Goal: Task Accomplishment & Management: Manage account settings

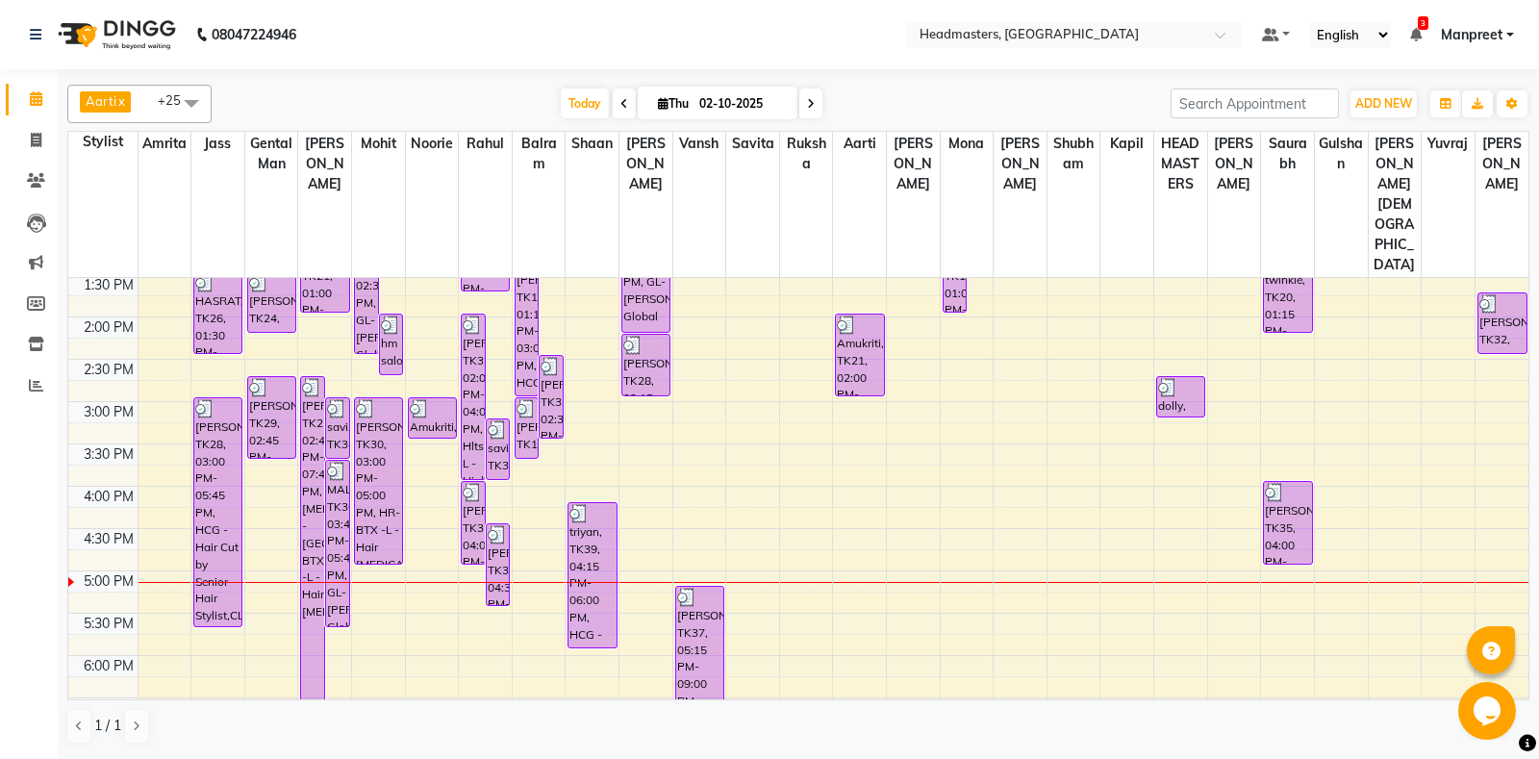
scroll to position [289, 0]
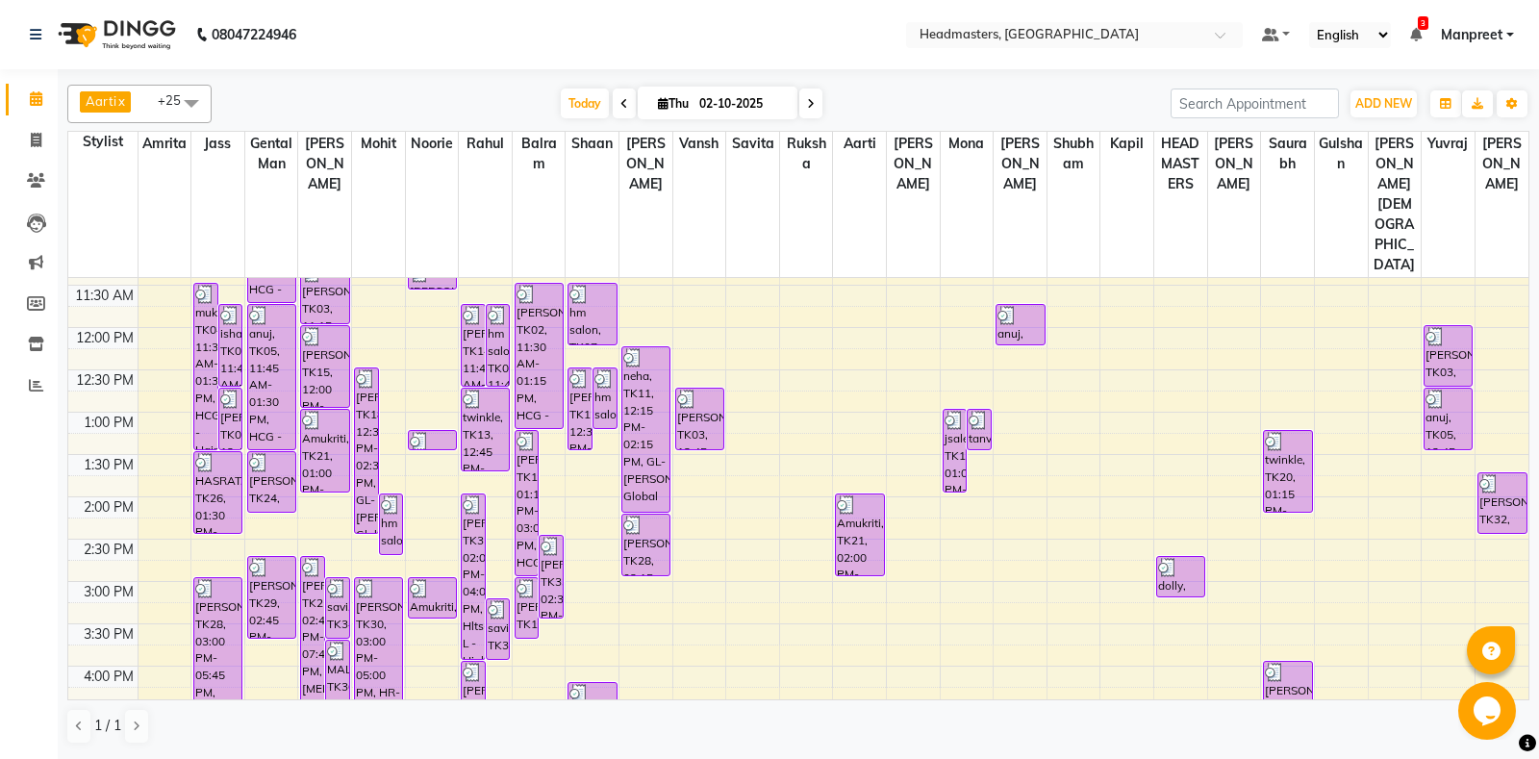
click at [1452, 643] on div "8:00 AM 8:30 AM 9:00 AM 9:30 AM 10:00 AM 10:30 AM 11:00 AM 11:30 AM 12:00 PM 12…" at bounding box center [798, 581] width 1461 height 1184
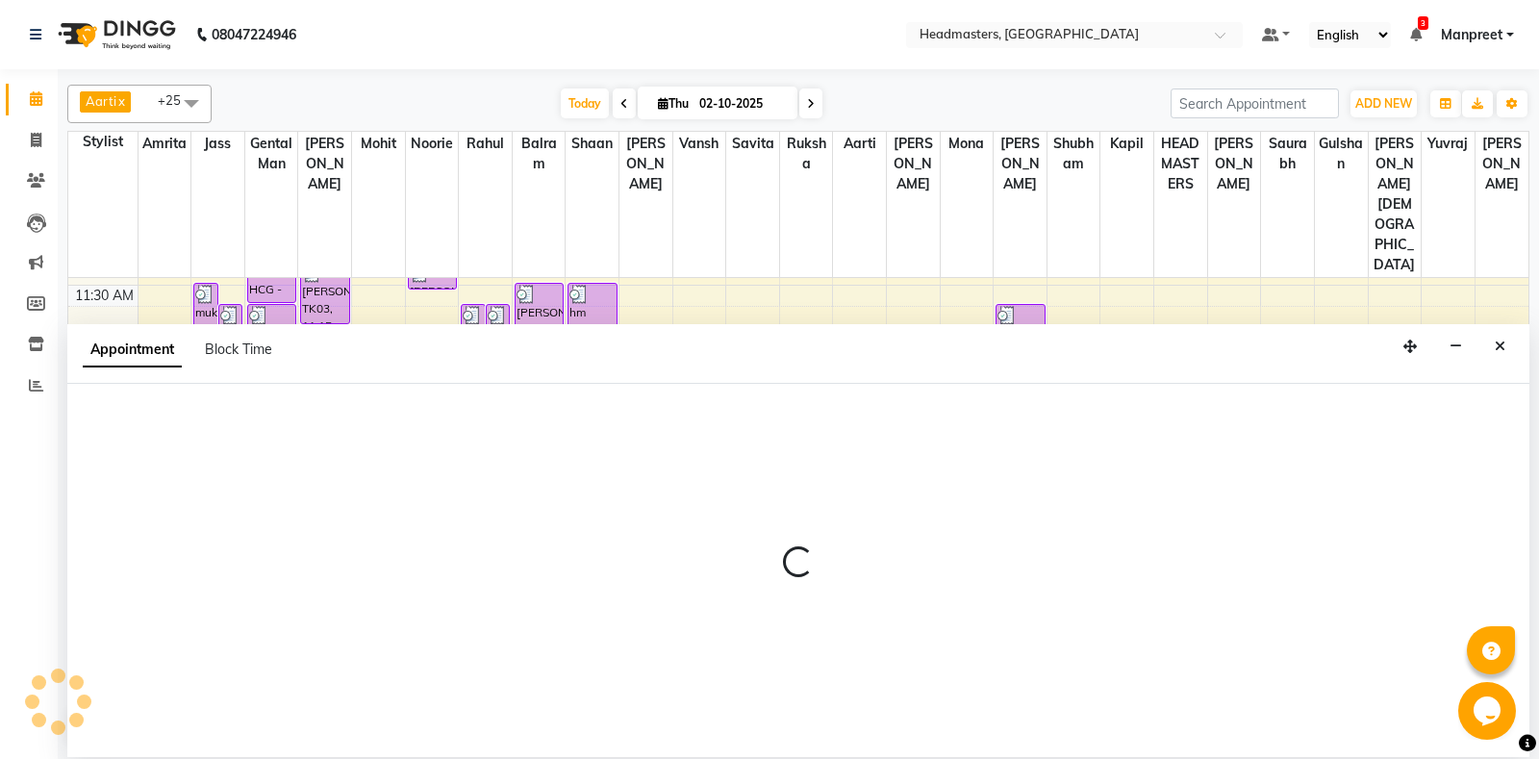
select select "74343"
select select "990"
select select "tentative"
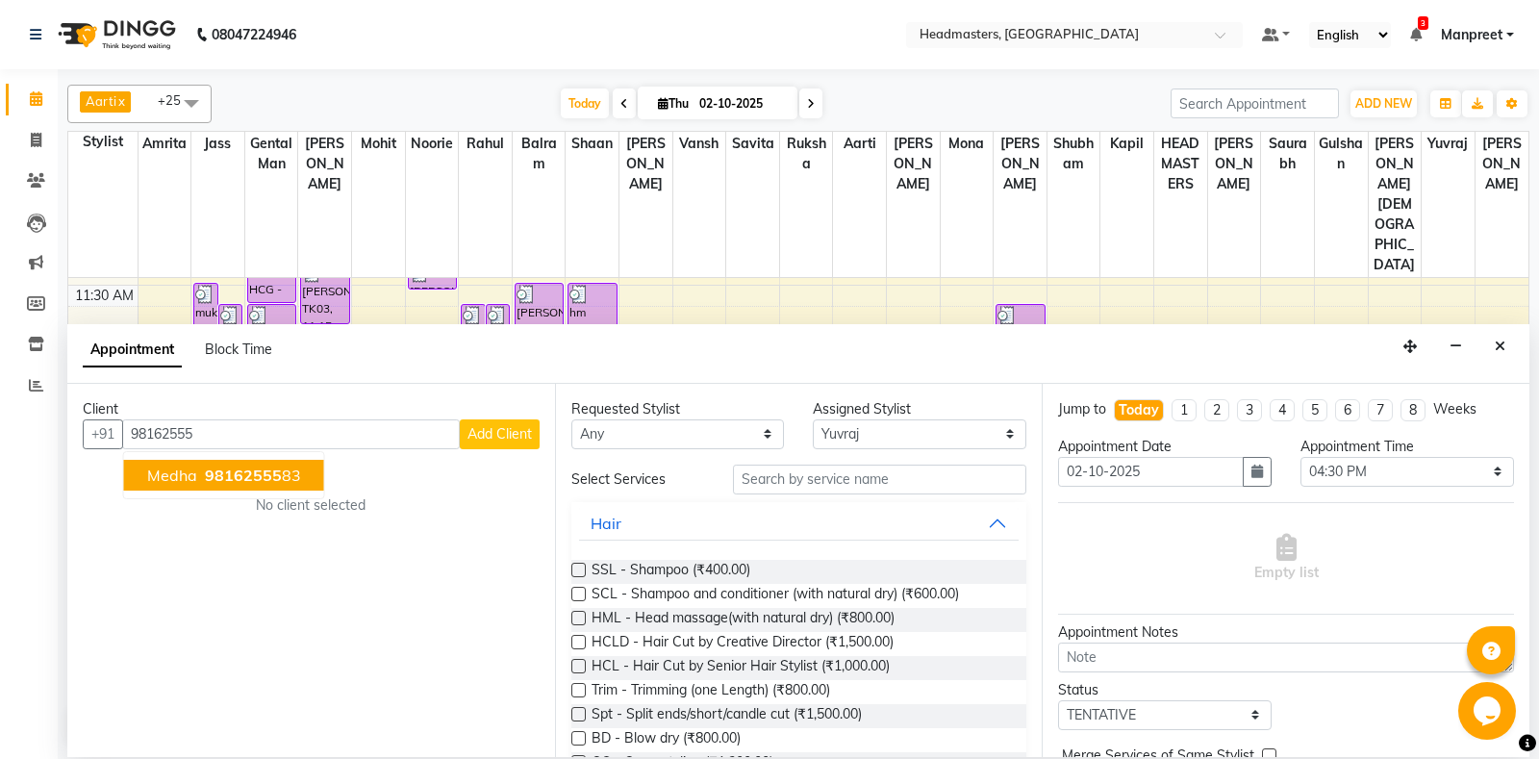
click at [230, 472] on span "98162555" at bounding box center [243, 475] width 77 height 19
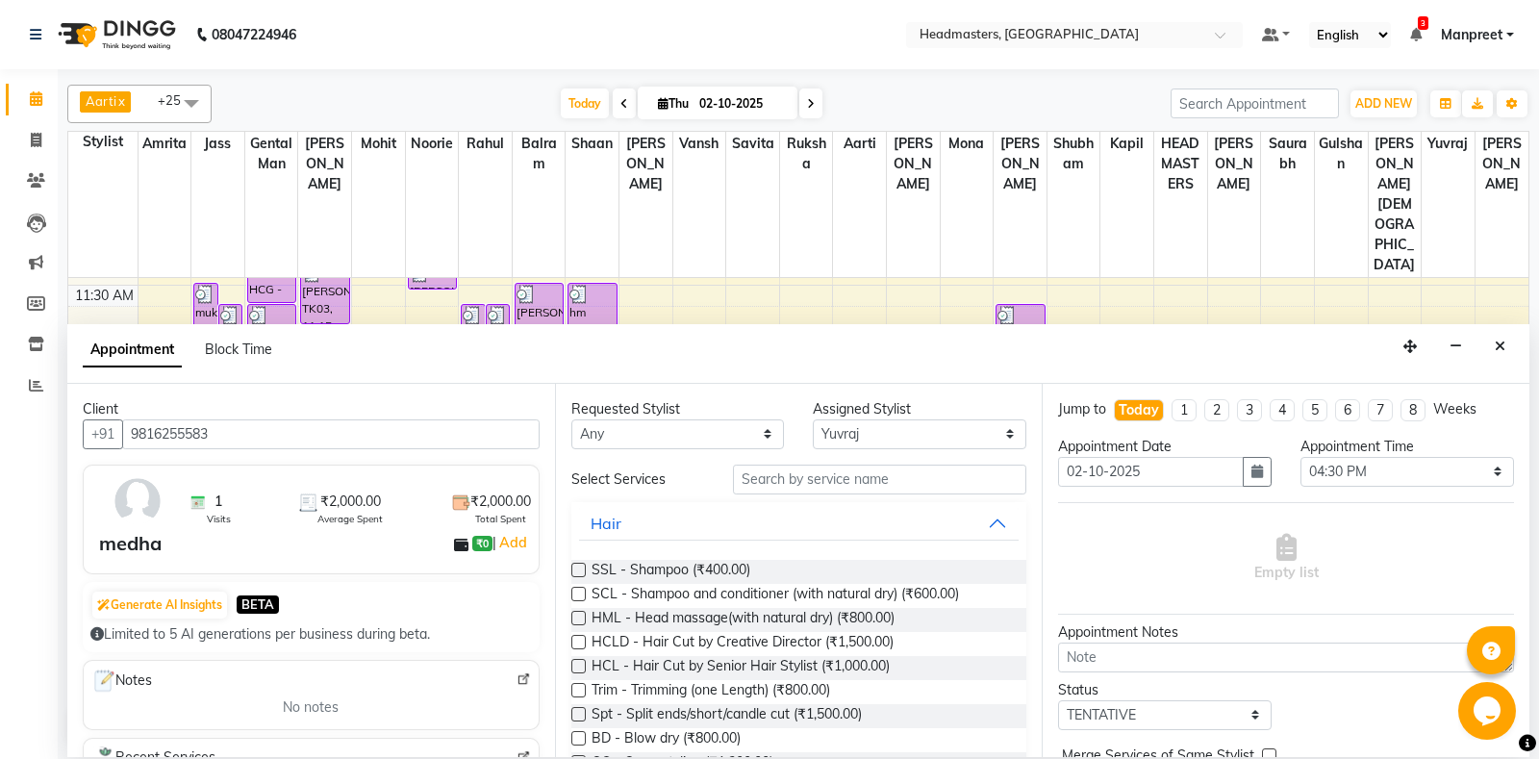
type input "9816255583"
click at [791, 479] on input "text" at bounding box center [880, 480] width 294 height 30
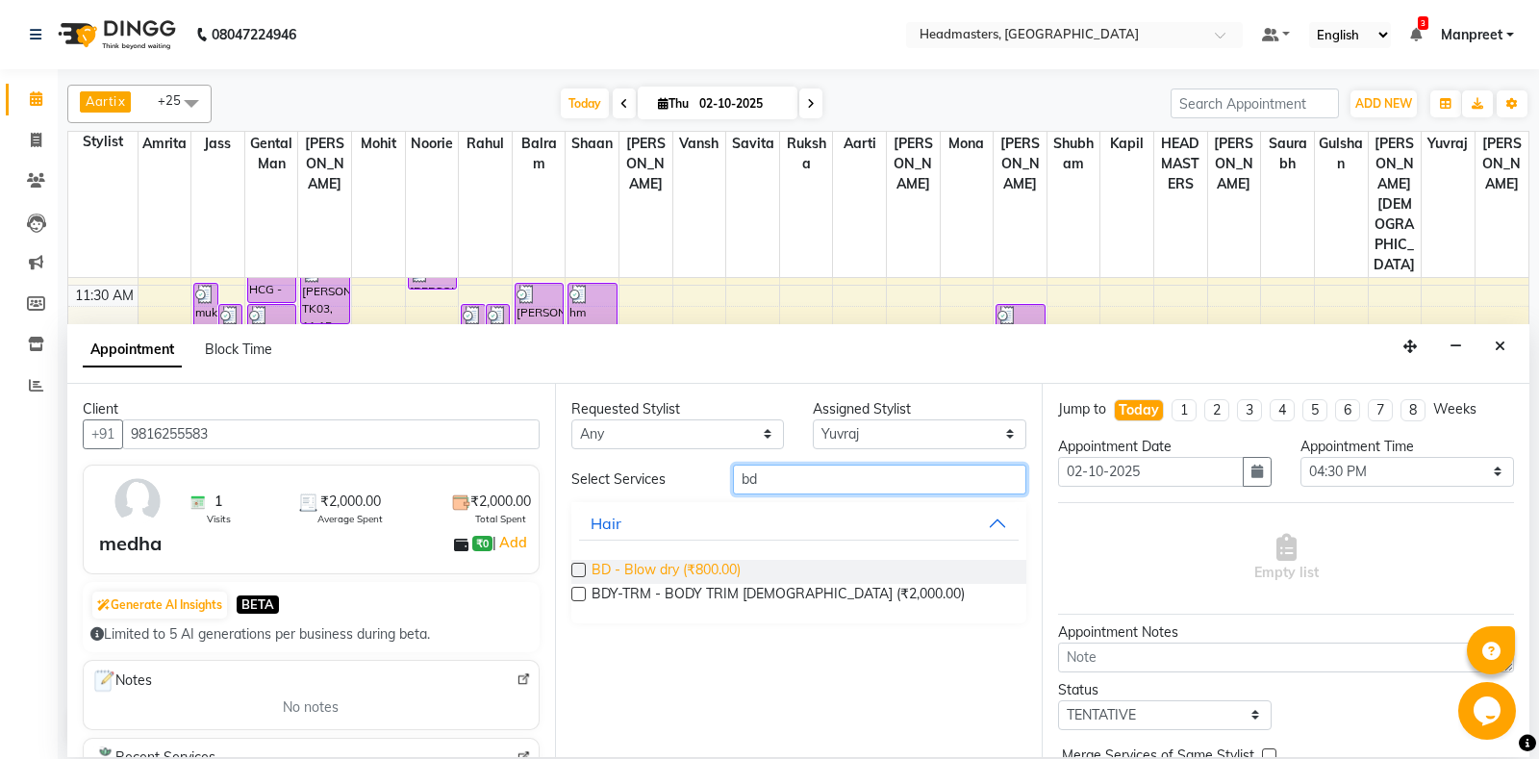
type input "bd"
click at [625, 577] on span "BD - Blow dry (₹800.00)" at bounding box center [666, 572] width 149 height 24
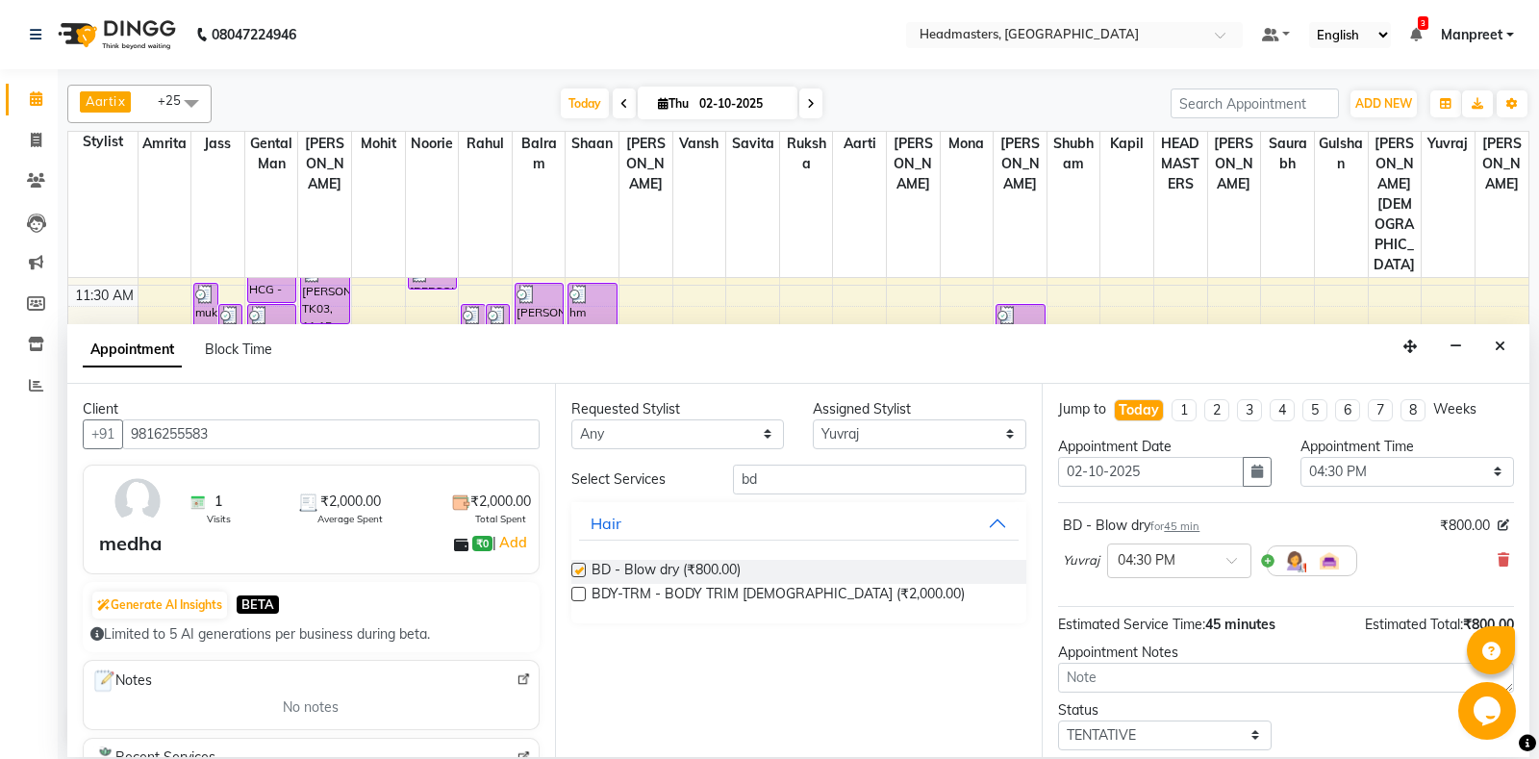
checkbox input "false"
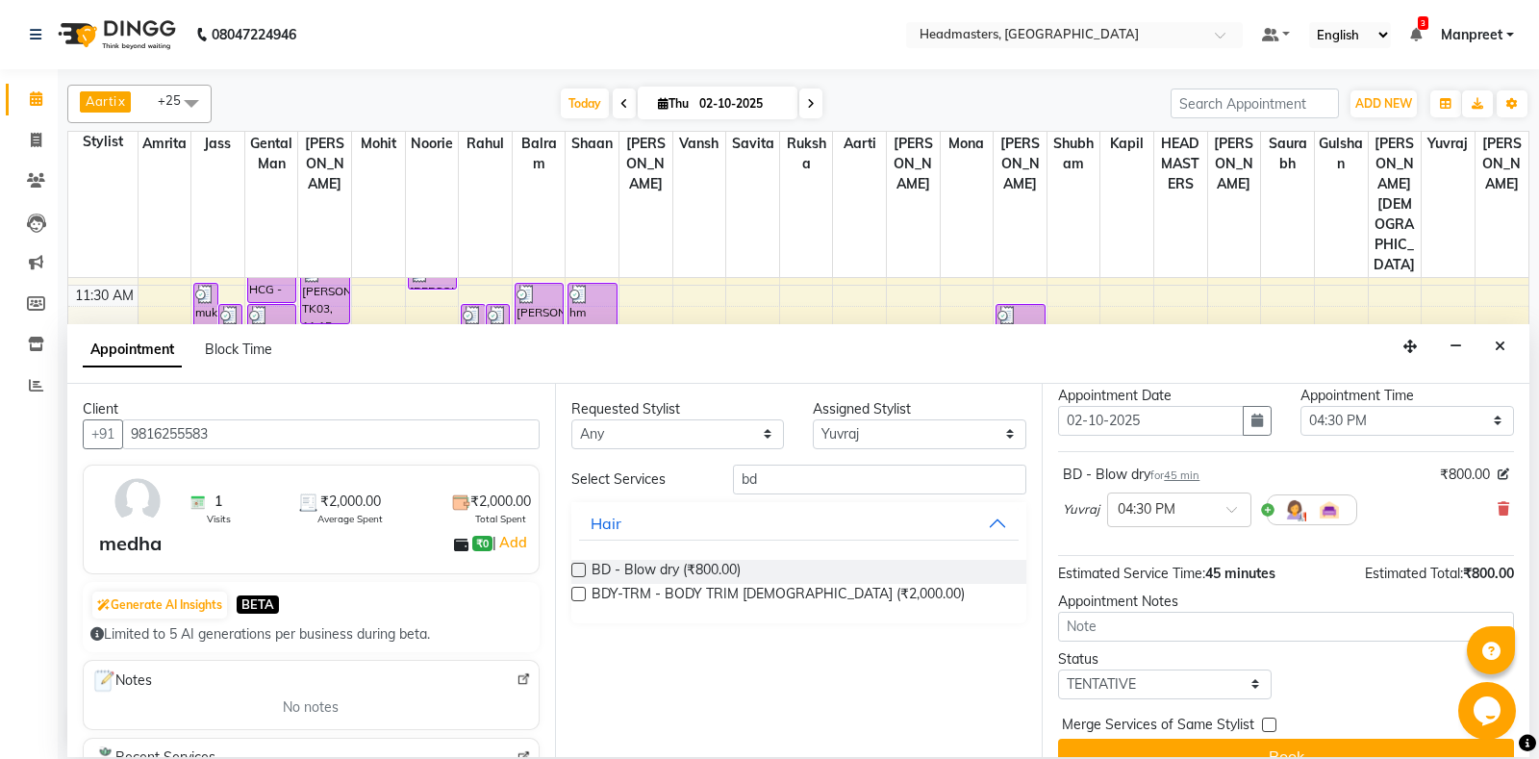
scroll to position [82, 0]
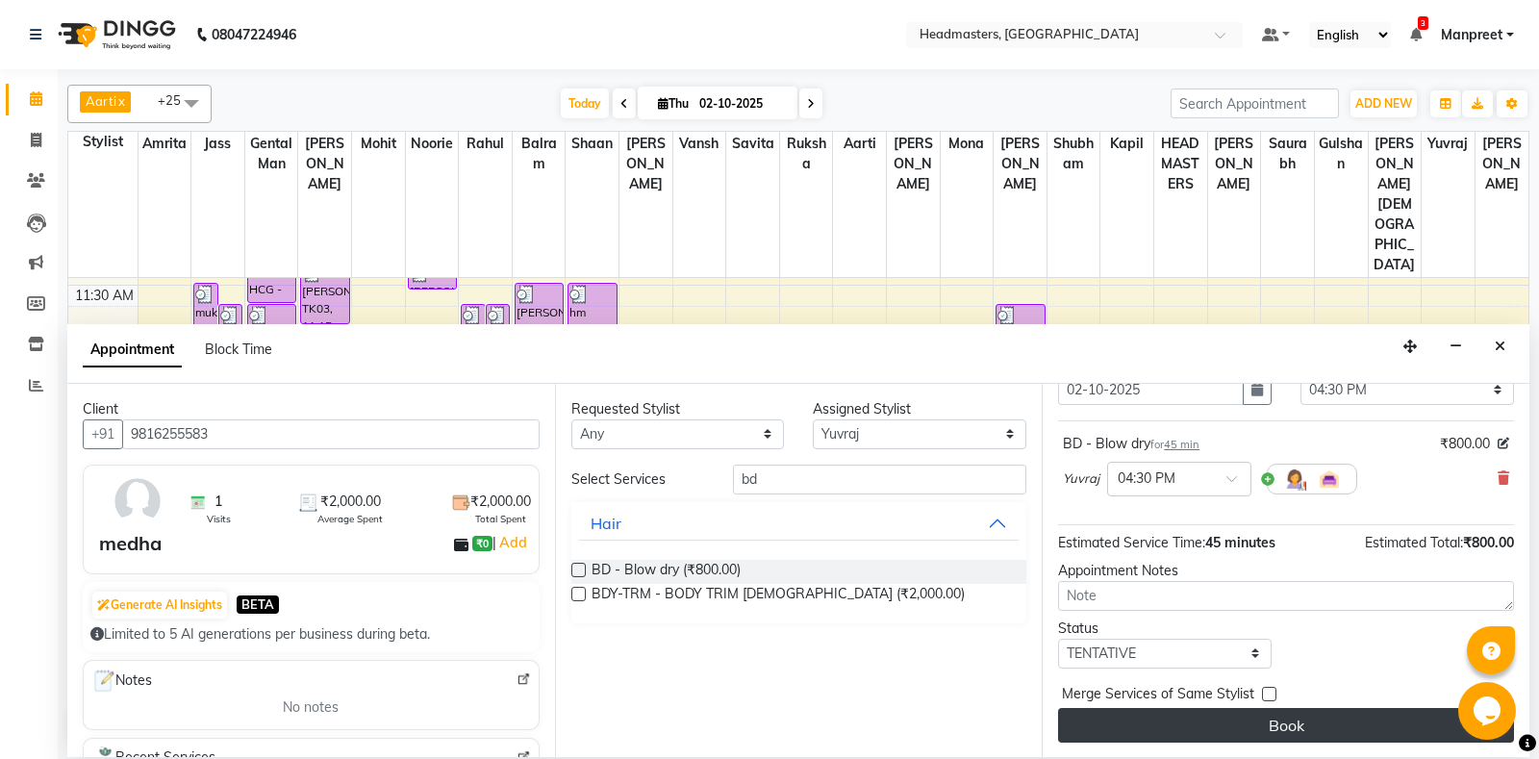
click at [1173, 717] on button "Book" at bounding box center [1286, 725] width 456 height 35
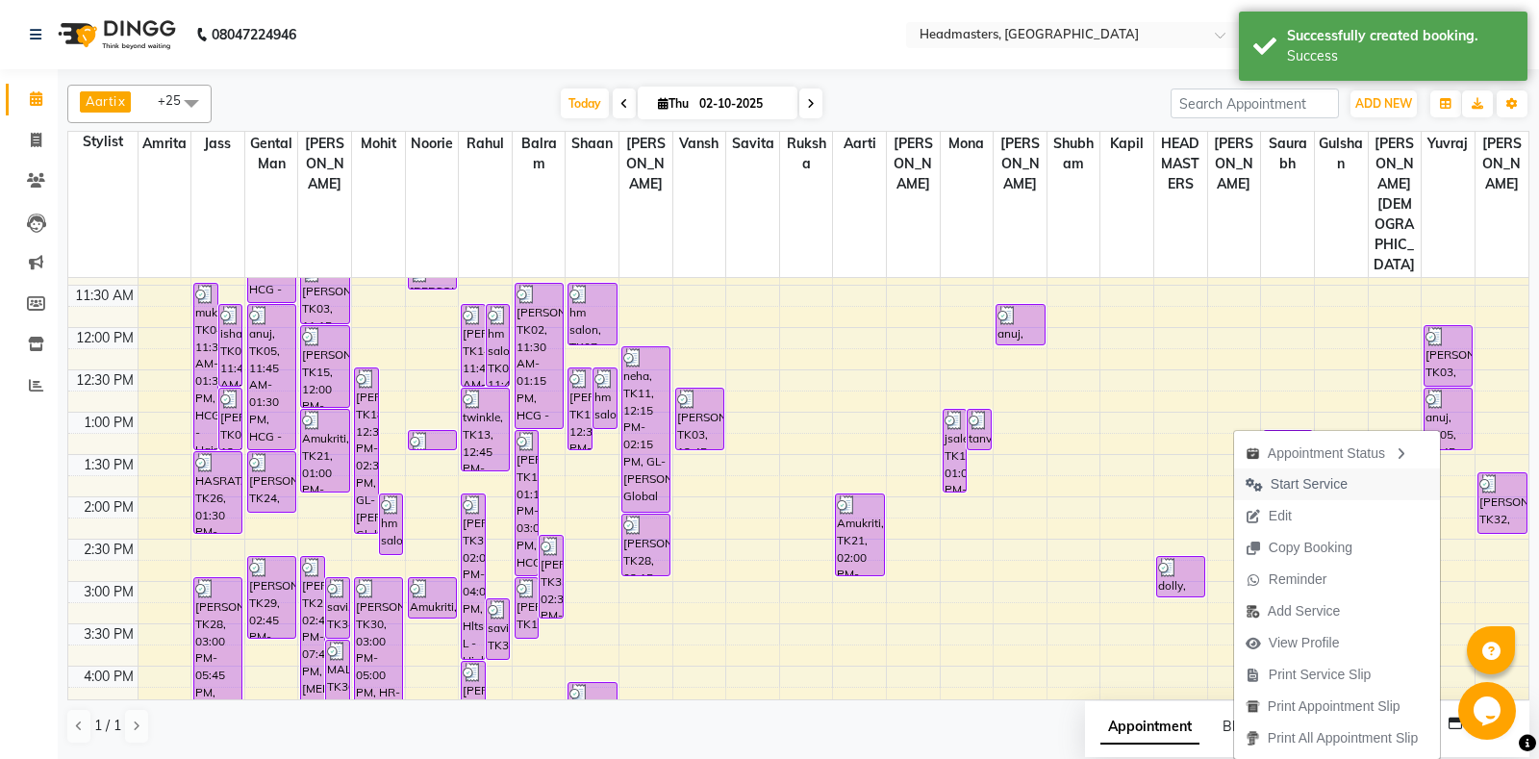
click at [1287, 489] on span "Start Service" at bounding box center [1309, 484] width 77 height 20
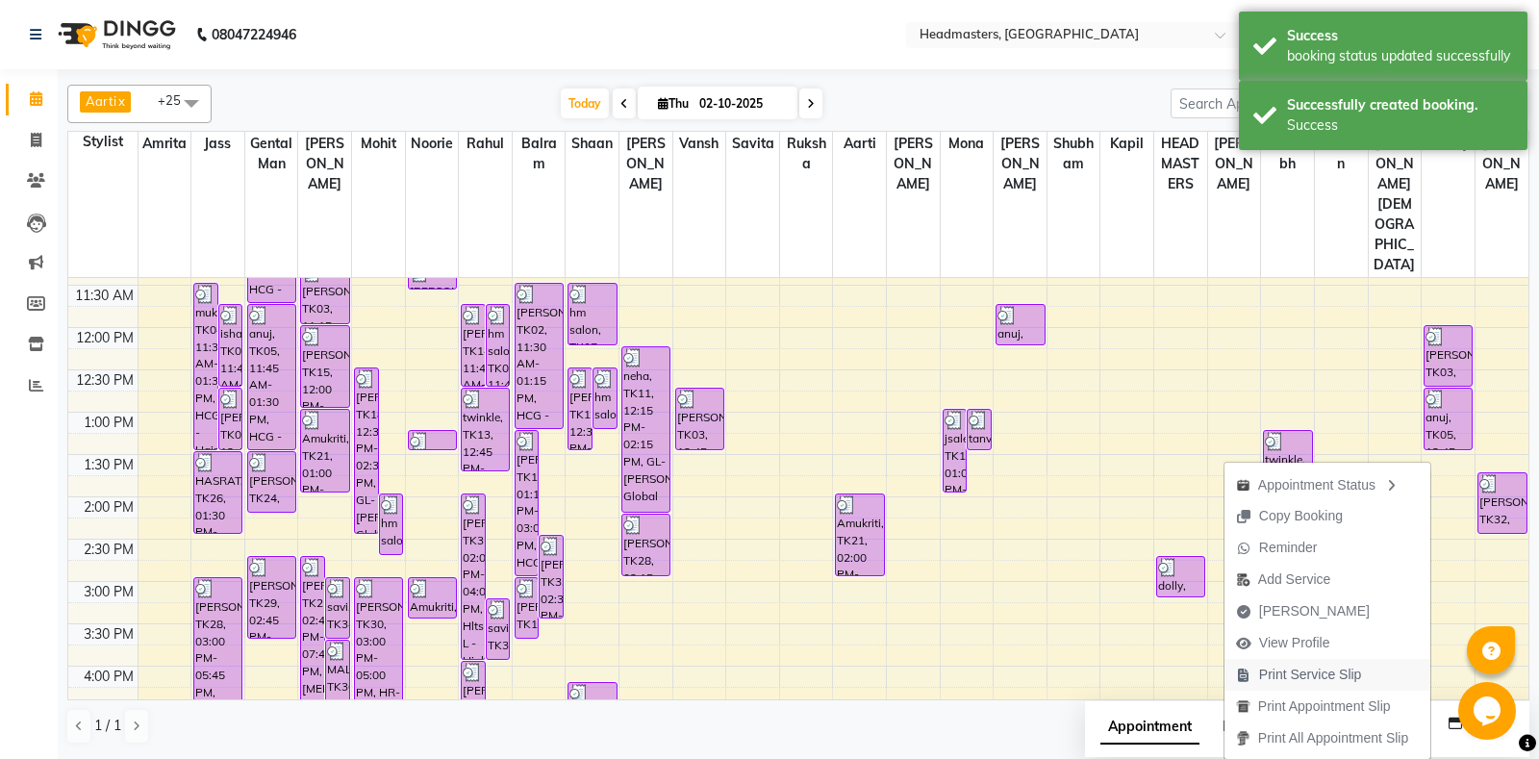
click at [1297, 676] on span "Print Service Slip" at bounding box center [1310, 675] width 103 height 20
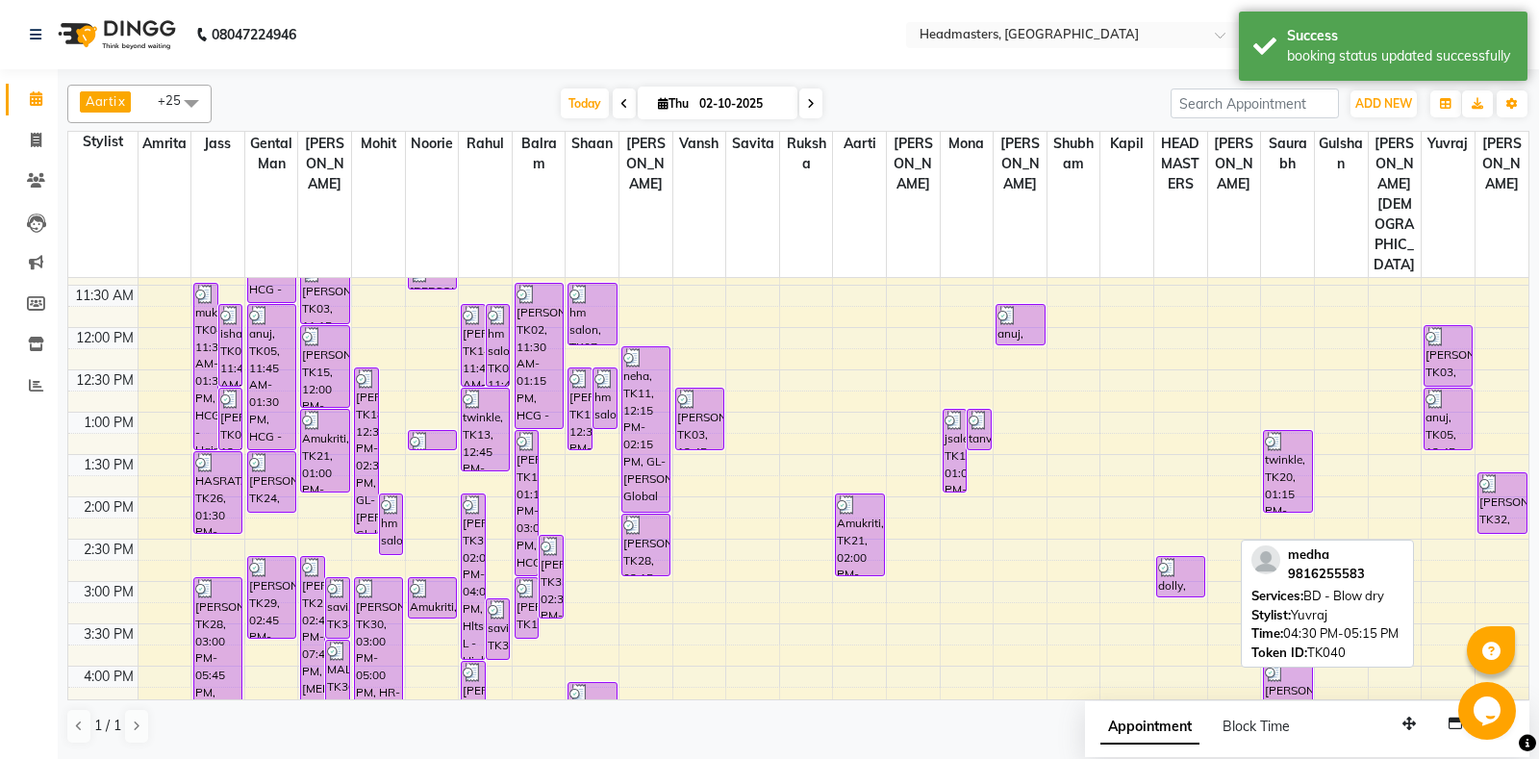
click at [1449, 704] on div "[PERSON_NAME], TK40, 04:30 PM-05:15 PM, BD - Blow dry" at bounding box center [1448, 734] width 47 height 60
select select "1"
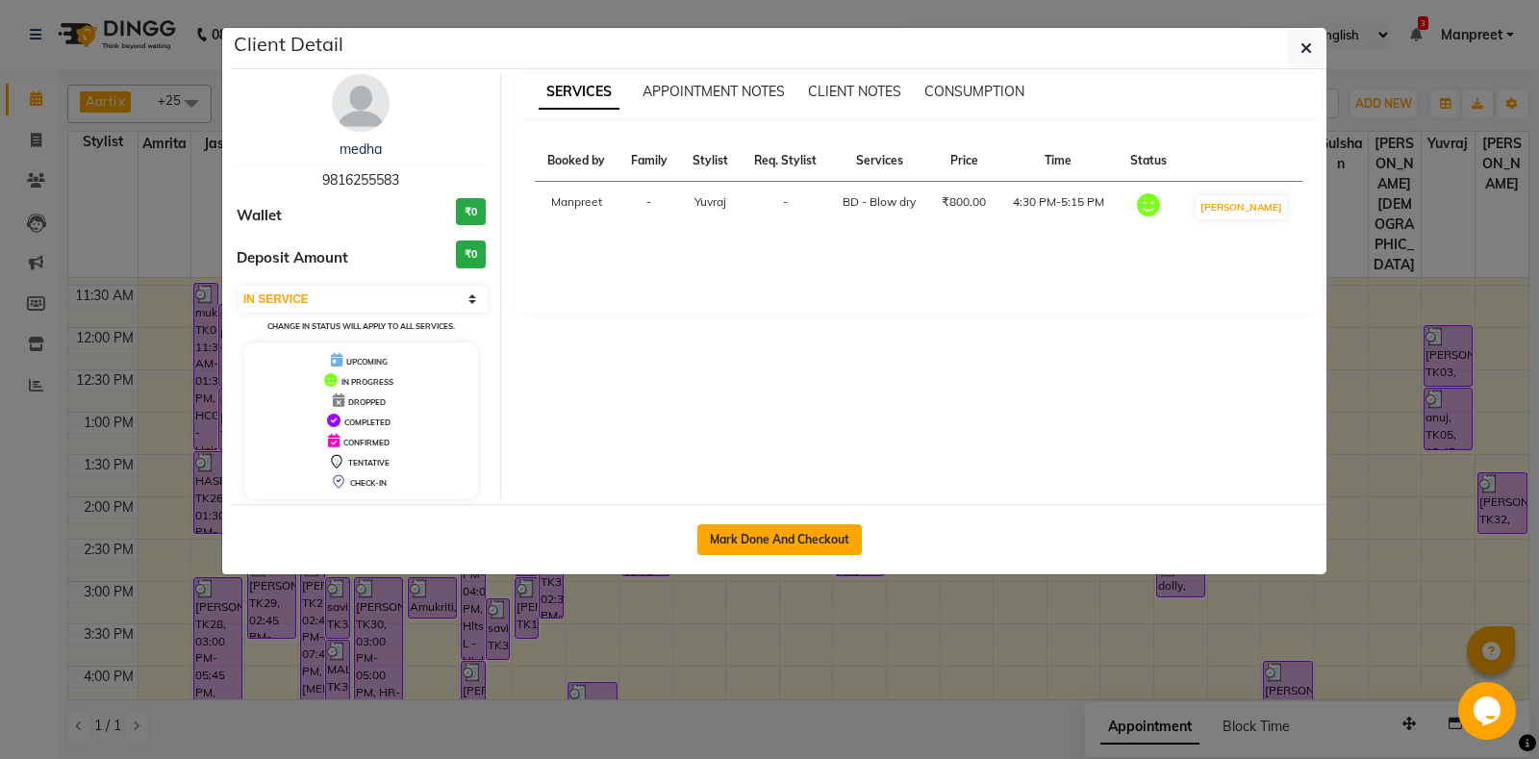
click at [781, 535] on button "Mark Done And Checkout" at bounding box center [780, 539] width 165 height 31
select select "service"
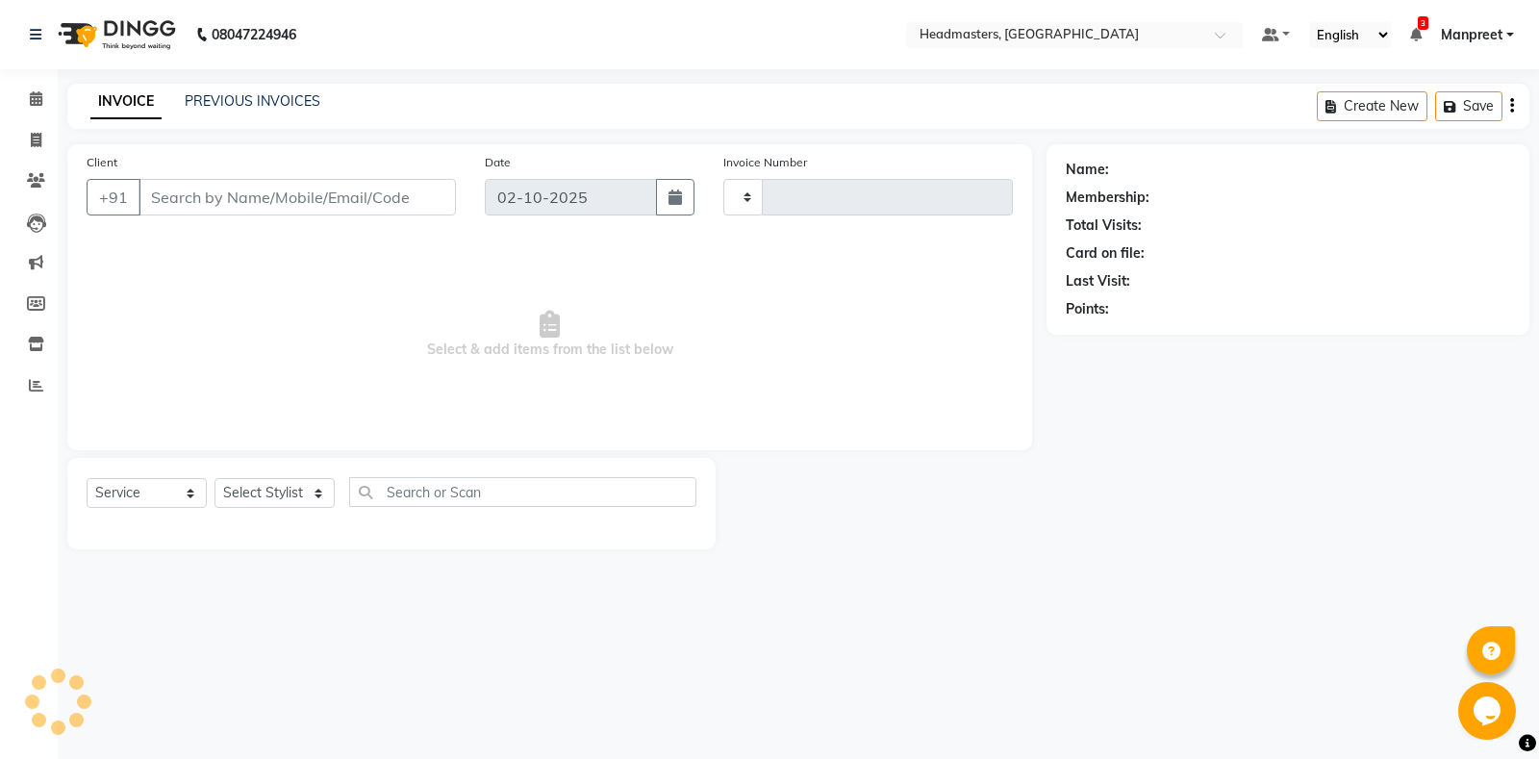
type input "6991"
select select "7130"
type input "9816255583"
select select "74343"
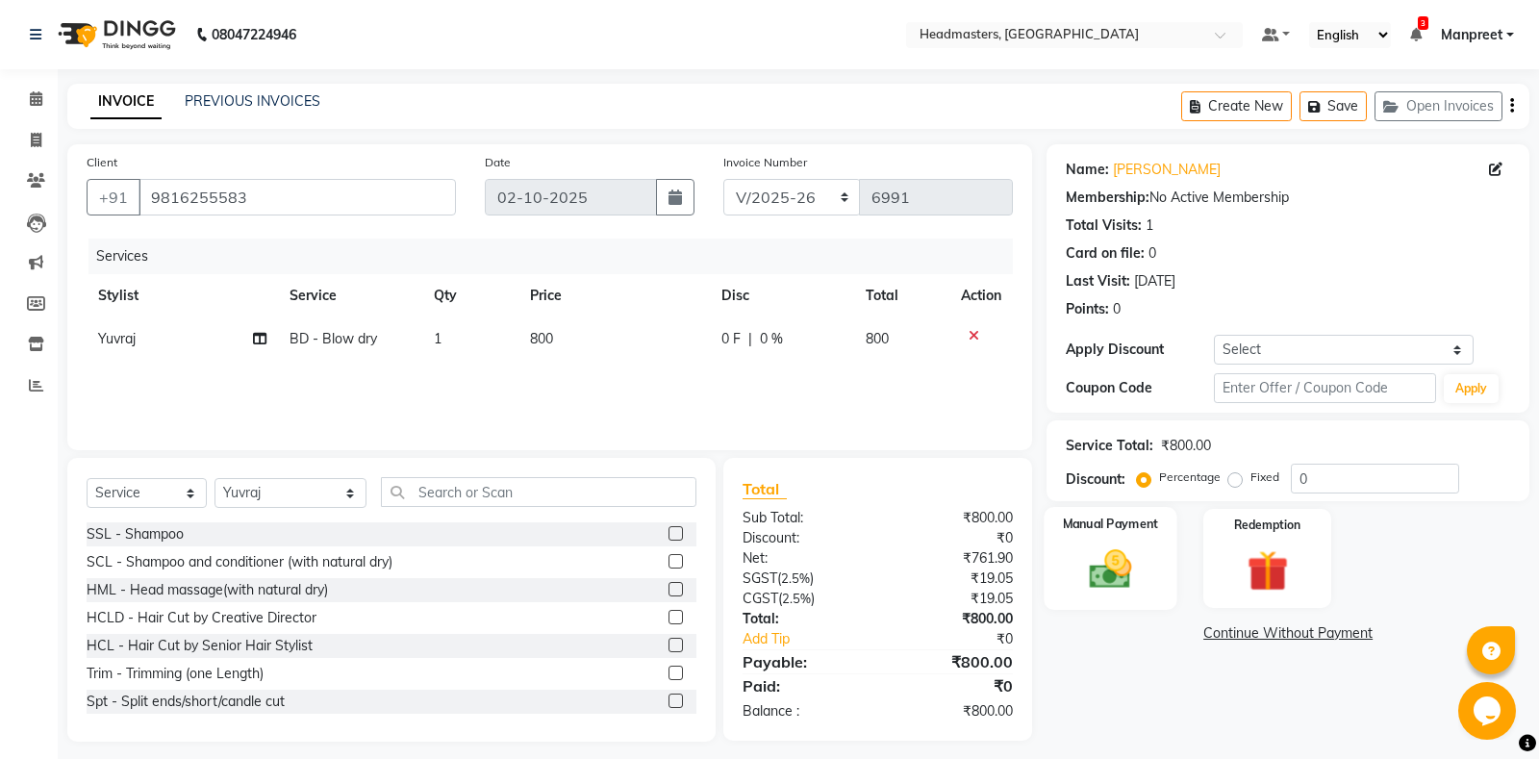
click at [1103, 571] on img at bounding box center [1111, 569] width 69 height 49
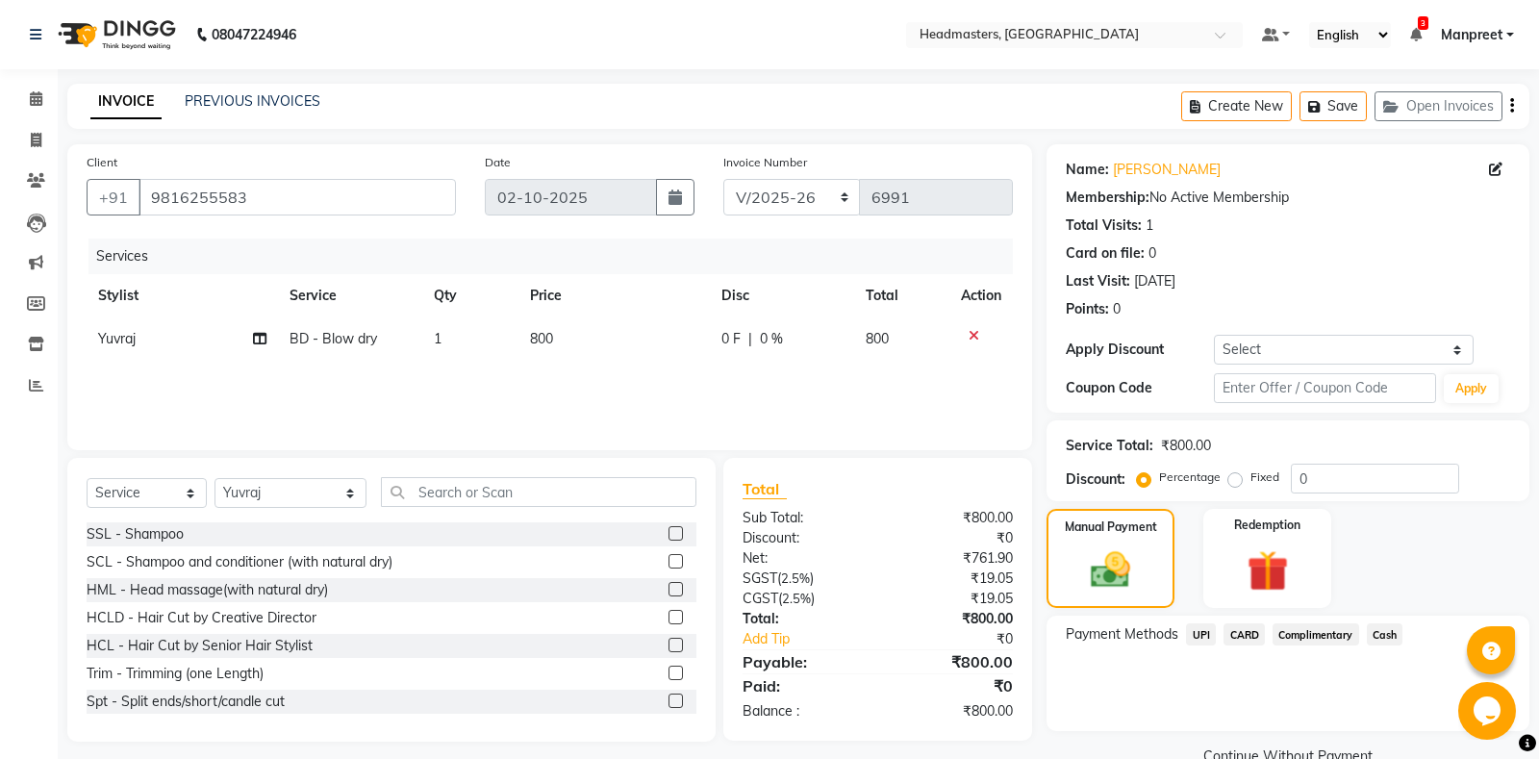
click at [1385, 633] on span "Cash" at bounding box center [1385, 634] width 37 height 22
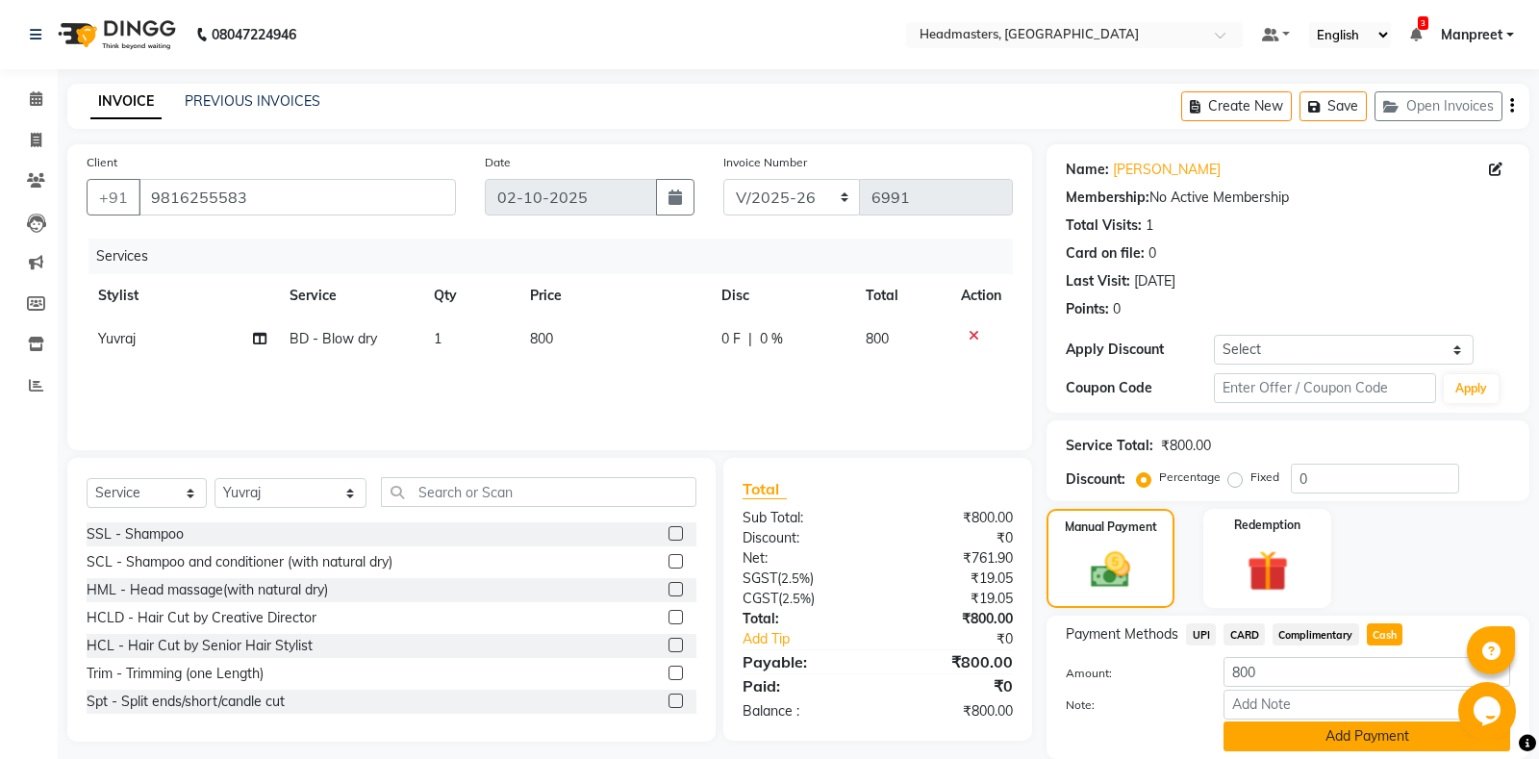
click at [1350, 729] on button "Add Payment" at bounding box center [1367, 737] width 287 height 30
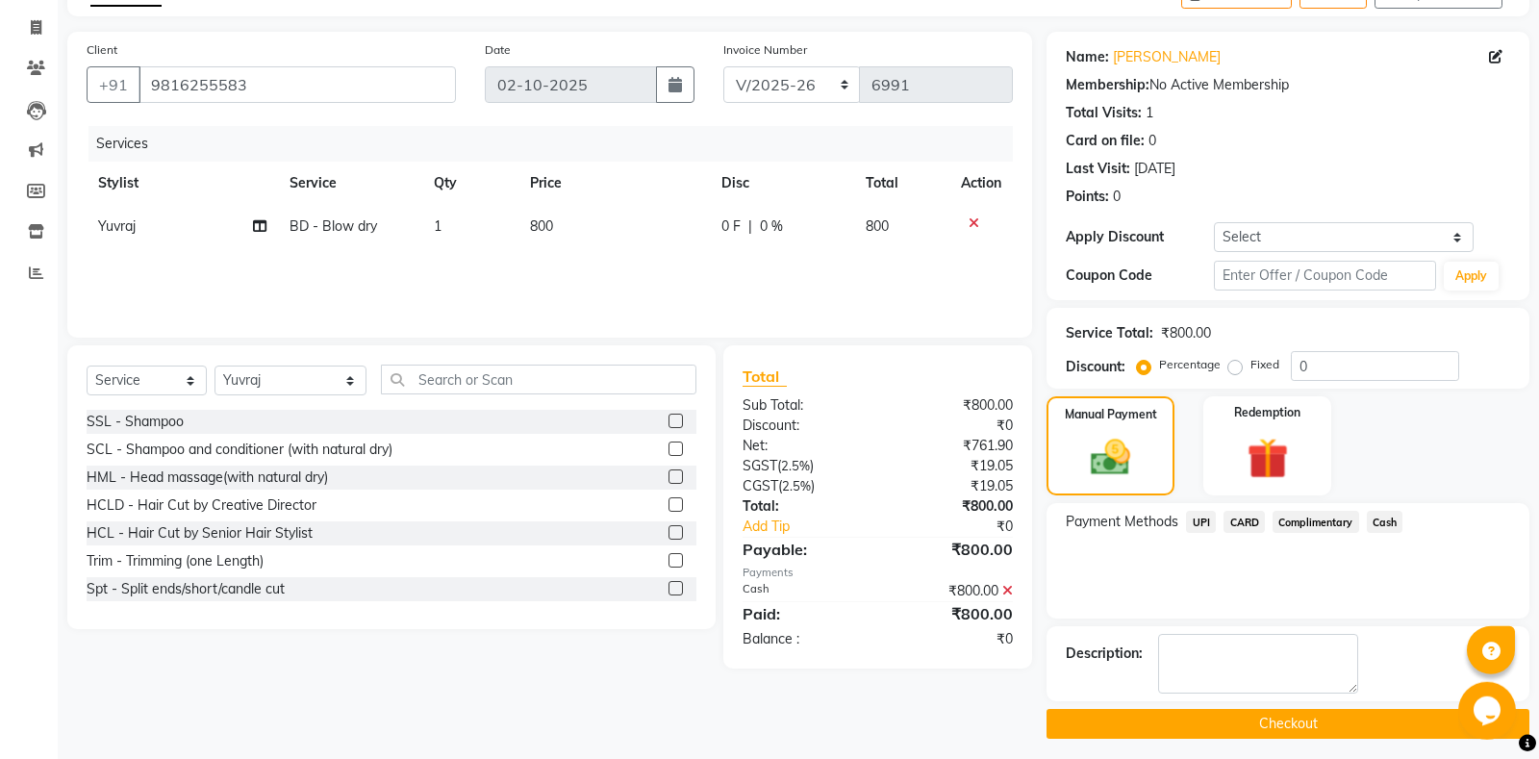
scroll to position [120, 0]
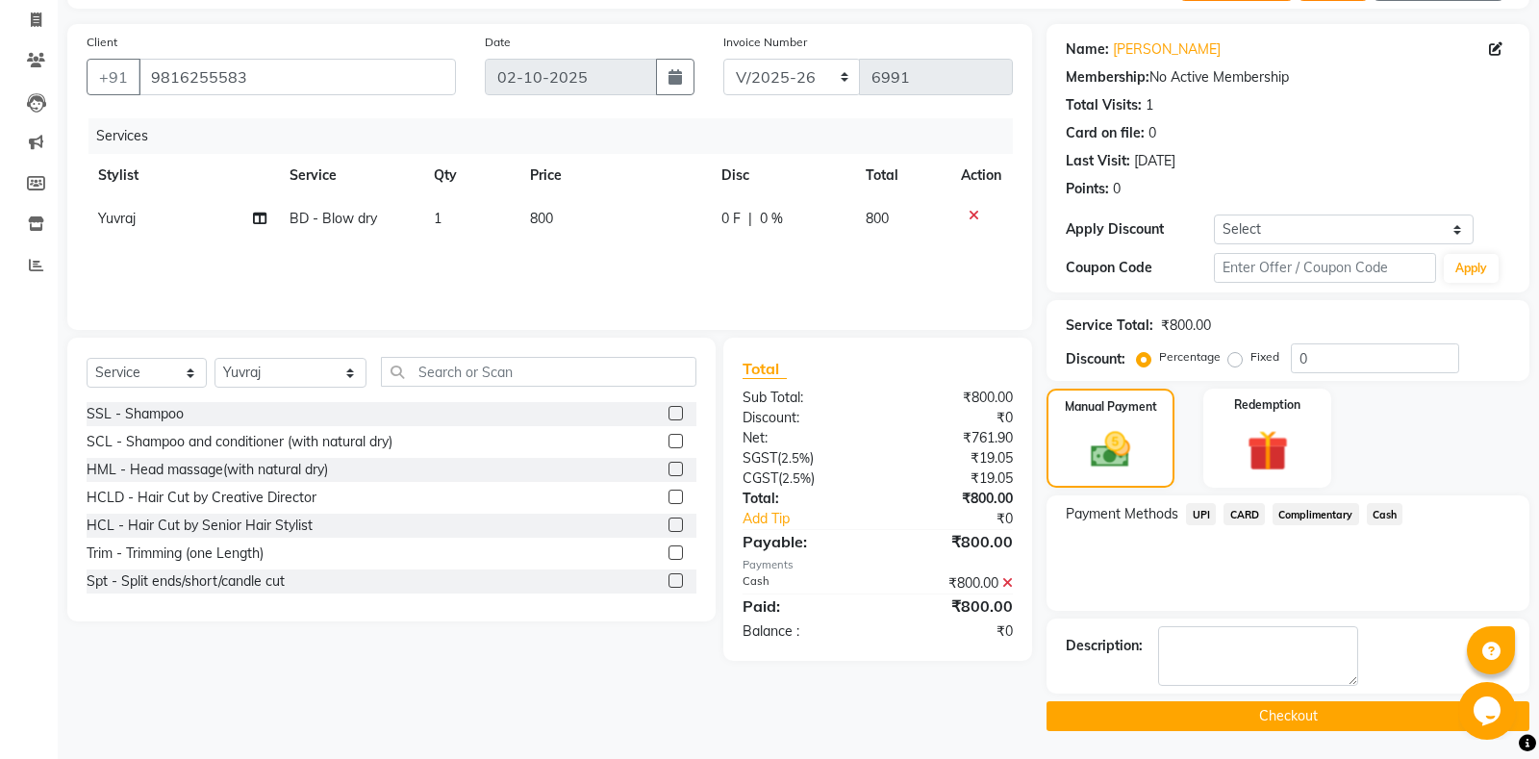
click at [1384, 511] on span "Cash" at bounding box center [1385, 514] width 37 height 22
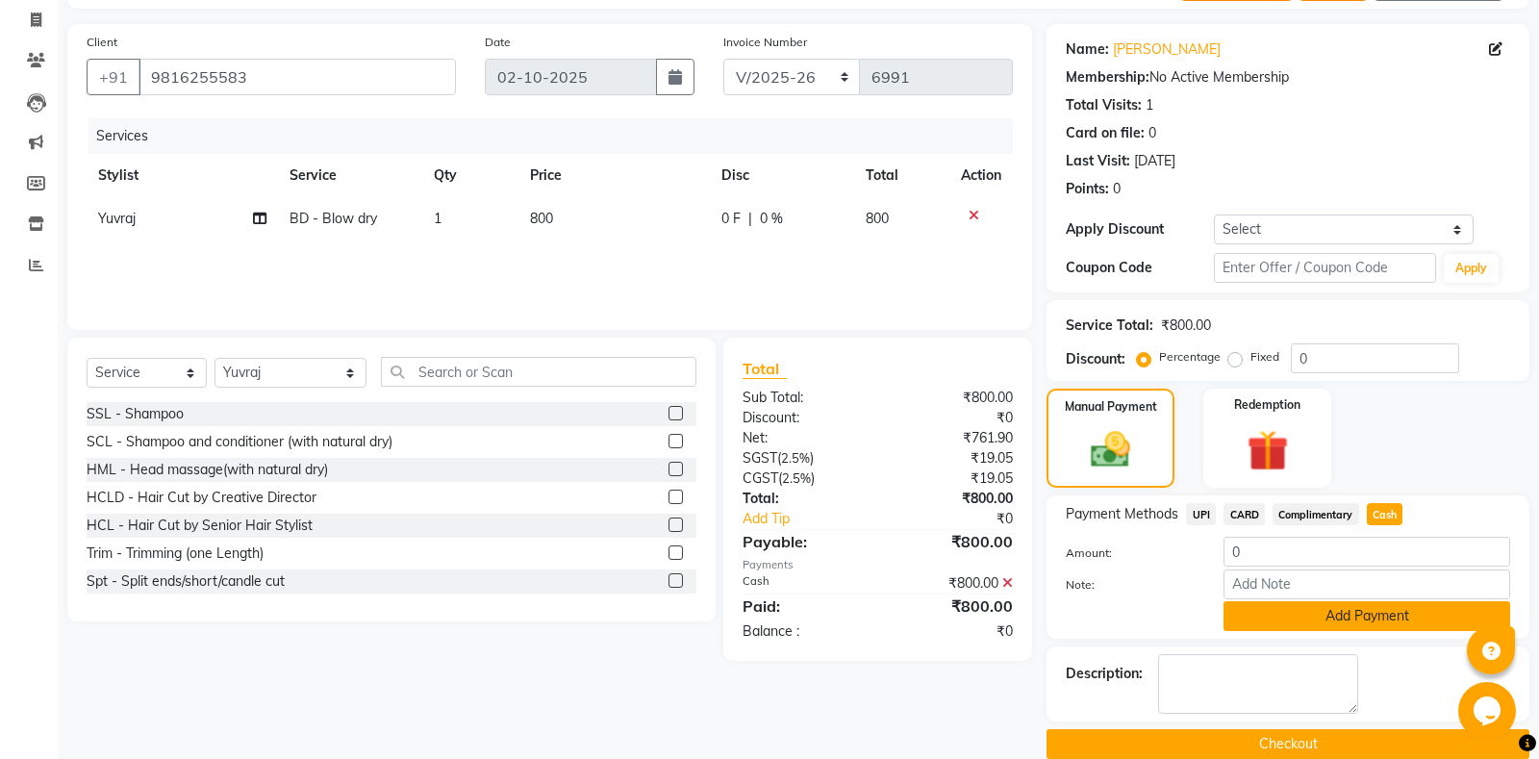
click at [1374, 619] on button "Add Payment" at bounding box center [1367, 616] width 287 height 30
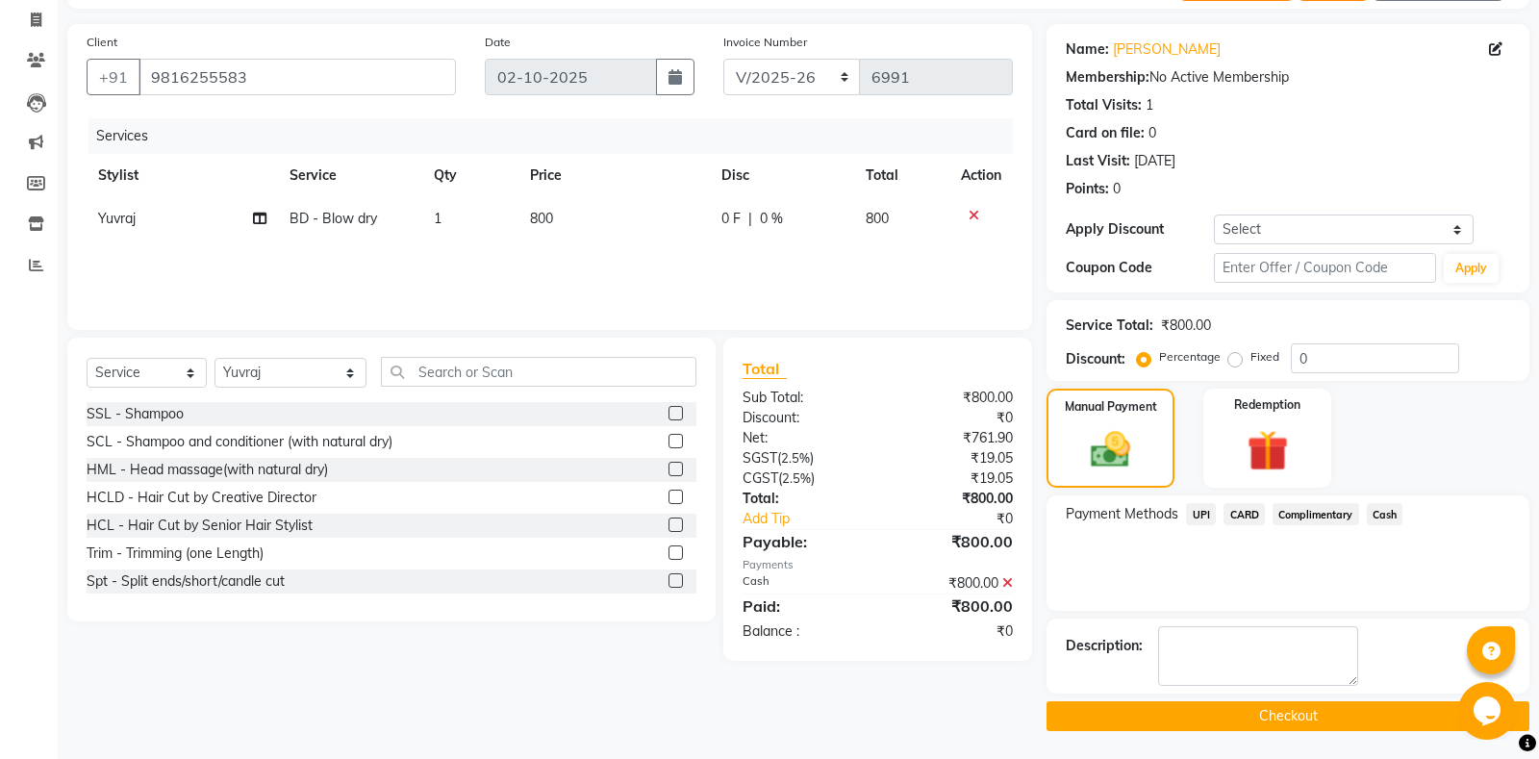
click at [1297, 716] on button "Checkout" at bounding box center [1288, 716] width 483 height 30
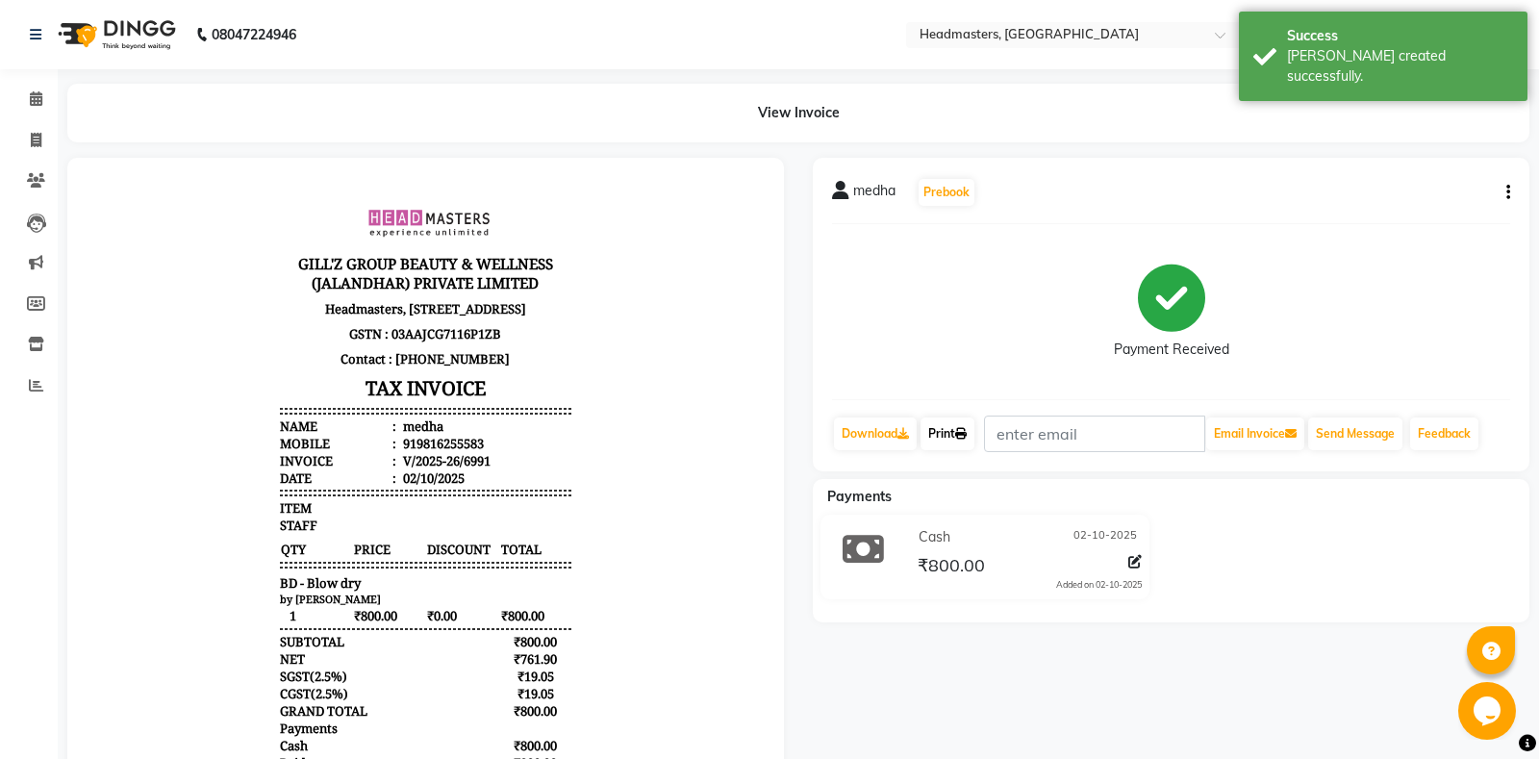
click at [966, 436] on icon at bounding box center [961, 434] width 12 height 12
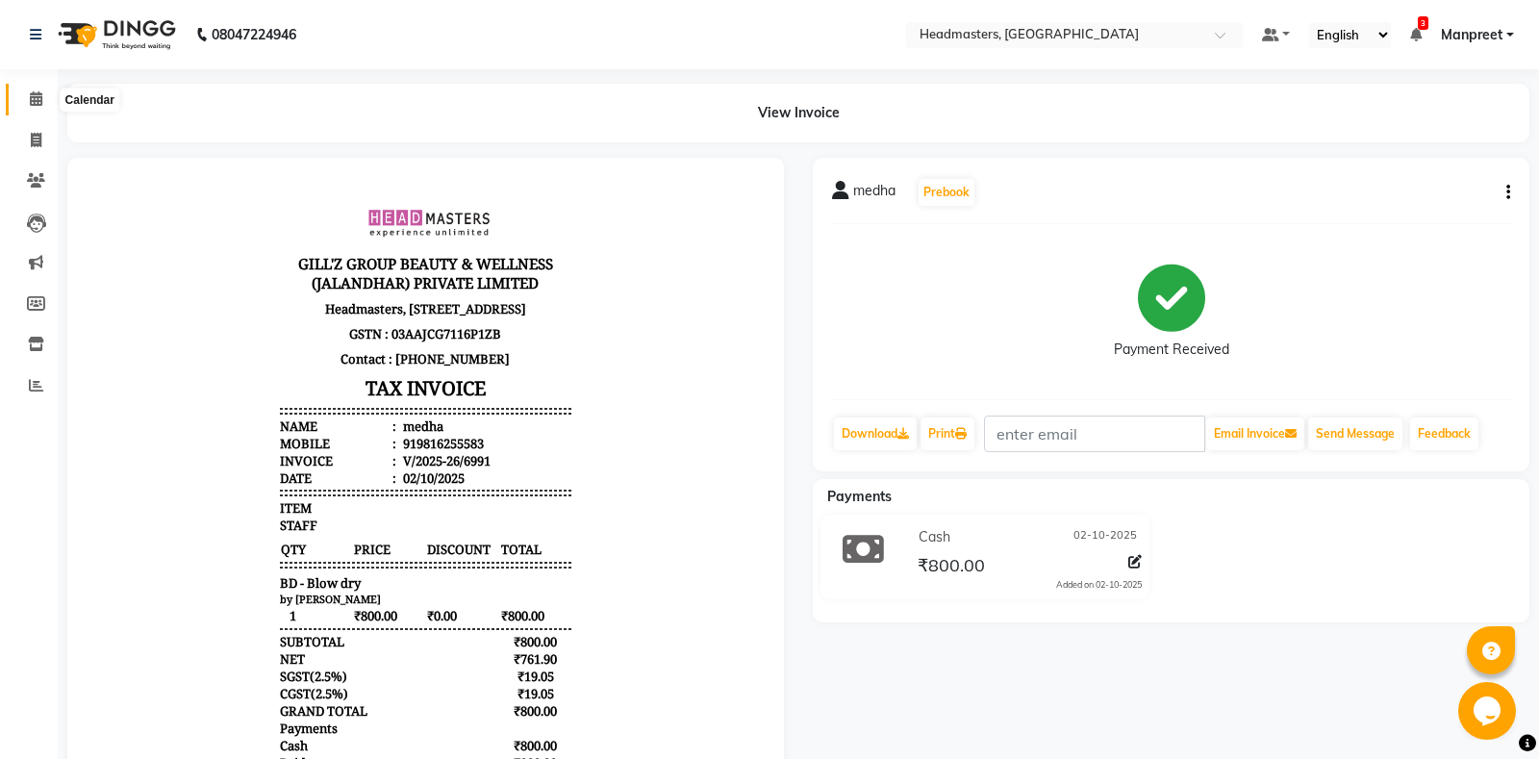
click at [43, 104] on span at bounding box center [36, 100] width 34 height 22
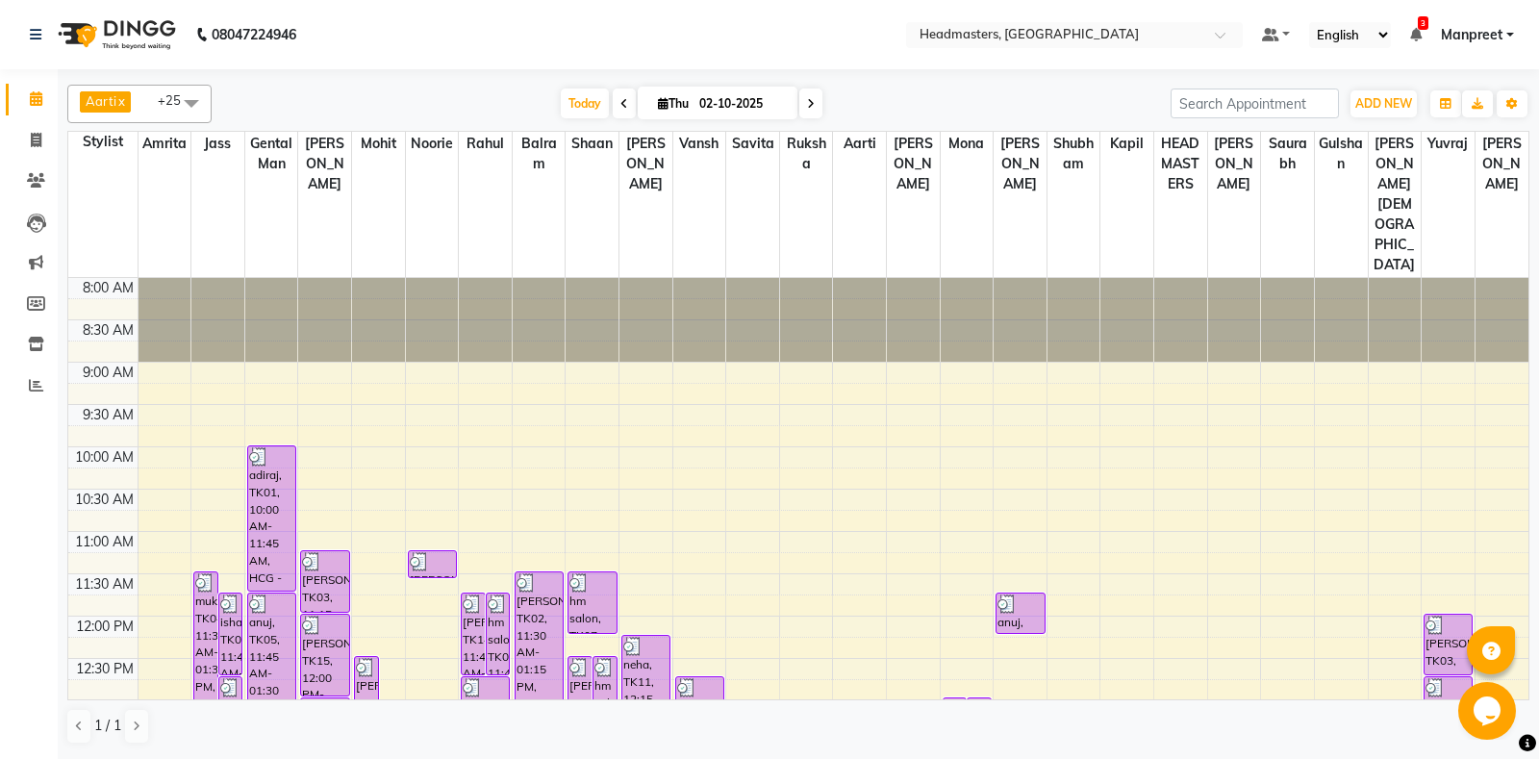
scroll to position [505, 0]
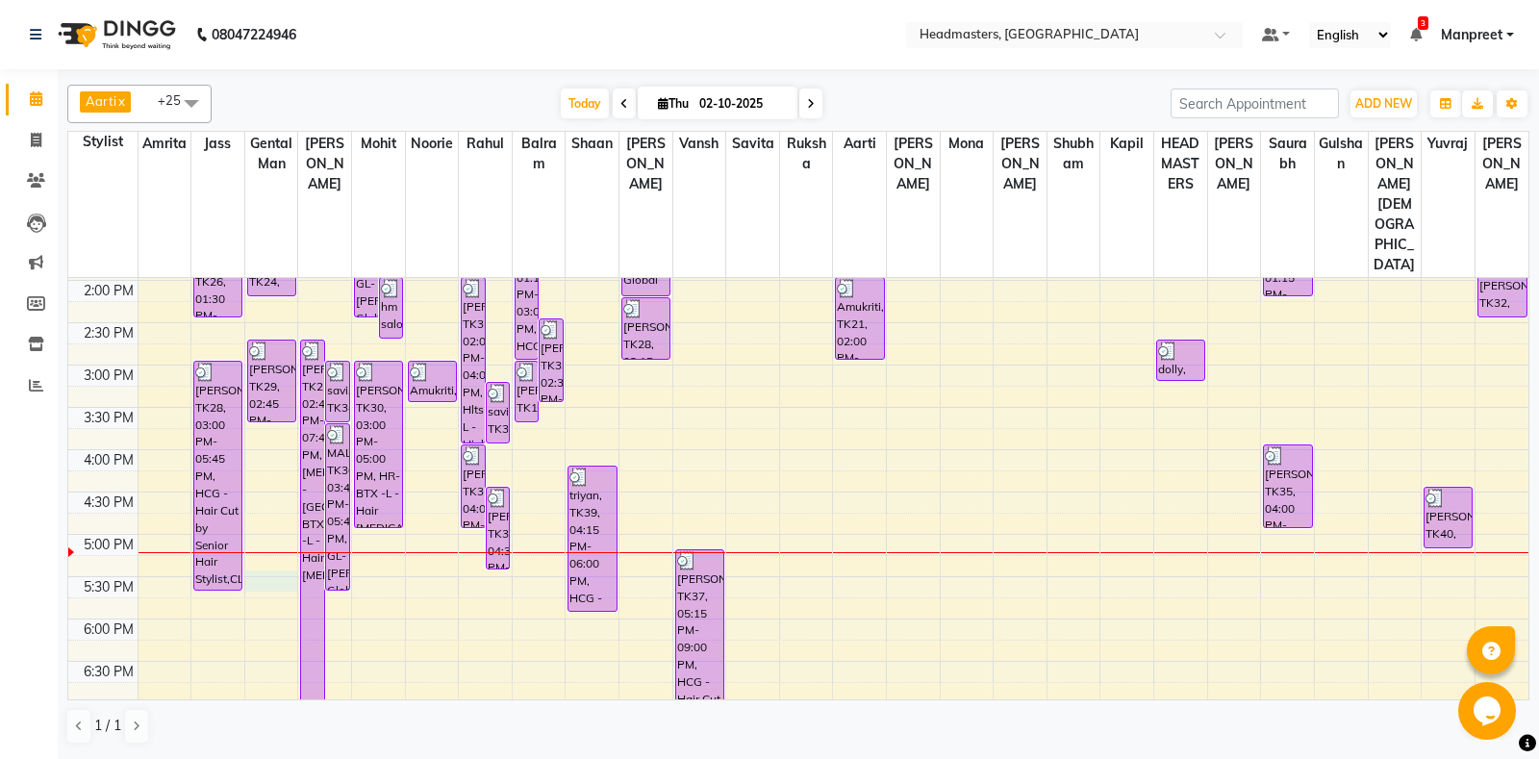
click at [267, 526] on div "8:00 AM 8:30 AM 9:00 AM 9:30 AM 10:00 AM 10:30 AM 11:00 AM 11:30 AM 12:00 PM 12…" at bounding box center [798, 365] width 1461 height 1184
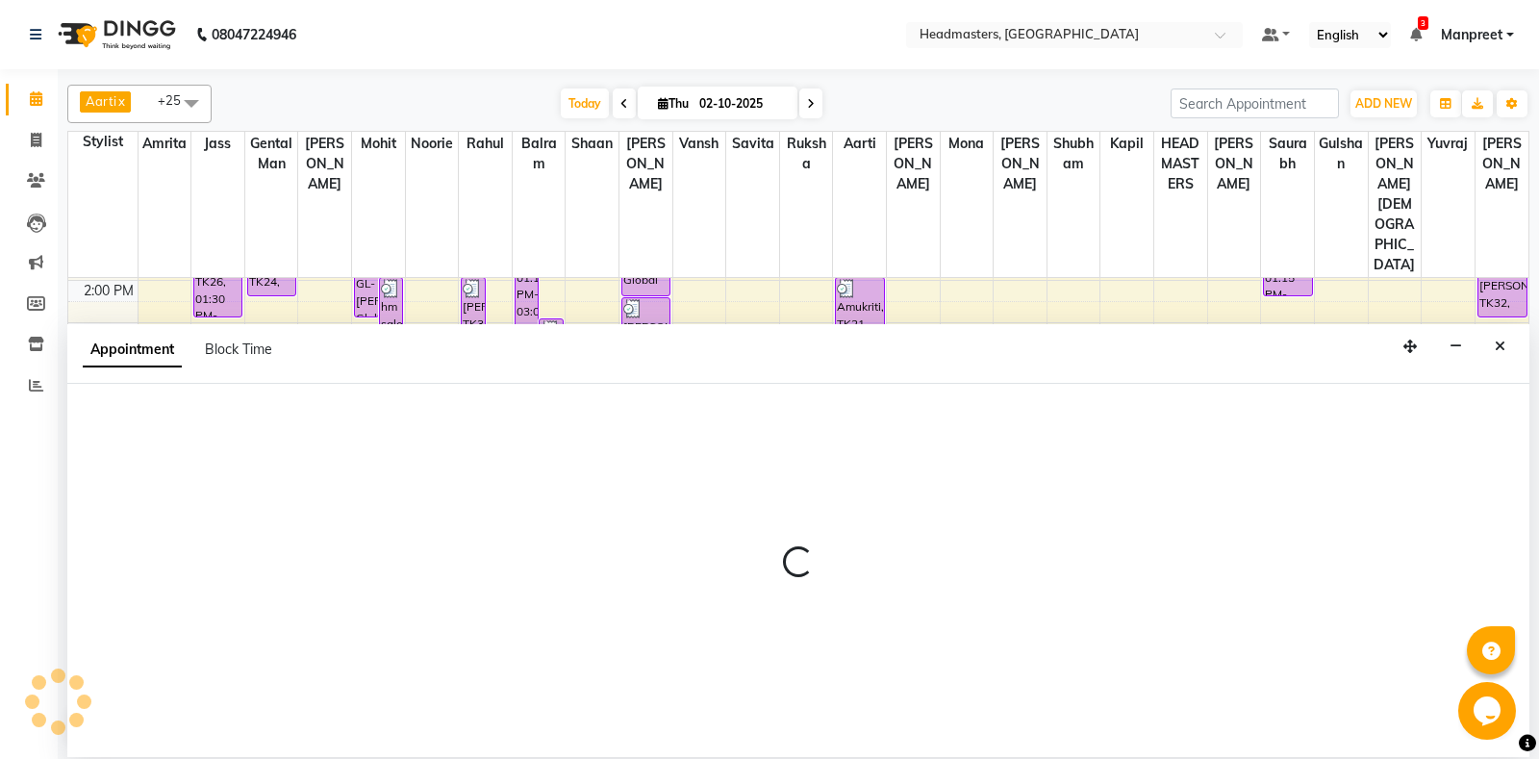
select select "60717"
select select "tentative"
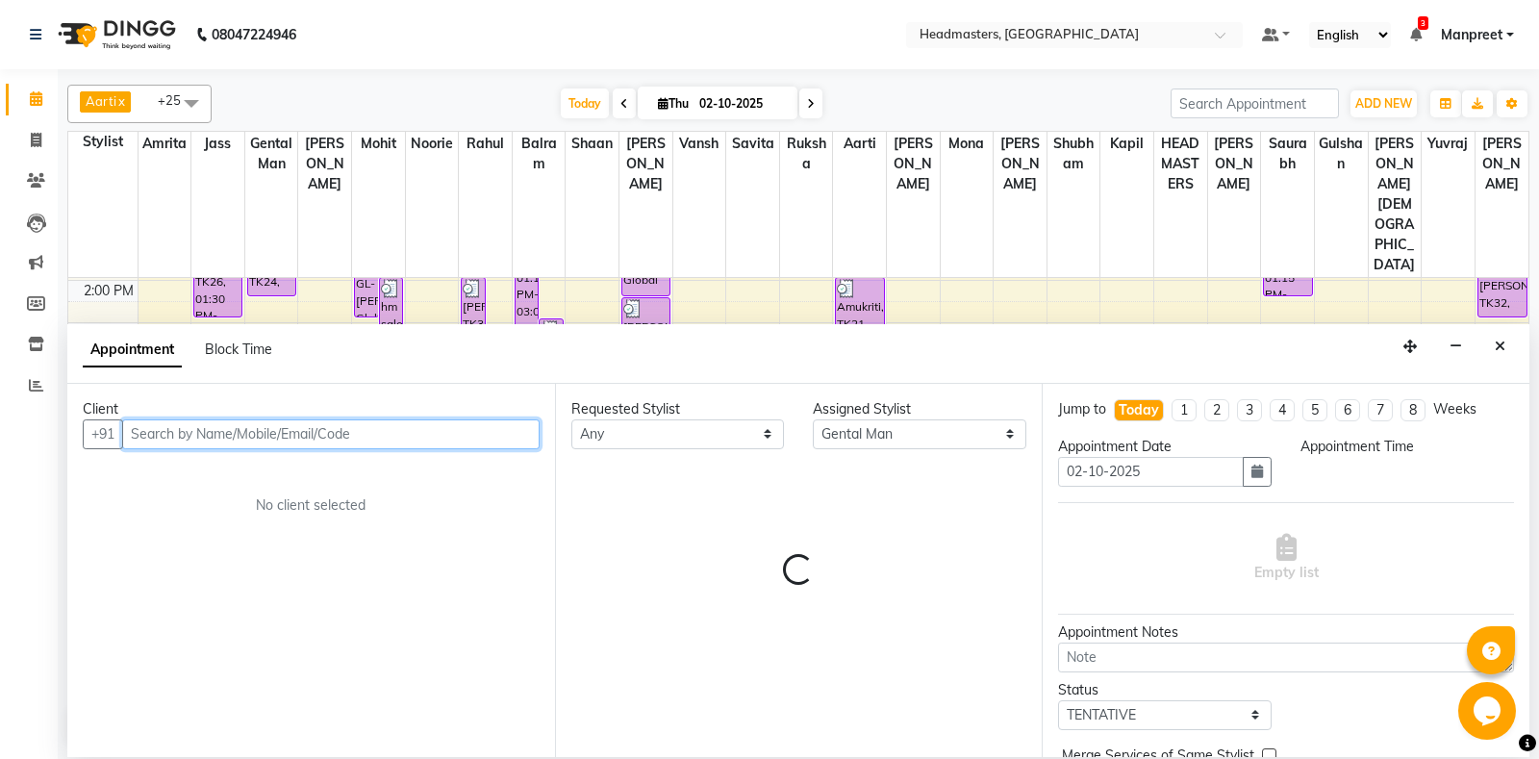
select select "1050"
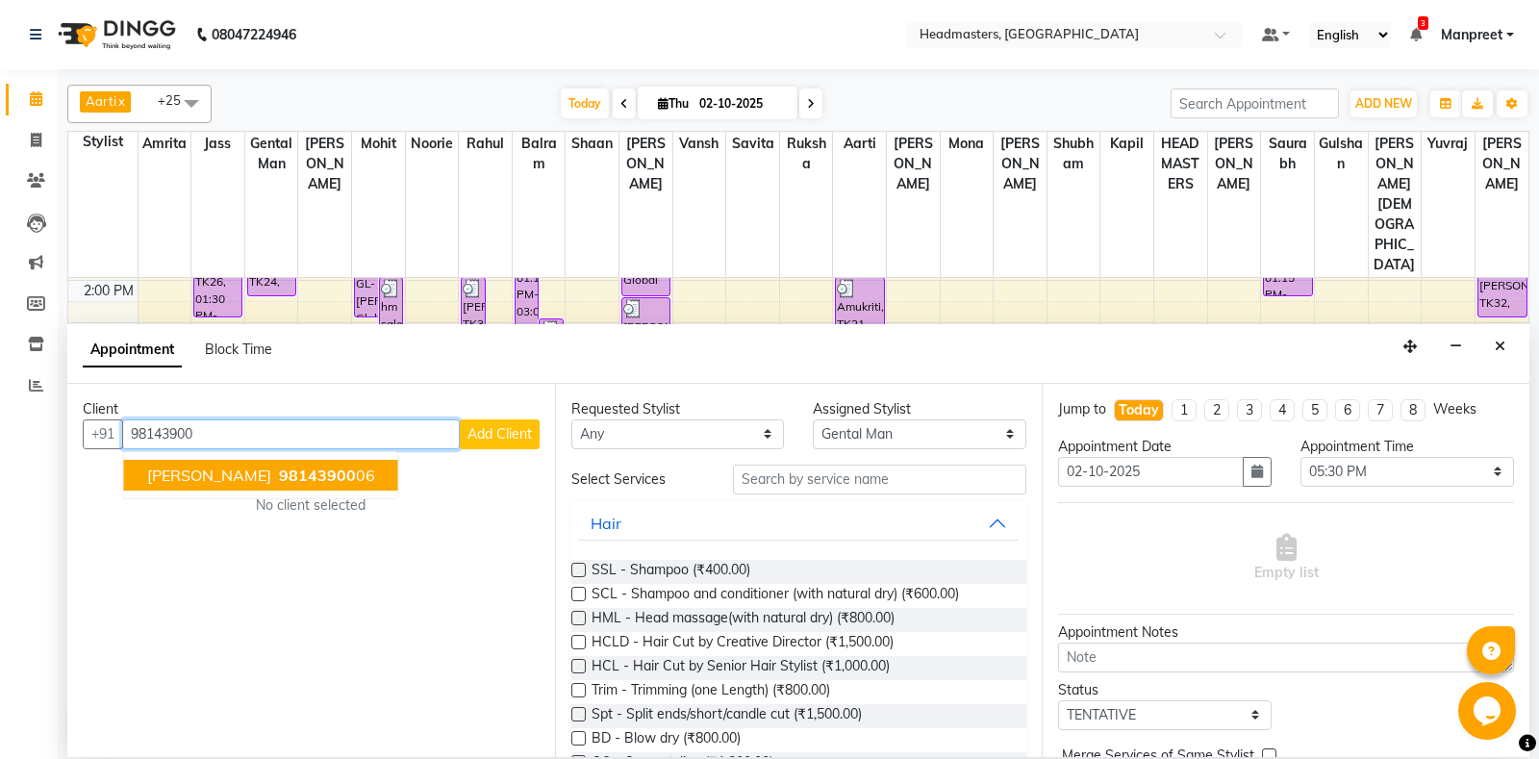
click at [224, 470] on span "DR NANDA" at bounding box center [209, 475] width 124 height 19
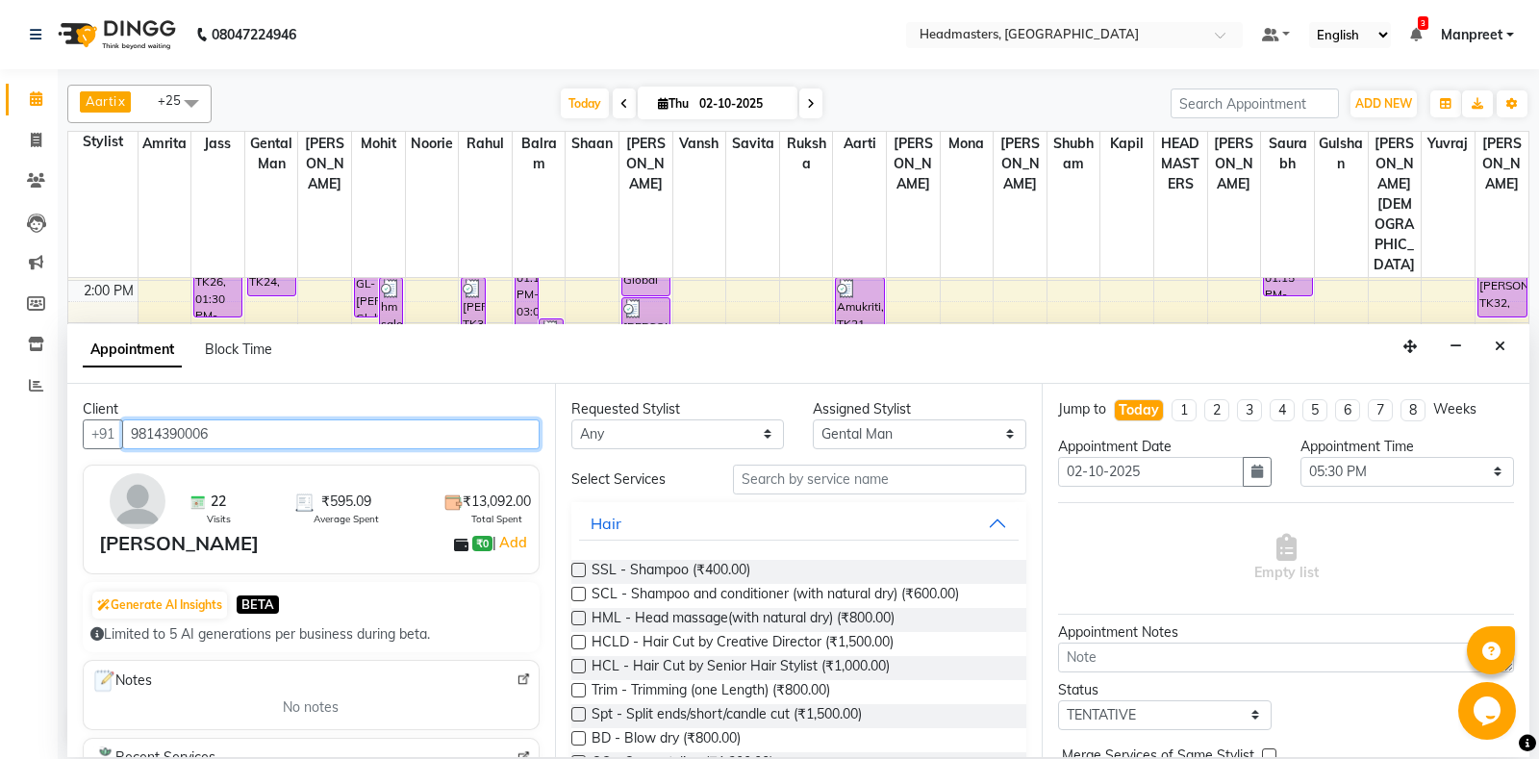
type input "9814390006"
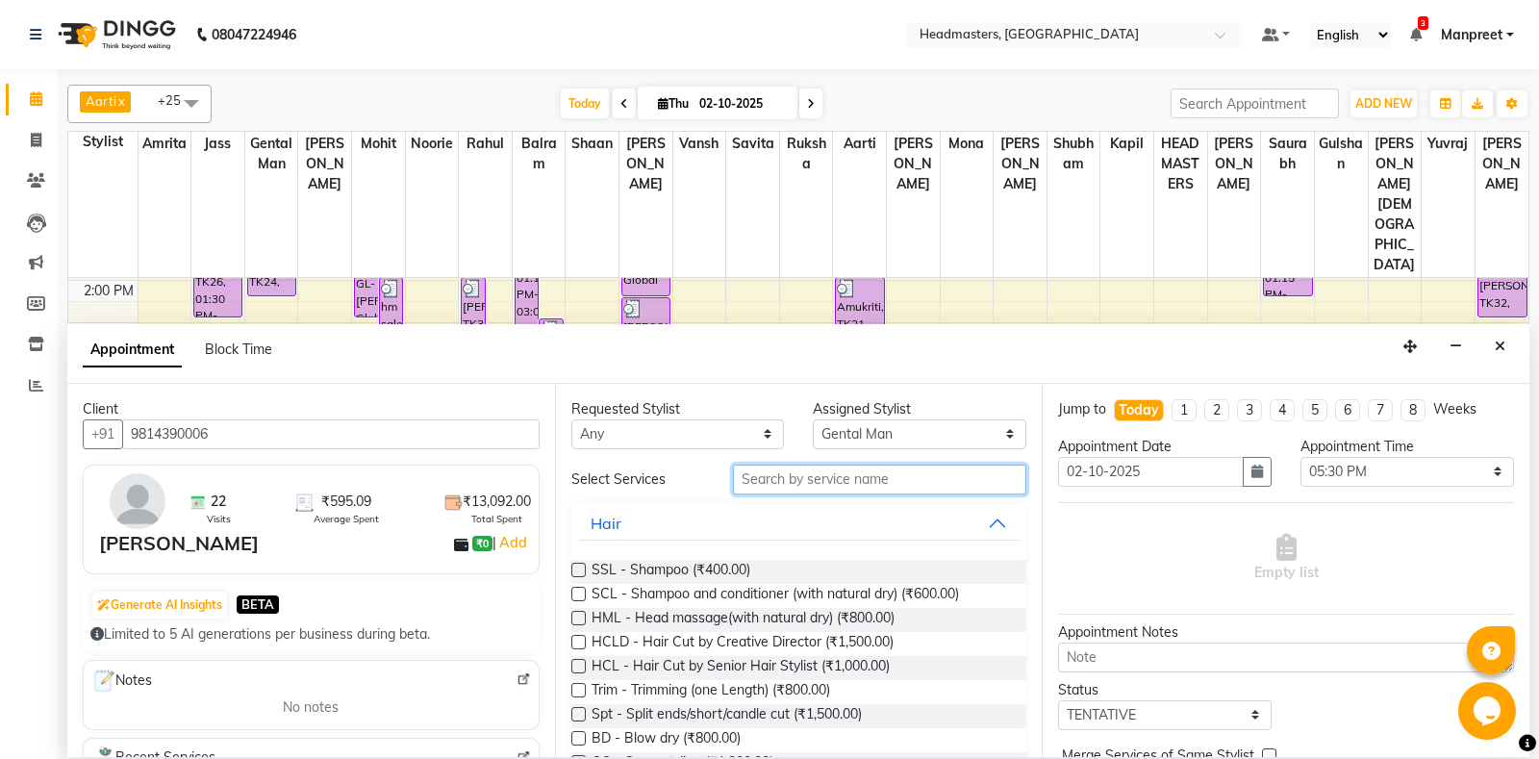
click at [871, 484] on input "text" at bounding box center [880, 480] width 294 height 30
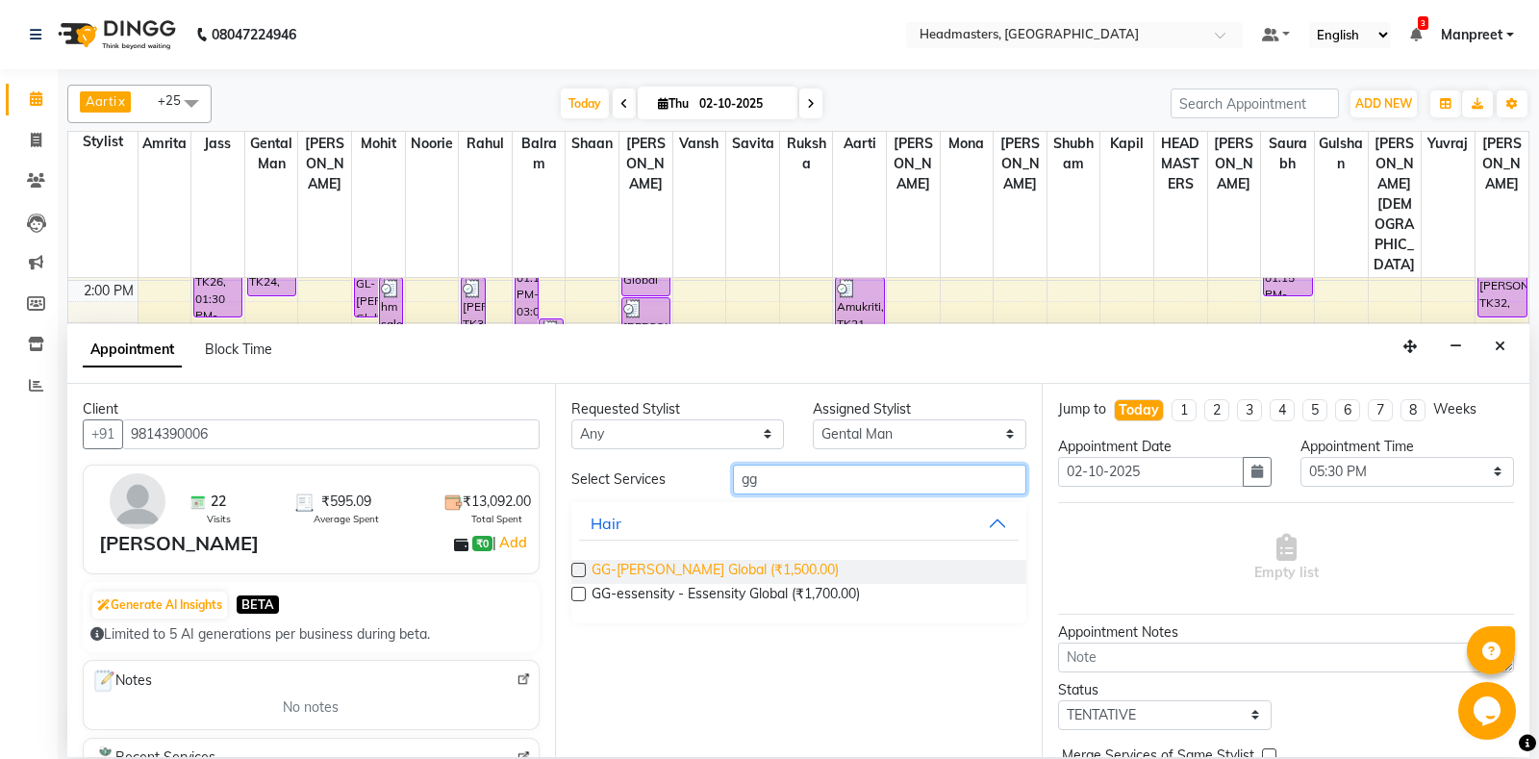
type input "gg"
click at [622, 572] on span "GG-igora - Igora Global (₹1,500.00)" at bounding box center [715, 572] width 247 height 24
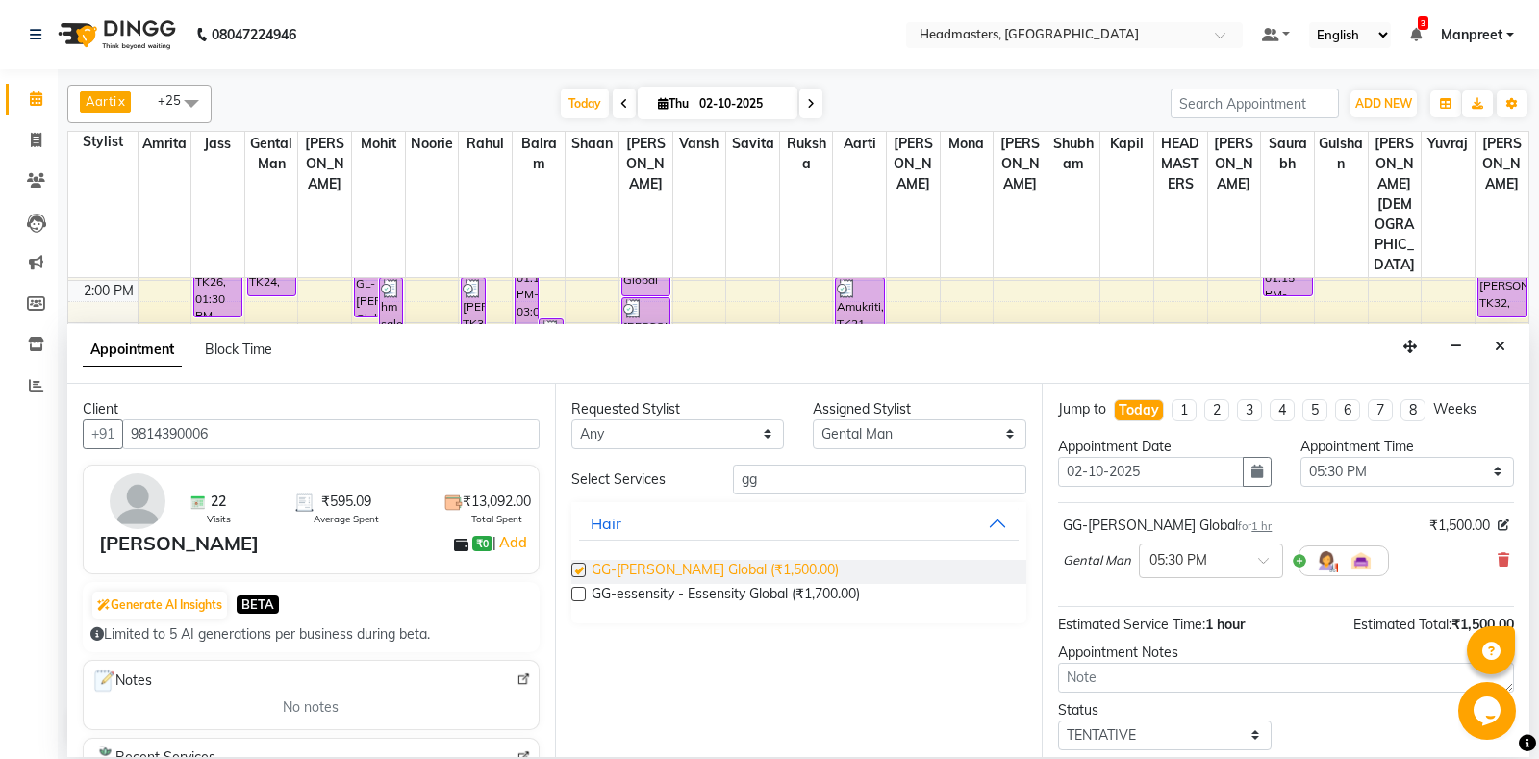
checkbox input "false"
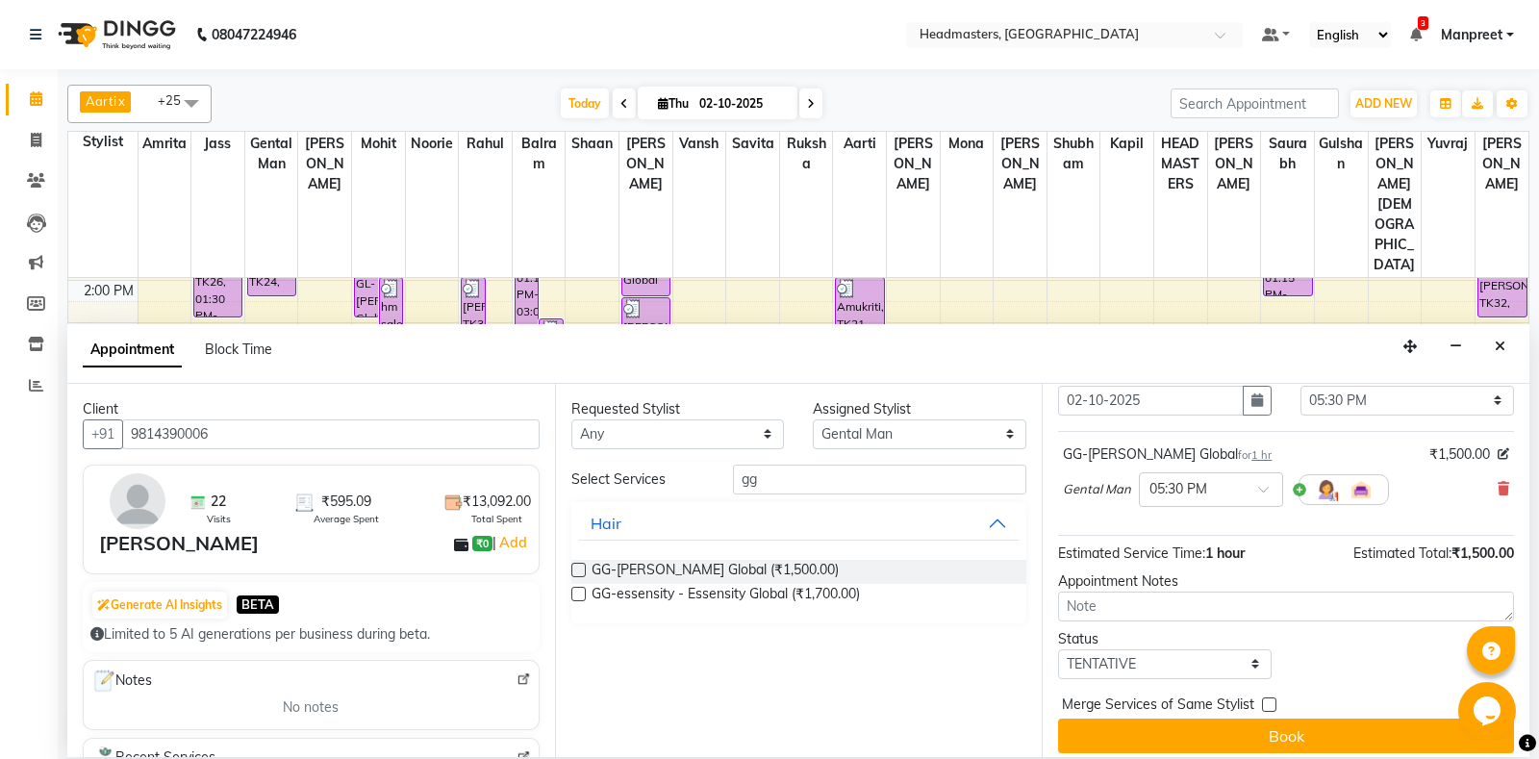
scroll to position [82, 0]
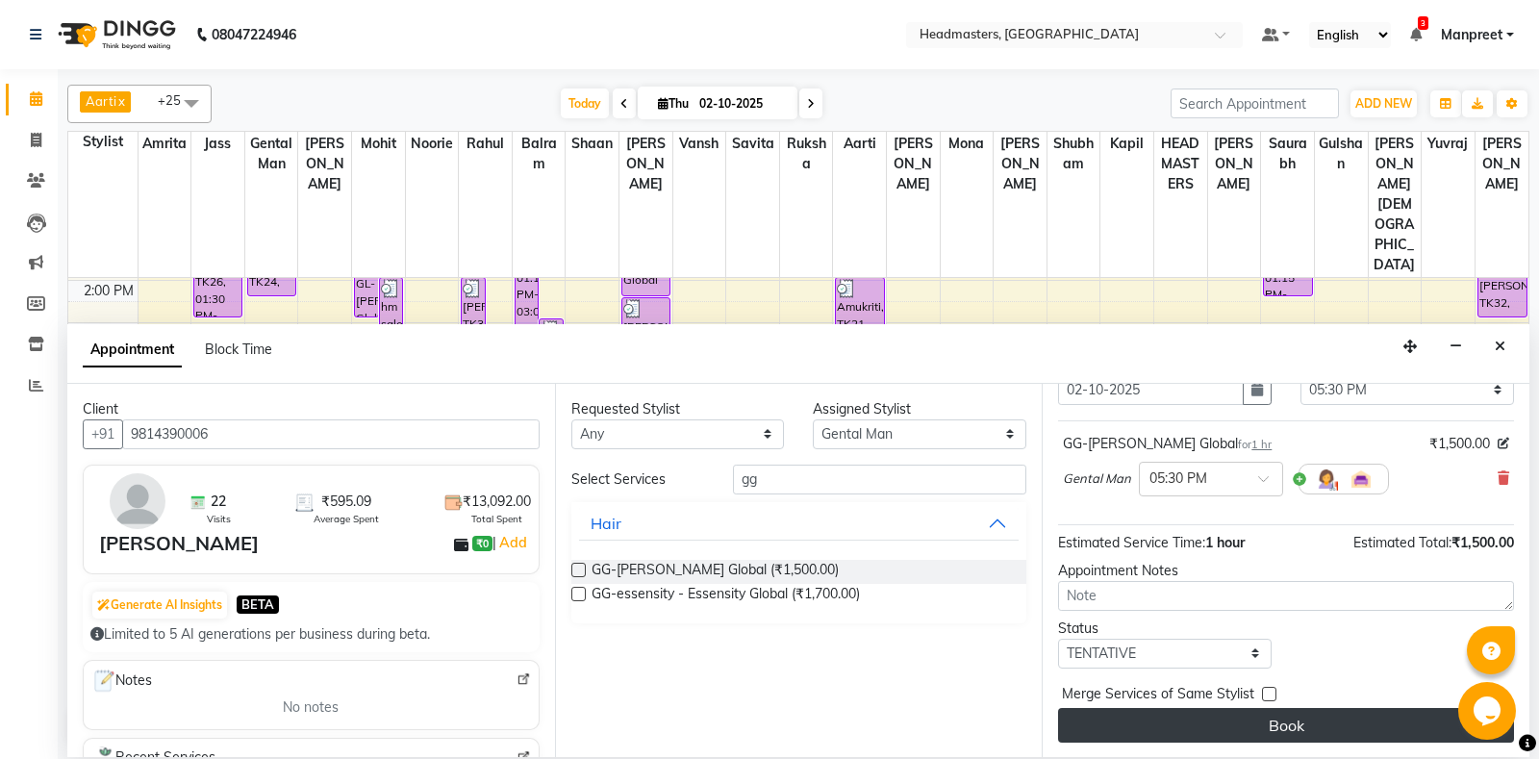
click at [1177, 718] on button "Book" at bounding box center [1286, 725] width 456 height 35
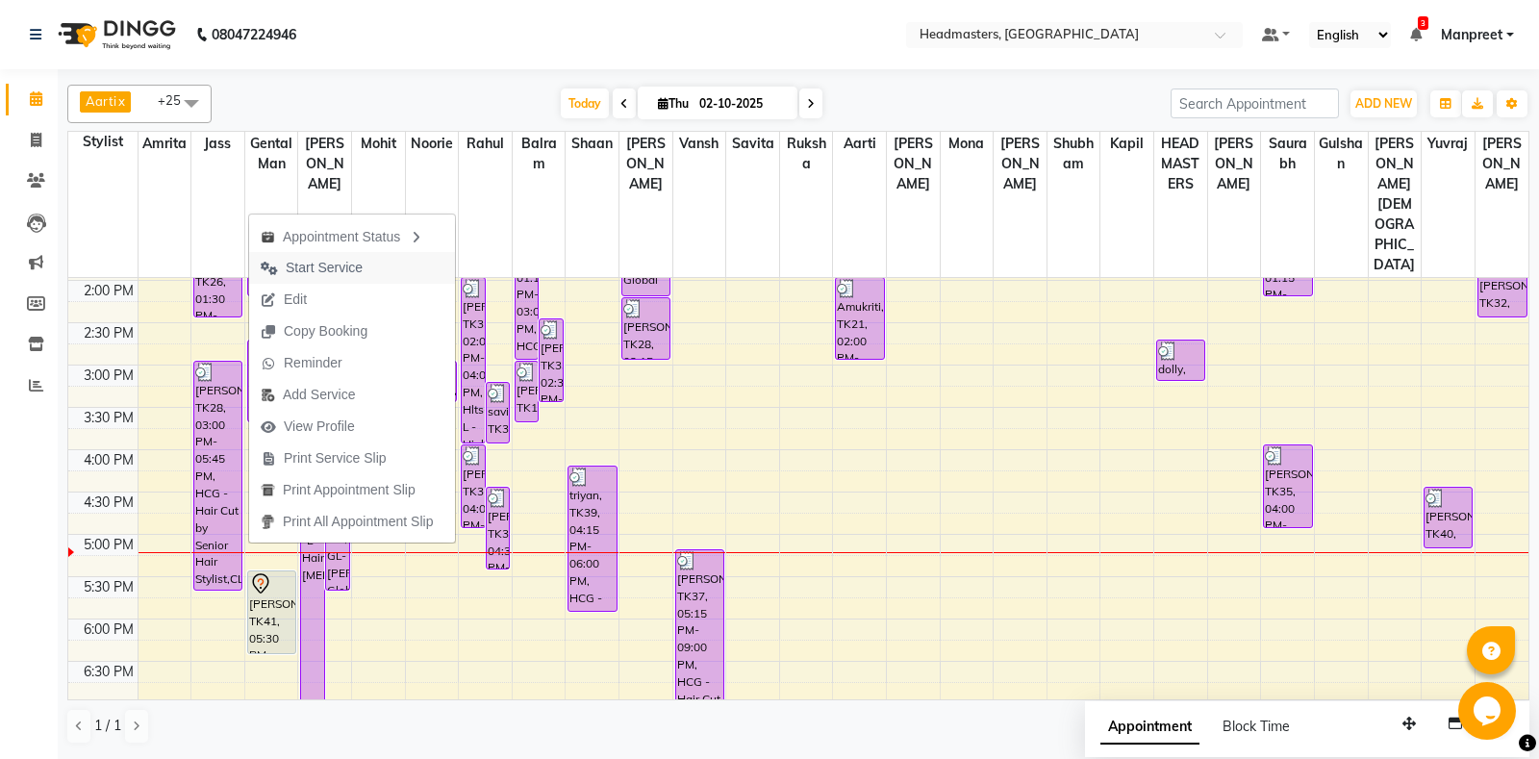
click at [306, 265] on span "Start Service" at bounding box center [324, 268] width 77 height 20
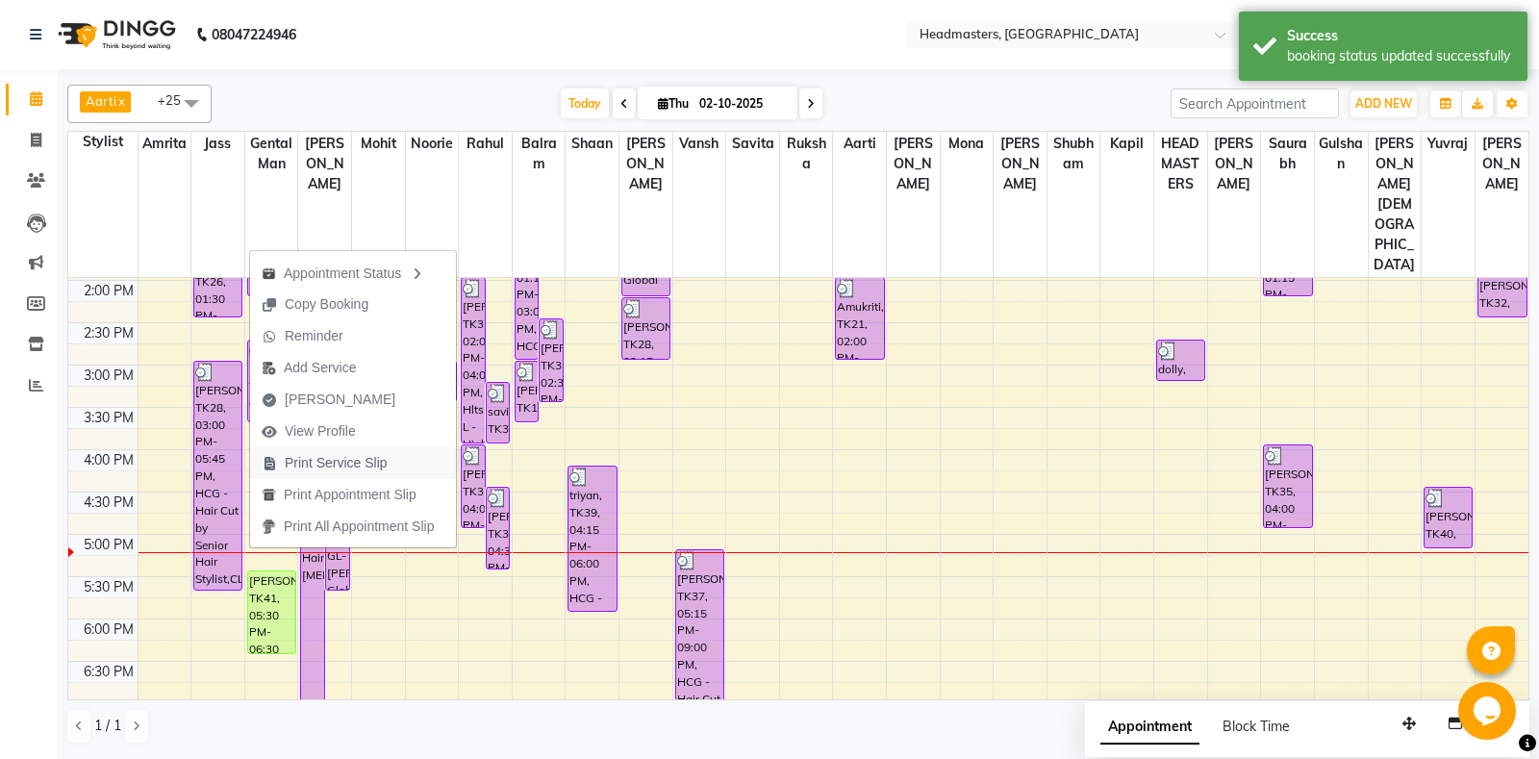
click at [377, 463] on span "Print Service Slip" at bounding box center [336, 463] width 103 height 20
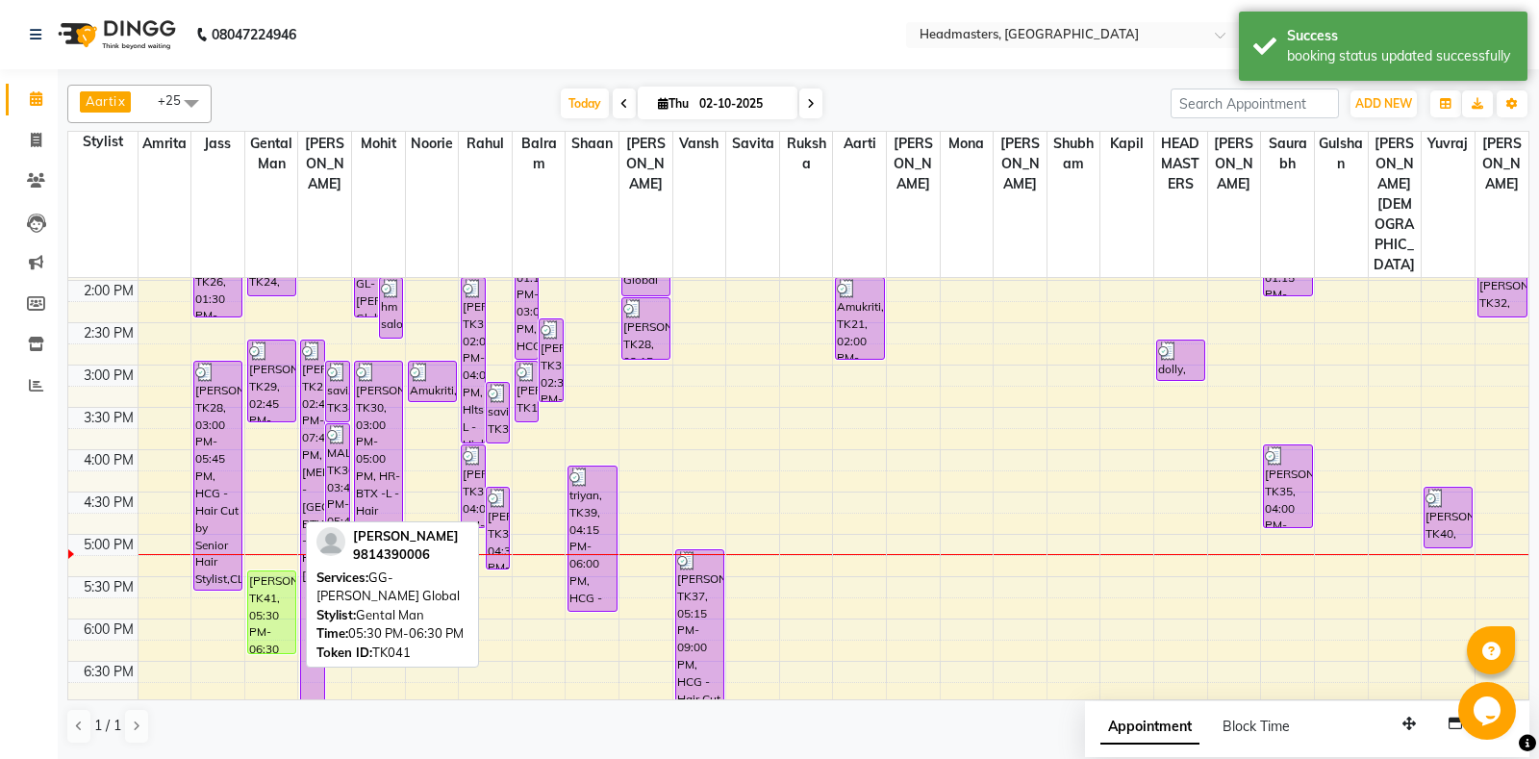
click at [255, 572] on div "DR NANDA, TK41, 05:30 PM-06:30 PM, GG-igora - Igora Global" at bounding box center [271, 613] width 47 height 82
select select "1"
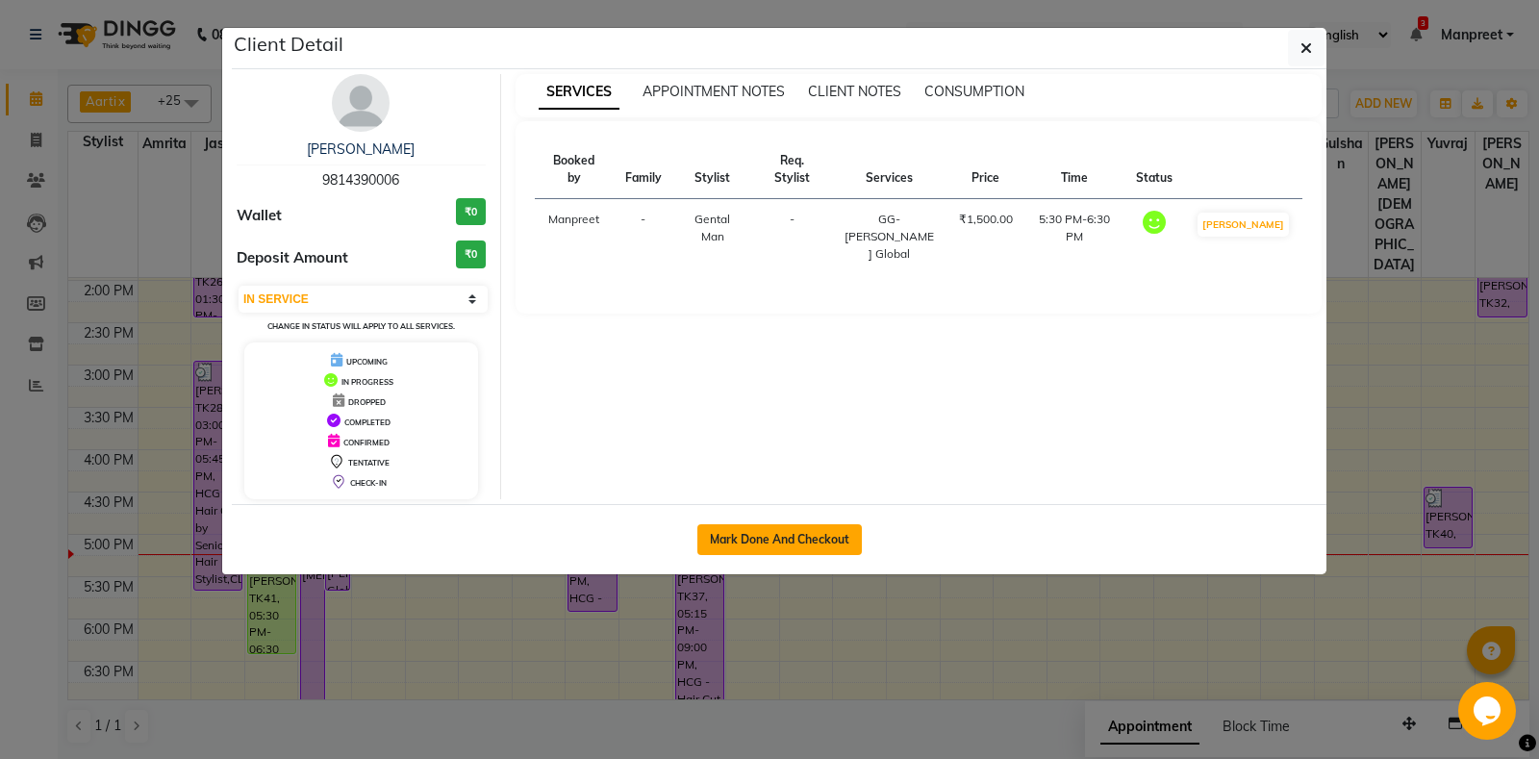
click at [795, 535] on button "Mark Done And Checkout" at bounding box center [780, 539] width 165 height 31
select select "service"
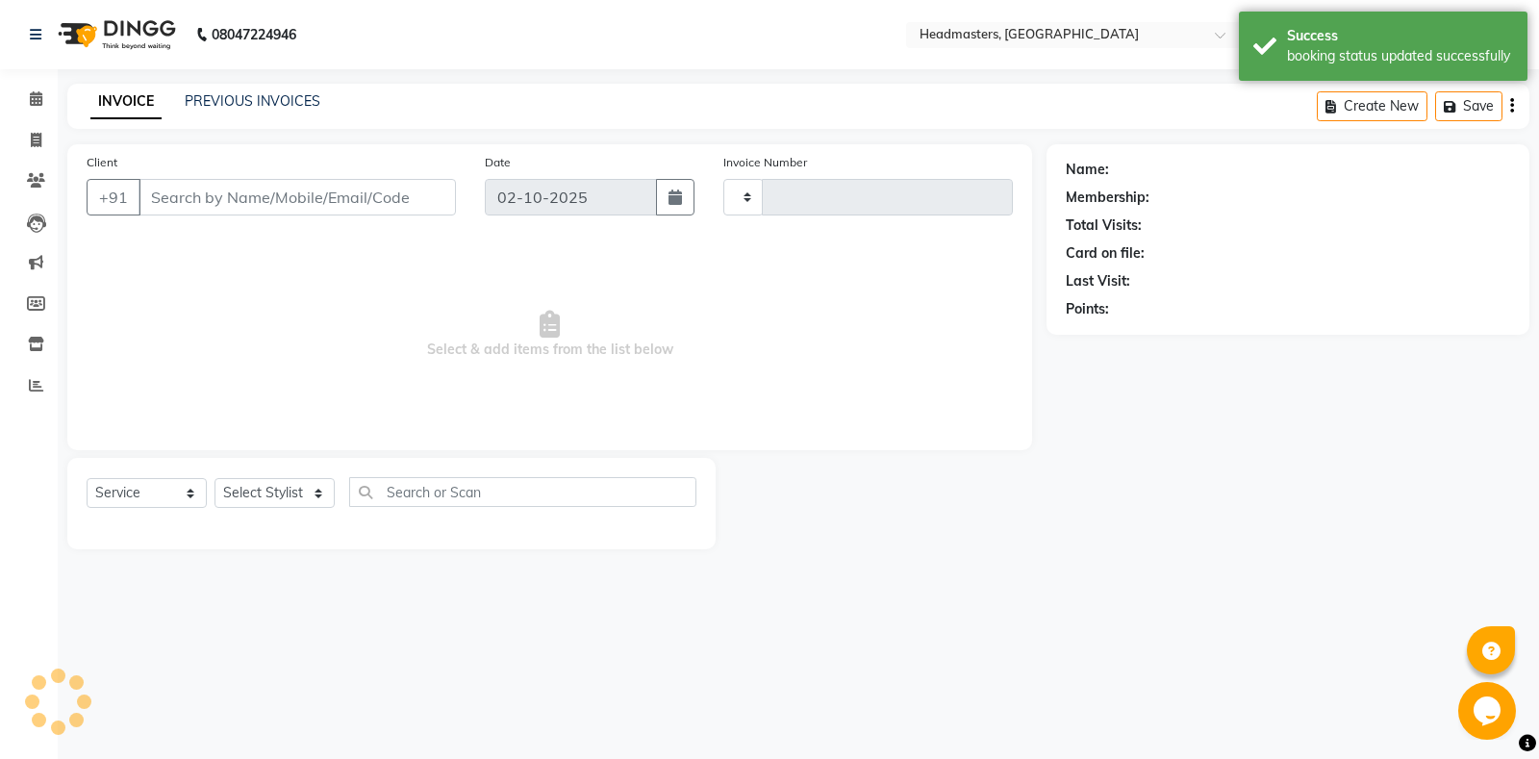
type input "6992"
select select "7130"
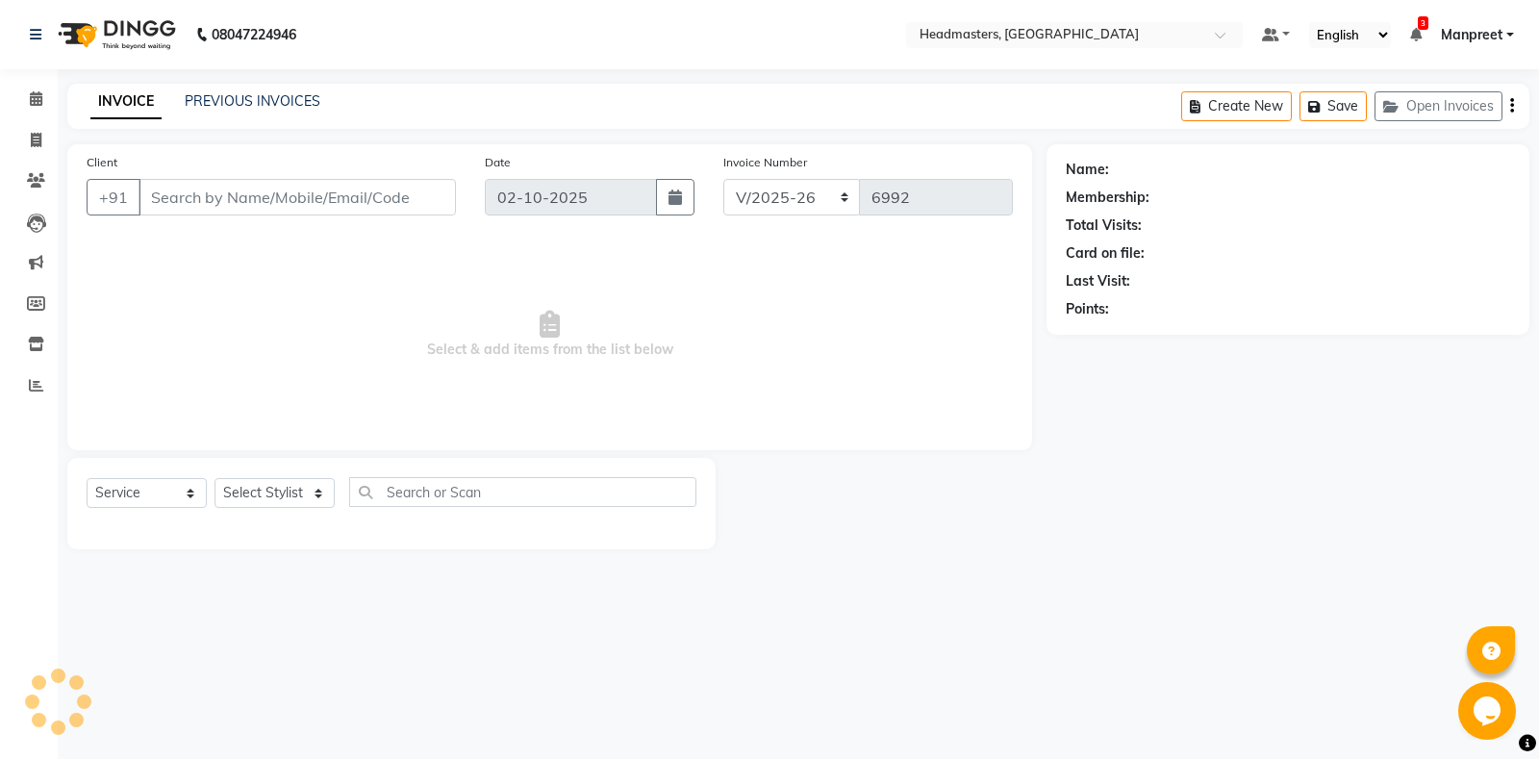
type input "9814390006"
select select "60717"
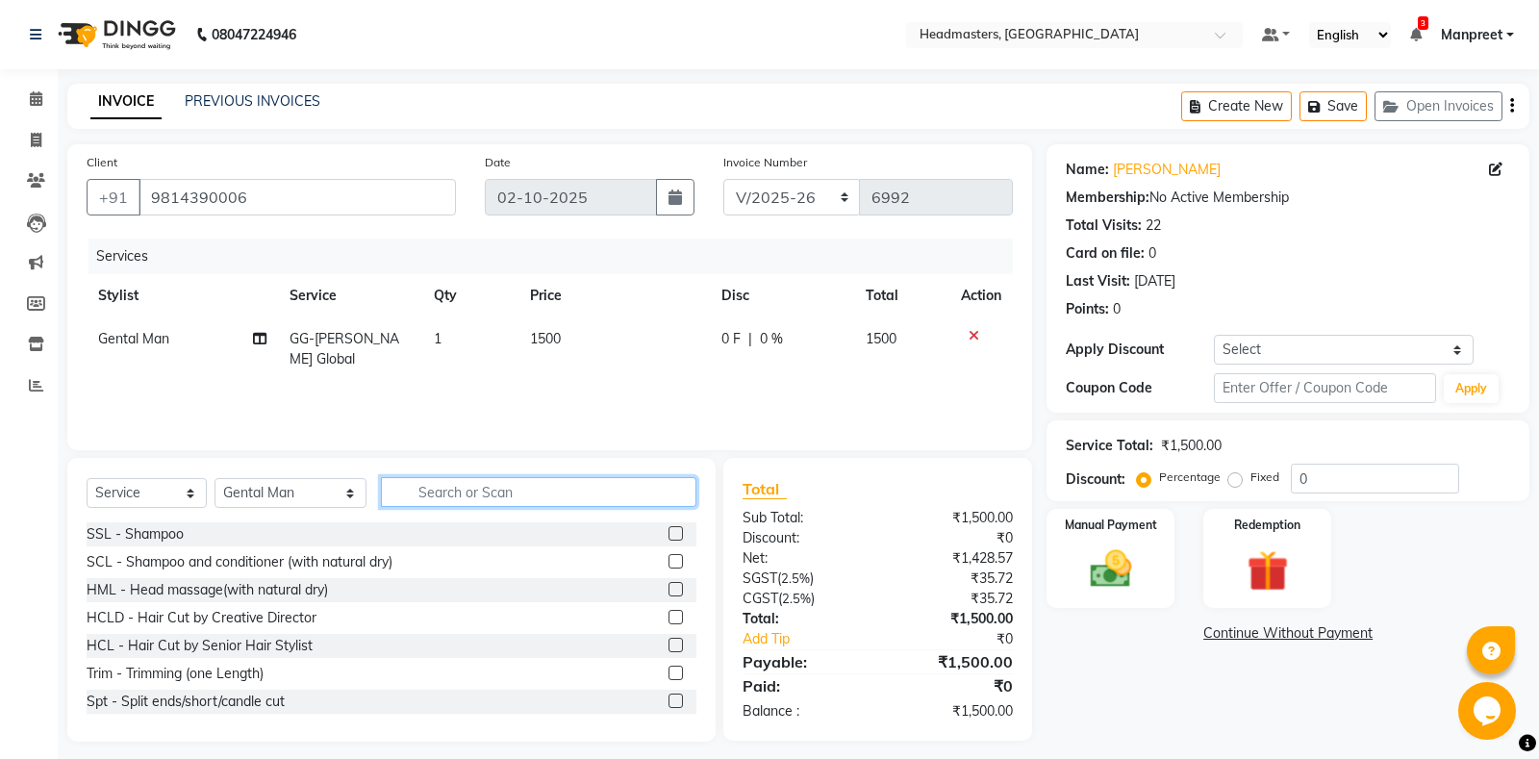
click at [419, 498] on input "text" at bounding box center [539, 492] width 316 height 30
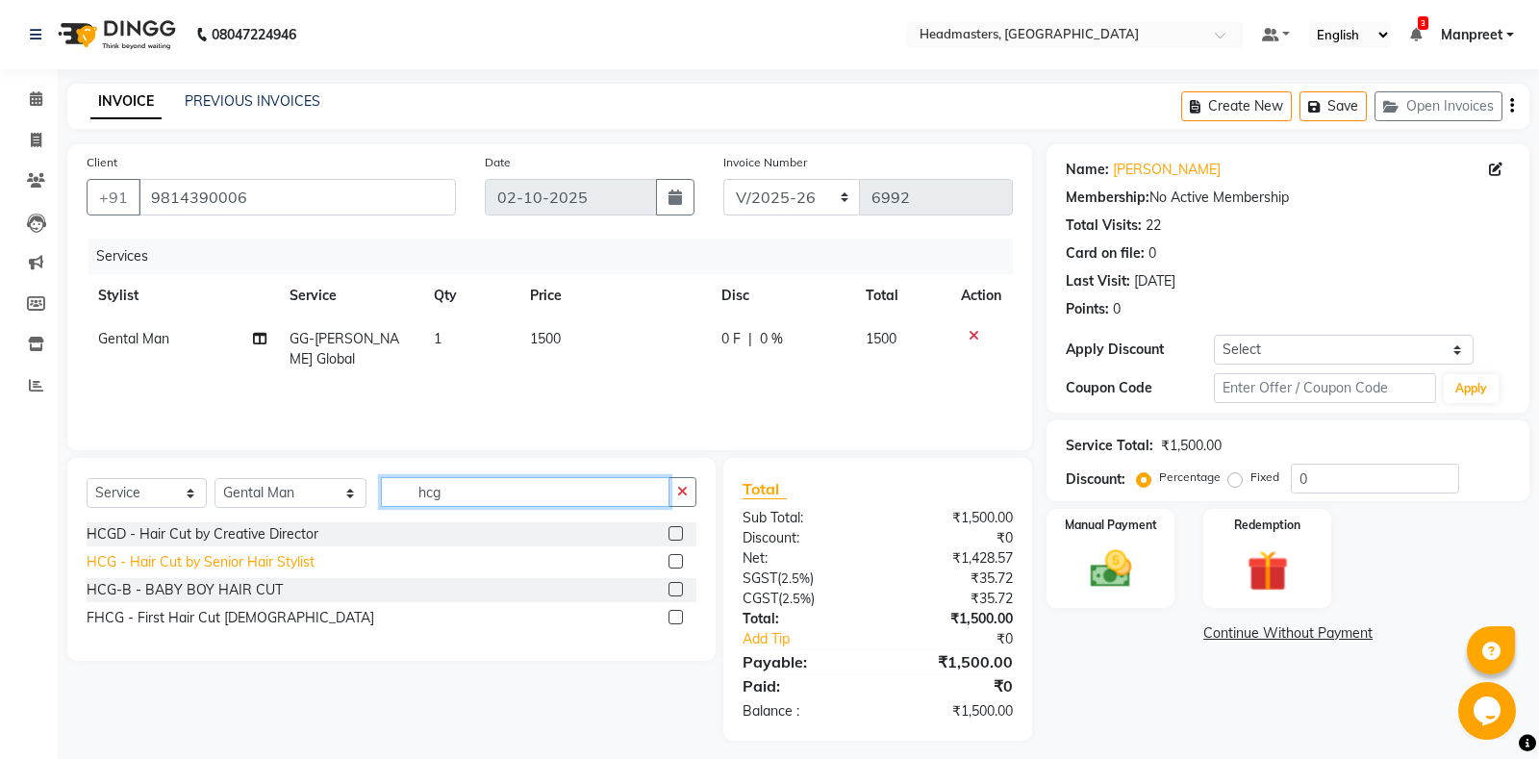
type input "hcg"
click at [194, 566] on div "HCG - Hair Cut by Senior Hair Stylist" at bounding box center [201, 562] width 228 height 20
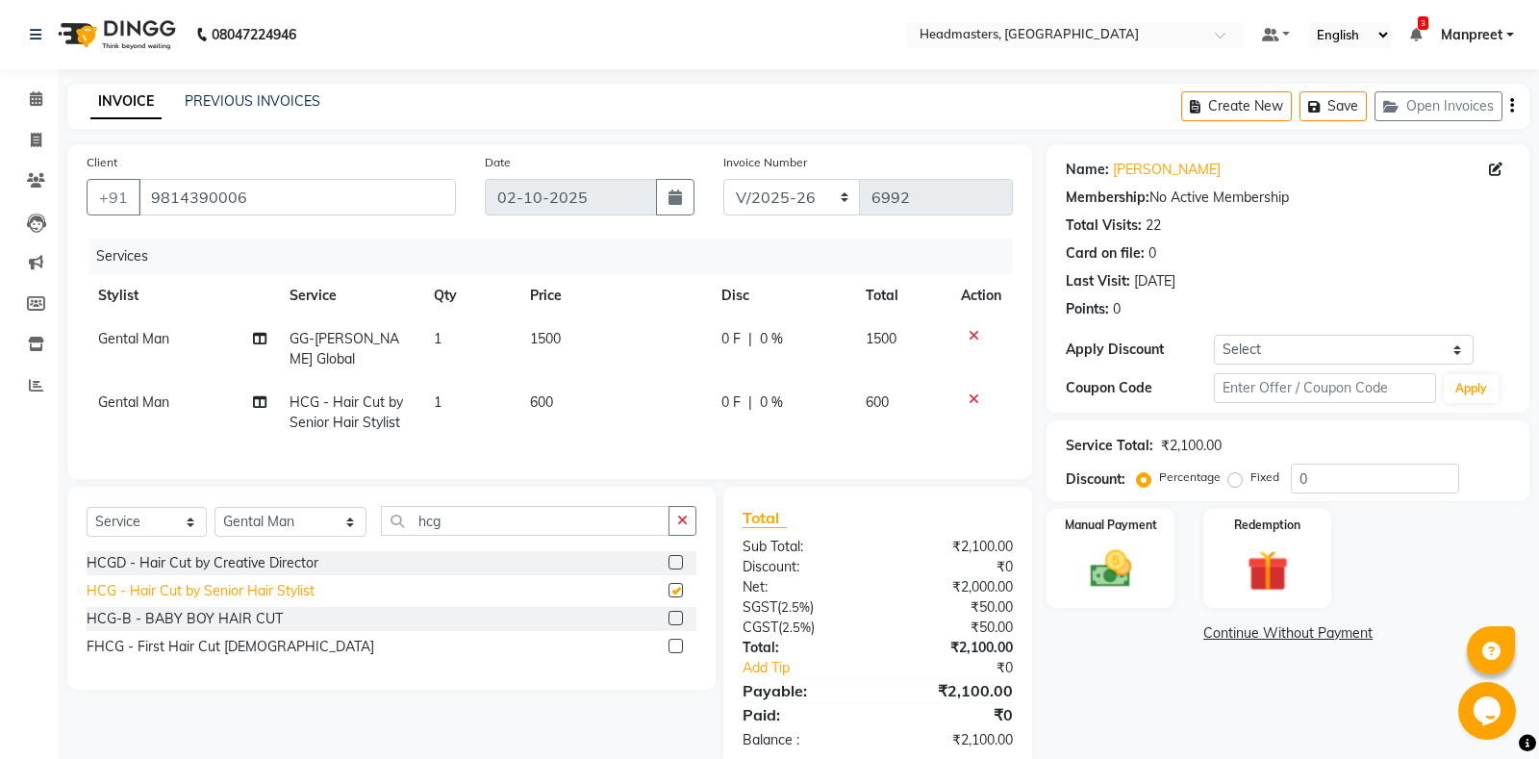
checkbox input "false"
click at [727, 340] on span "0 F" at bounding box center [731, 339] width 19 height 20
select select "60717"
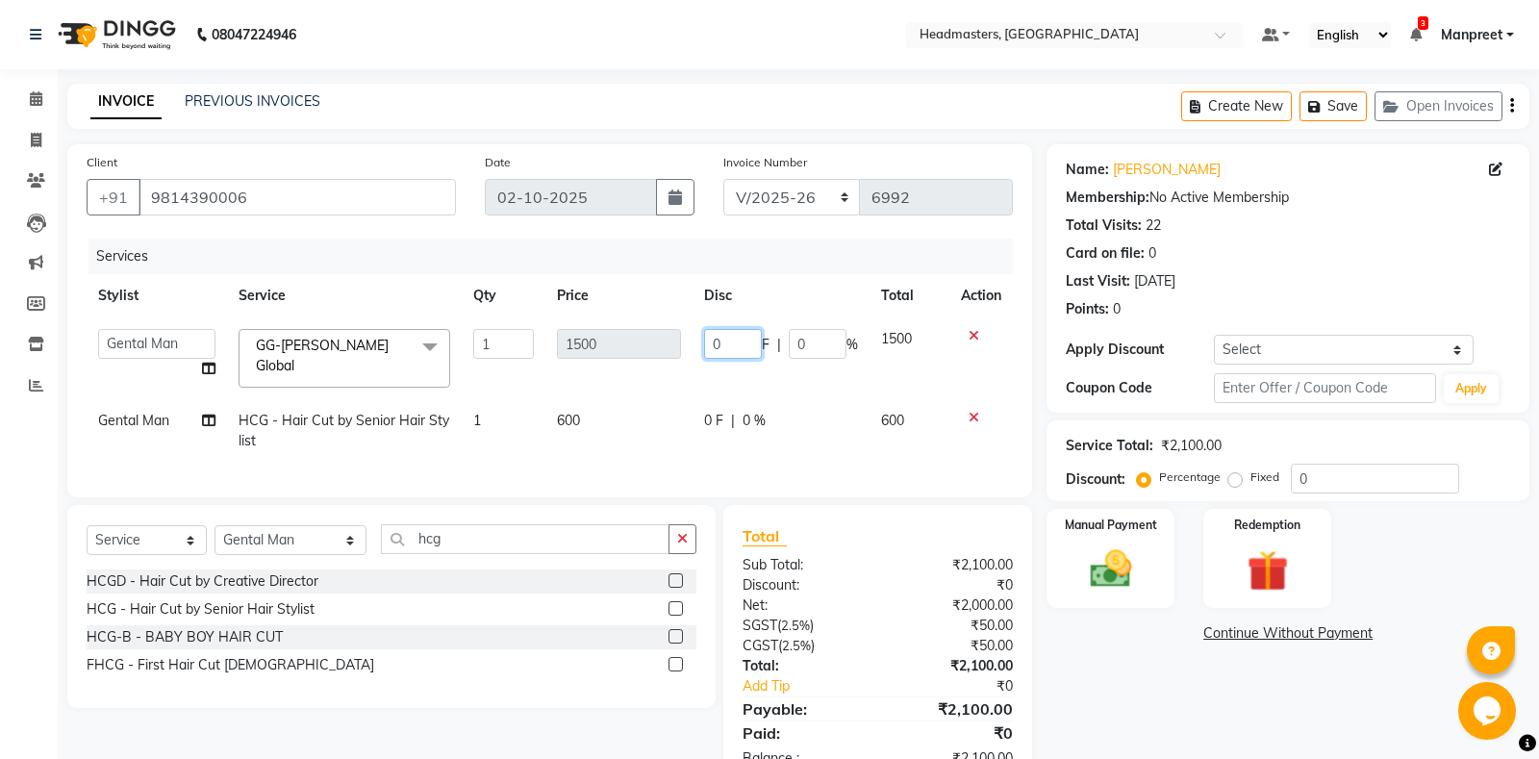
click at [708, 344] on input "0" at bounding box center [733, 344] width 58 height 30
type input "300"
click at [708, 344] on input "300" at bounding box center [733, 344] width 58 height 30
click at [795, 375] on td "300 F | 0 %" at bounding box center [781, 359] width 177 height 82
select select "60717"
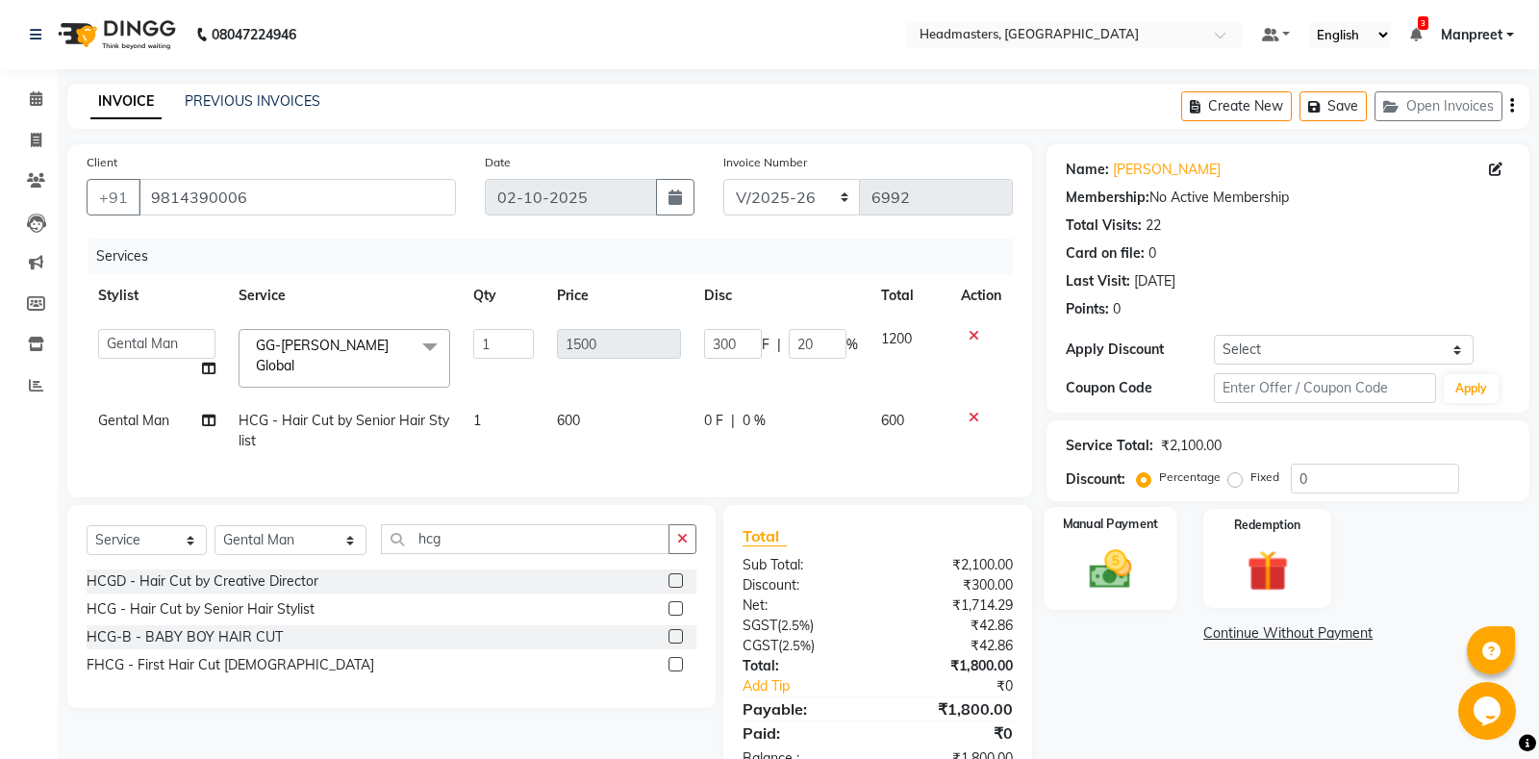
drag, startPoint x: 1084, startPoint y: 586, endPoint x: 1095, endPoint y: 608, distance: 24.5
click at [1090, 600] on div "Manual Payment" at bounding box center [1111, 558] width 133 height 103
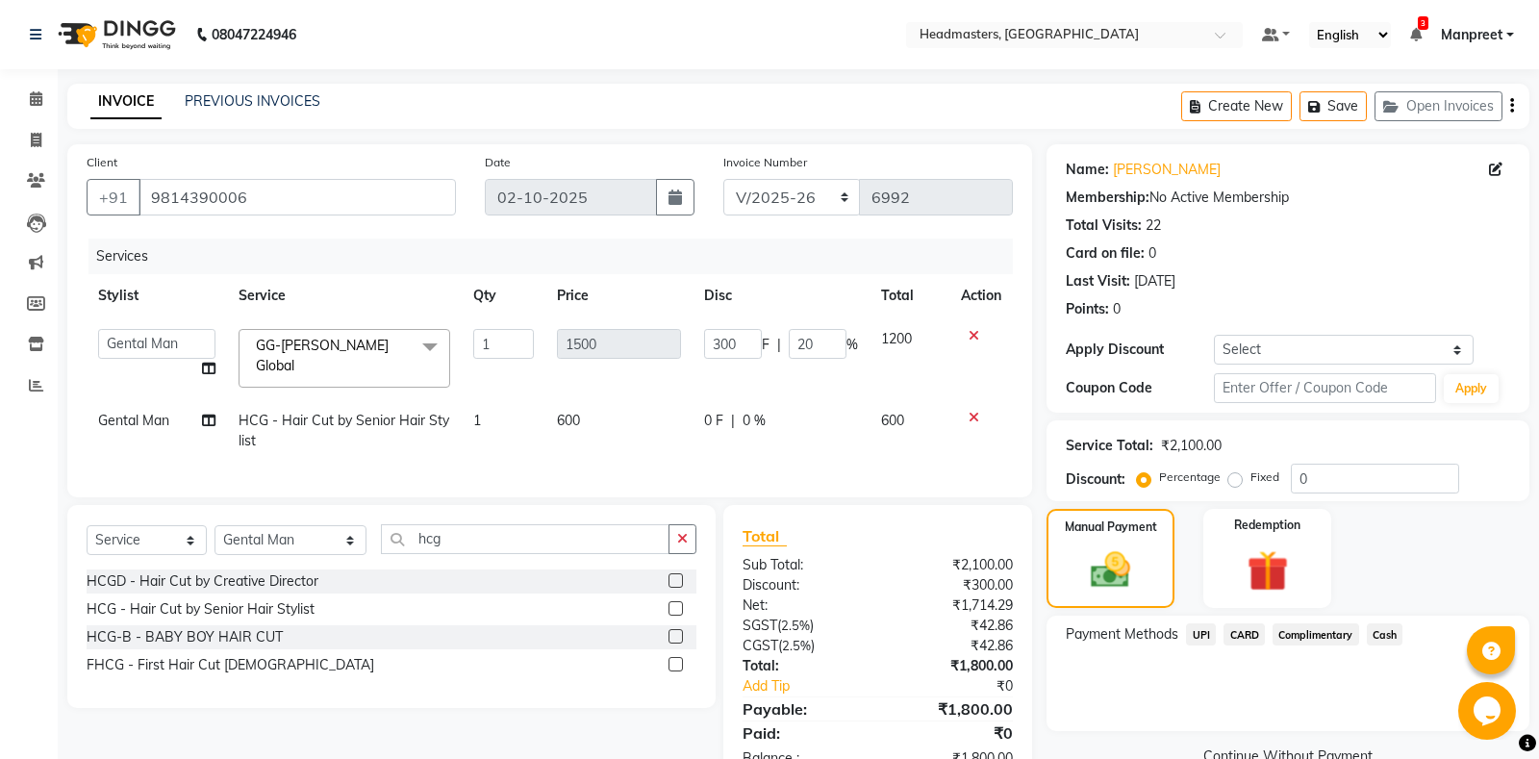
click at [1386, 640] on span "Cash" at bounding box center [1385, 634] width 37 height 22
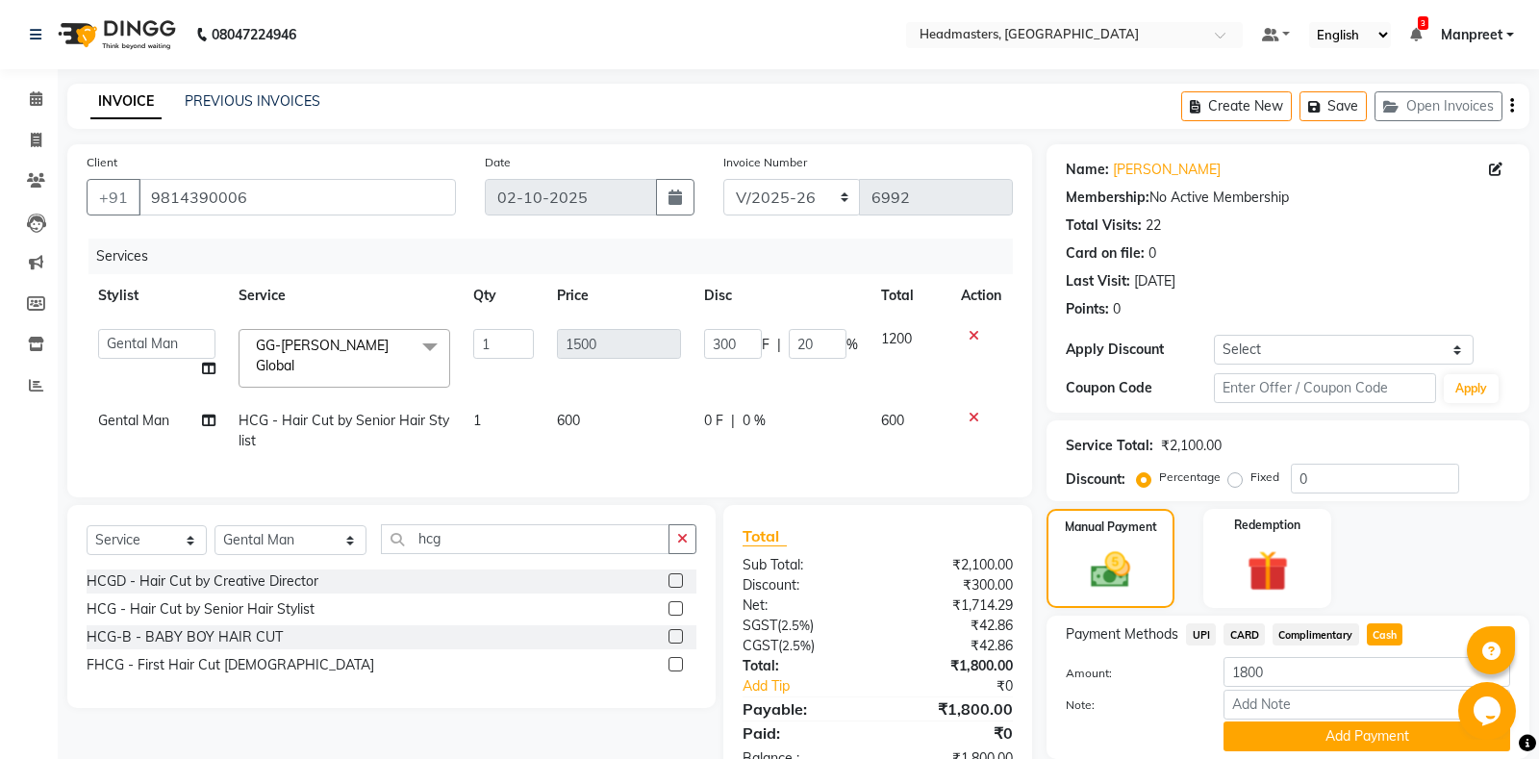
scroll to position [67, 0]
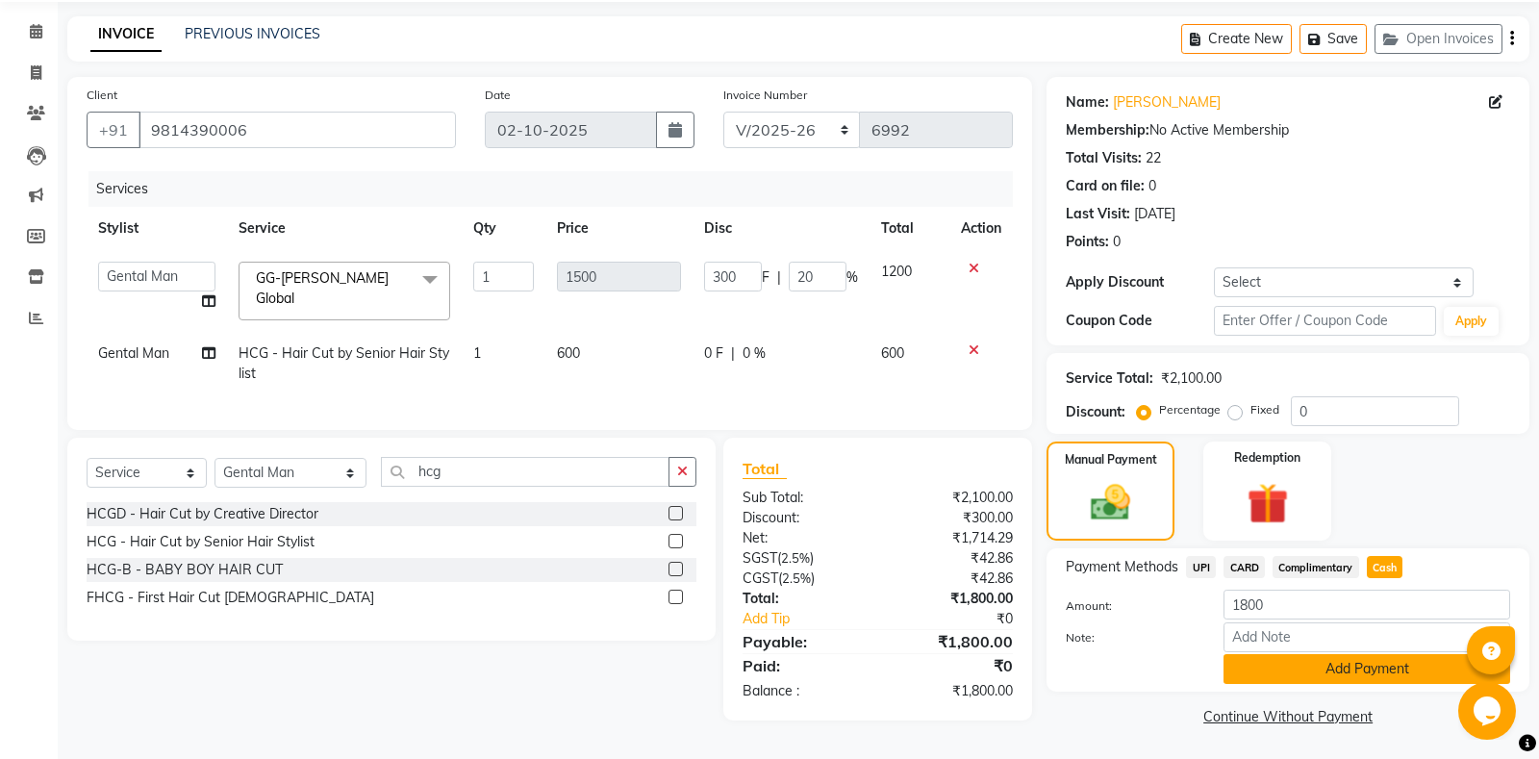
click at [1340, 672] on button "Add Payment" at bounding box center [1367, 669] width 287 height 30
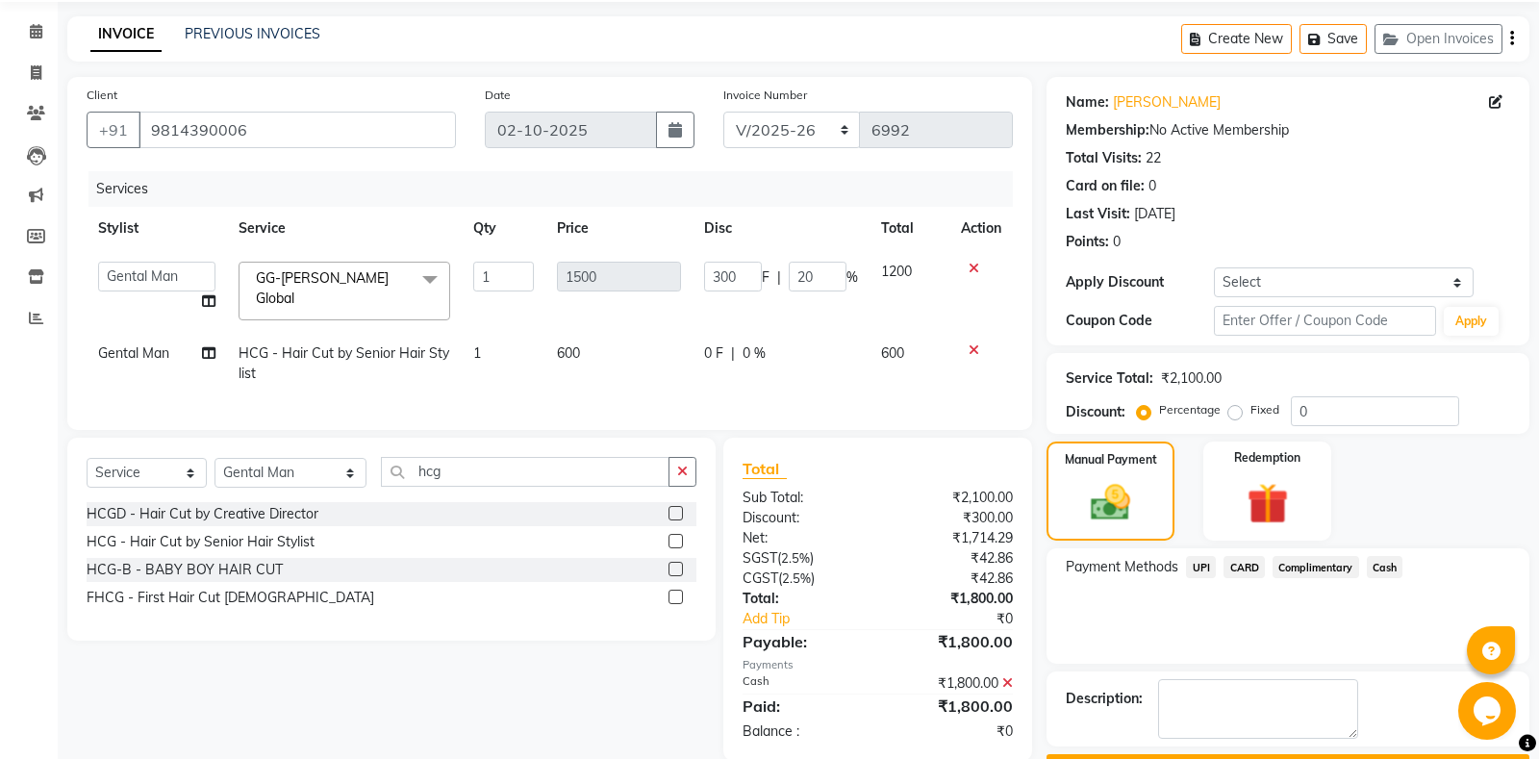
scroll to position [120, 0]
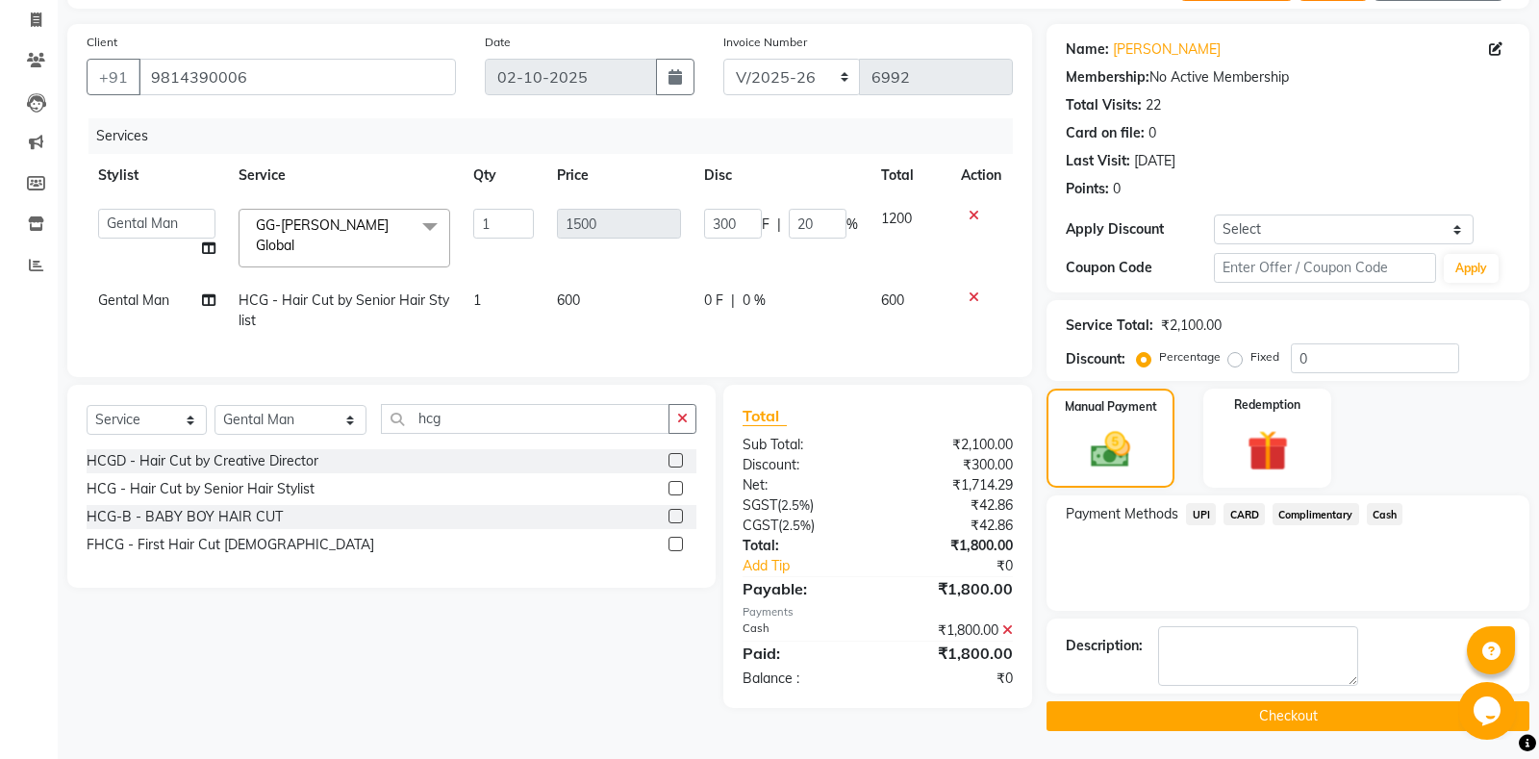
click at [1287, 714] on button "Checkout" at bounding box center [1288, 716] width 483 height 30
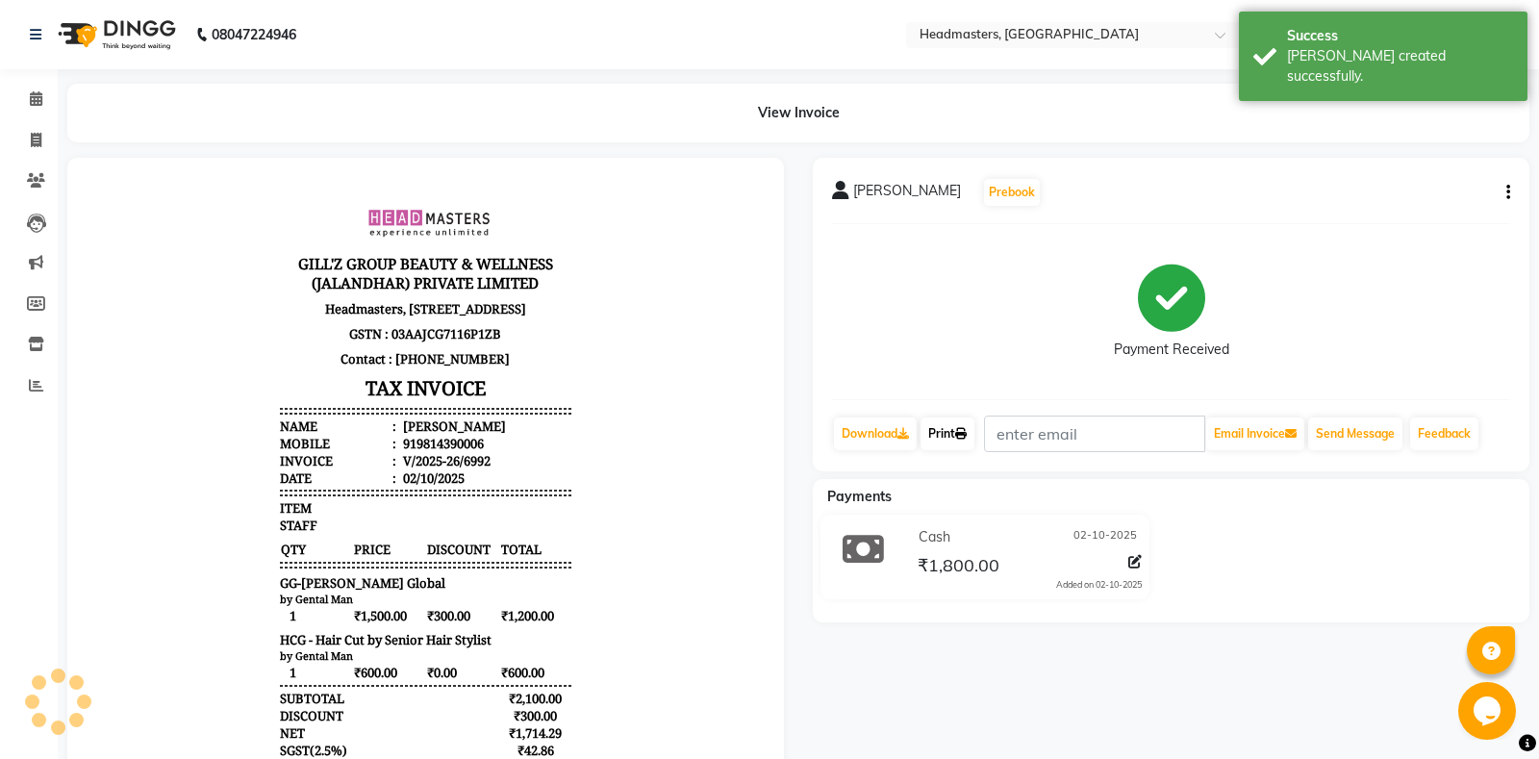
click at [955, 437] on link "Print" at bounding box center [948, 434] width 54 height 33
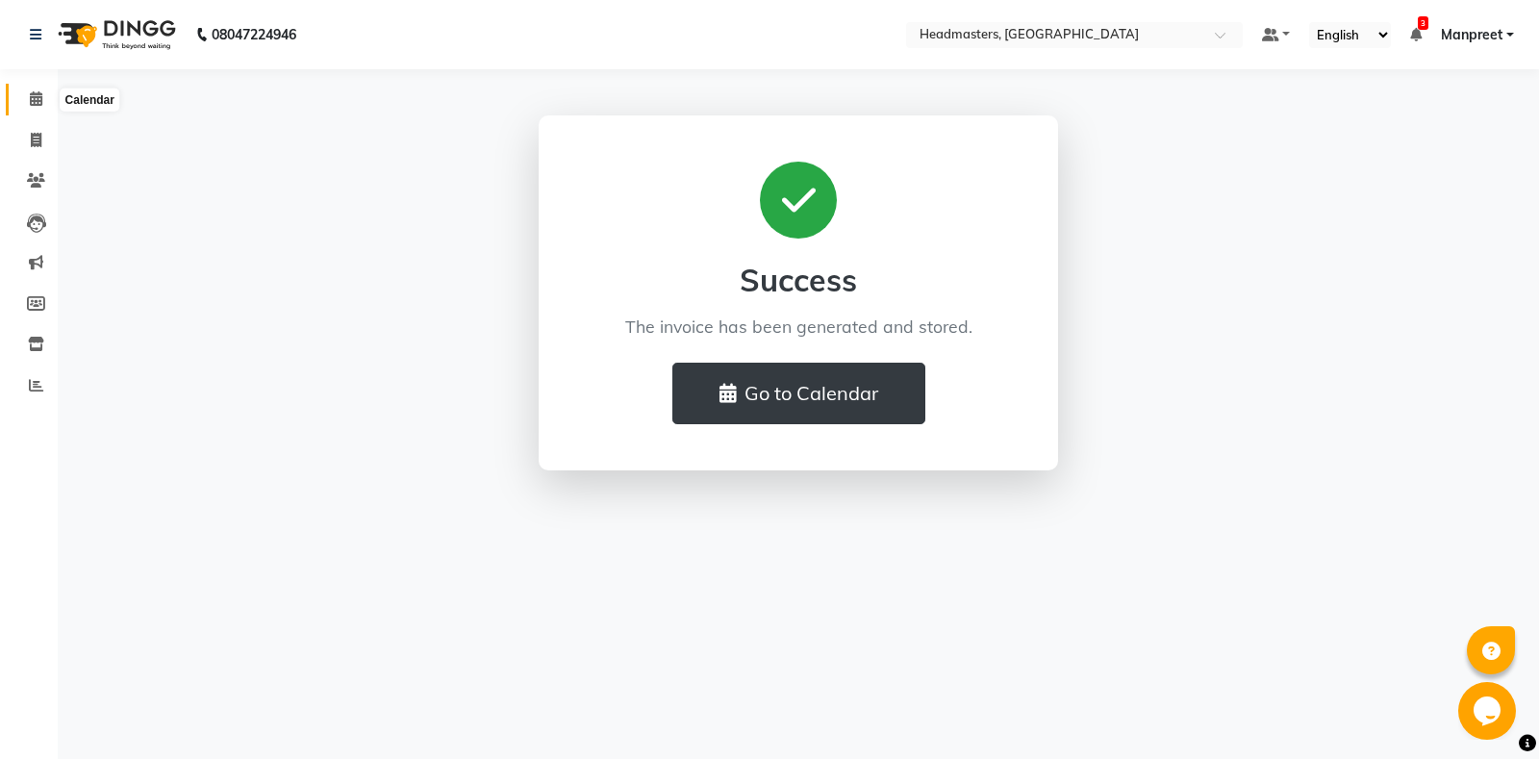
click at [32, 96] on icon at bounding box center [36, 98] width 13 height 14
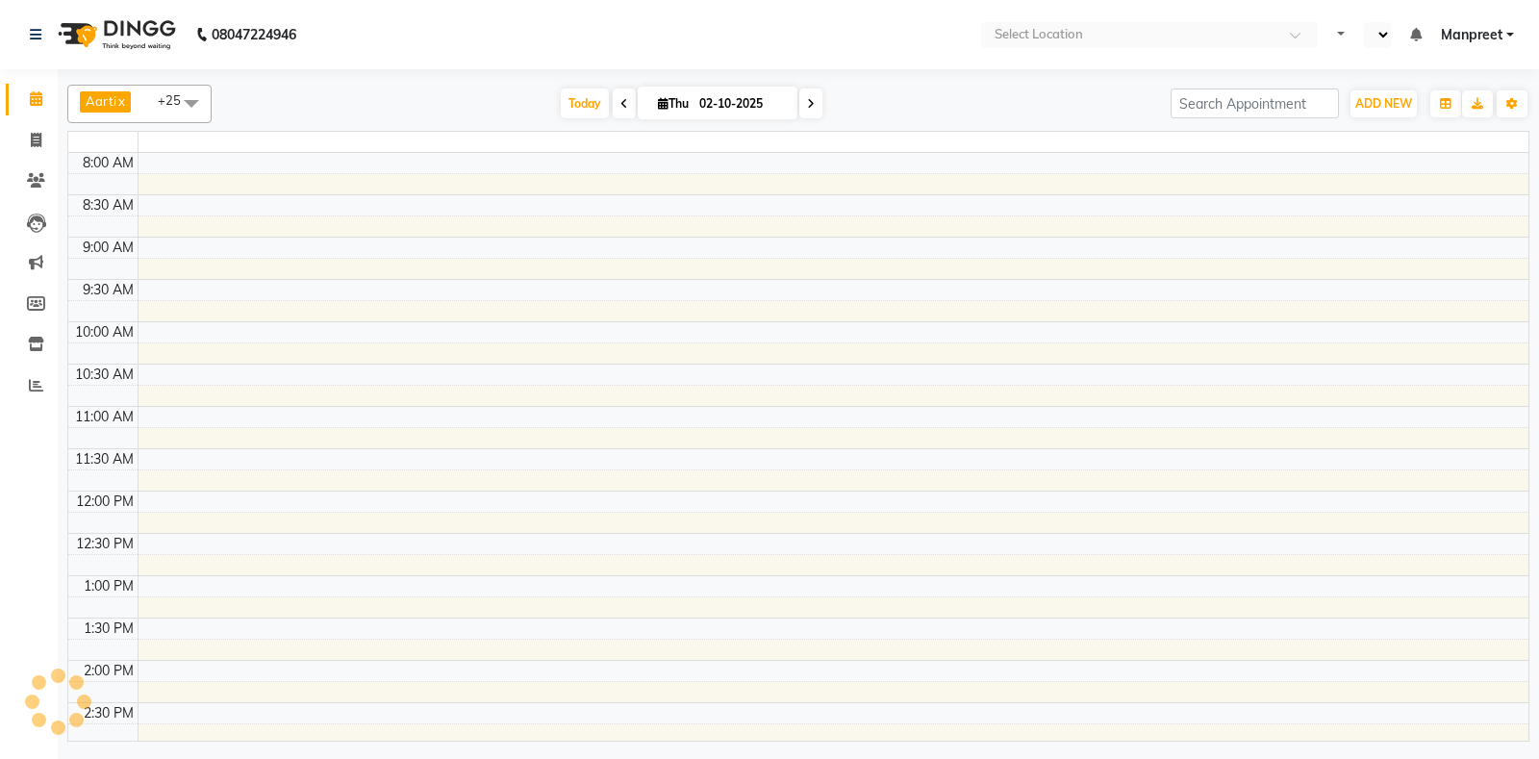
select select "en"
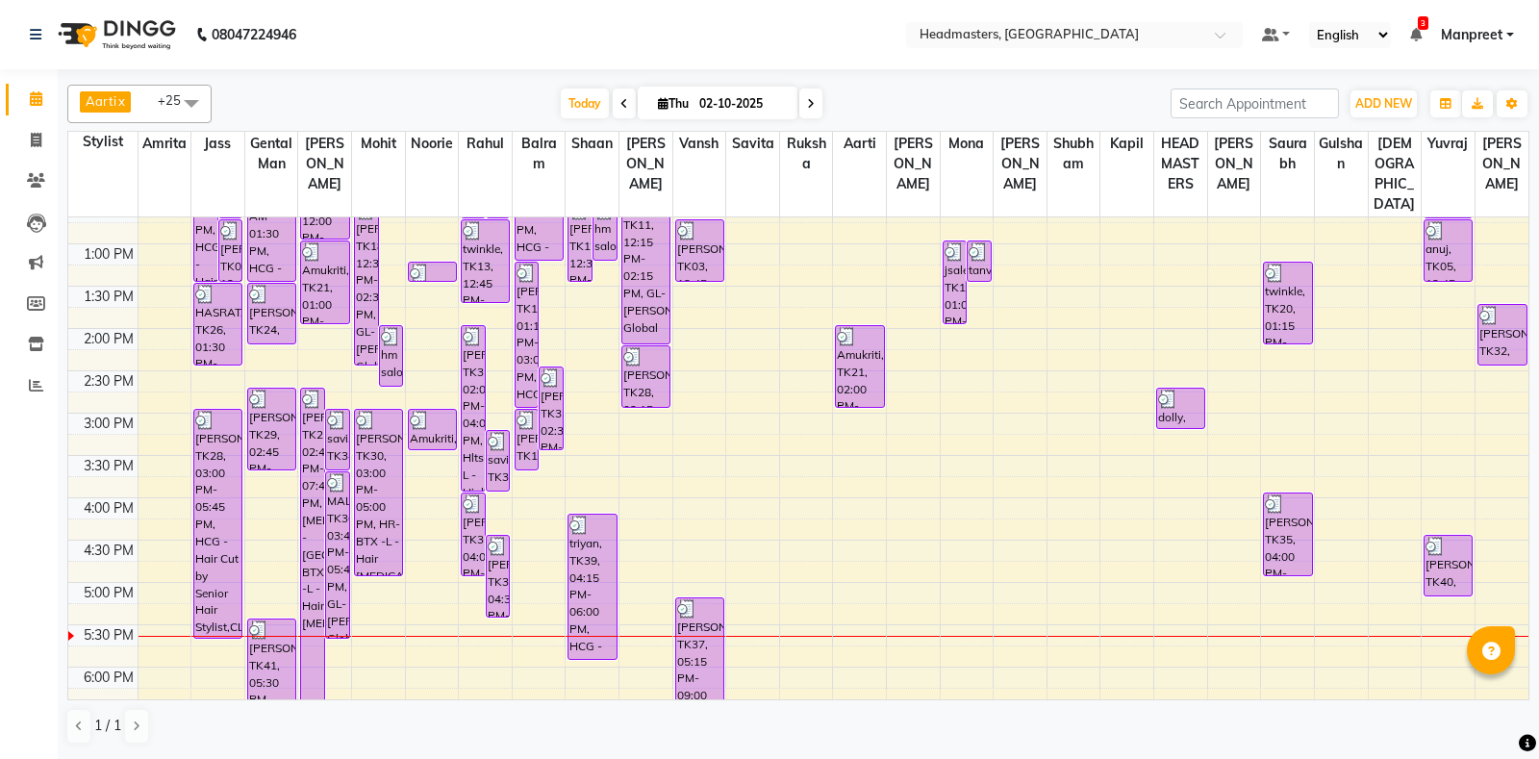
scroll to position [404, 0]
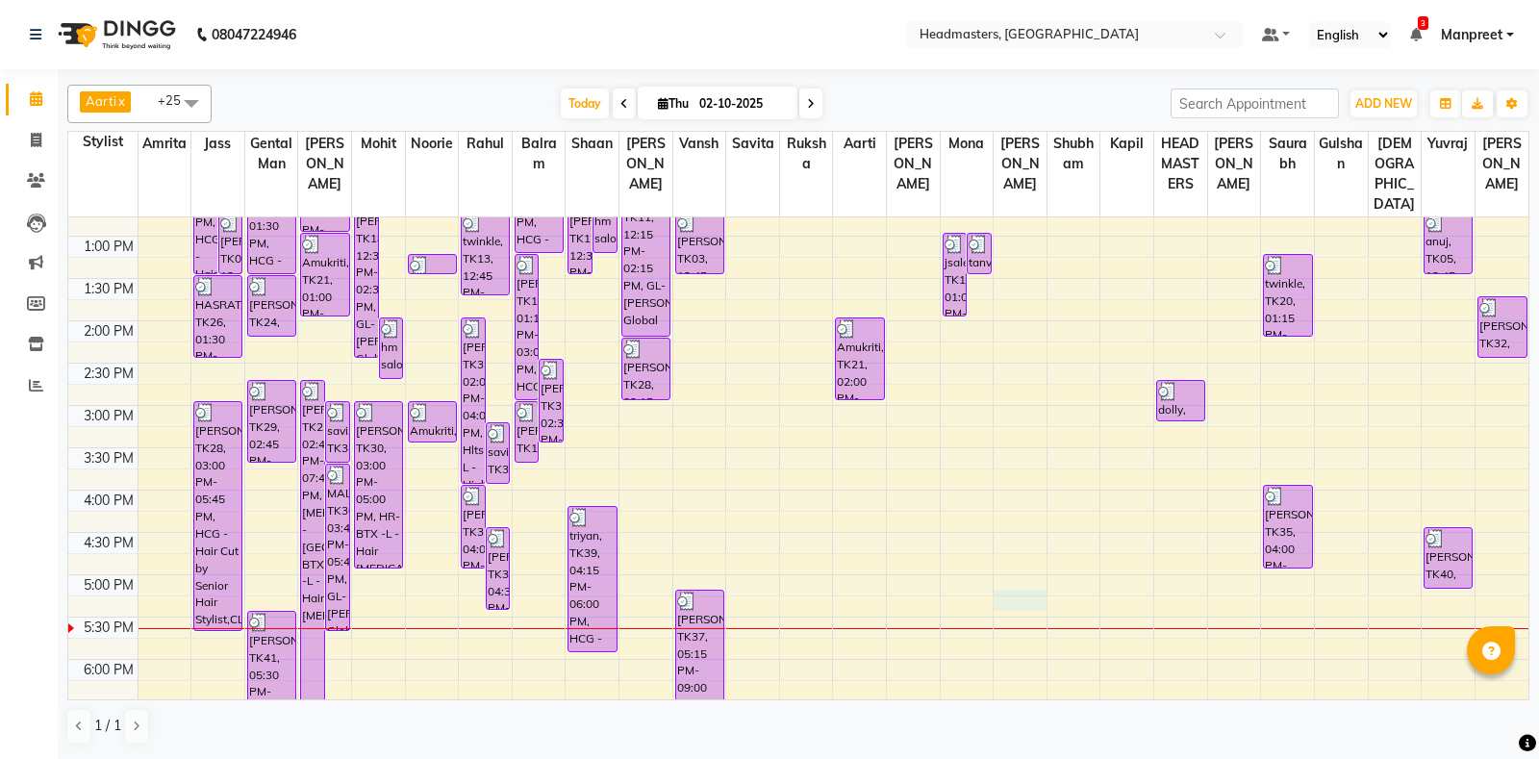
click at [1038, 599] on div "8:00 AM 8:30 AM 9:00 AM 9:30 AM 10:00 AM 10:30 AM 11:00 AM 11:30 AM 12:00 PM 12…" at bounding box center [798, 405] width 1461 height 1184
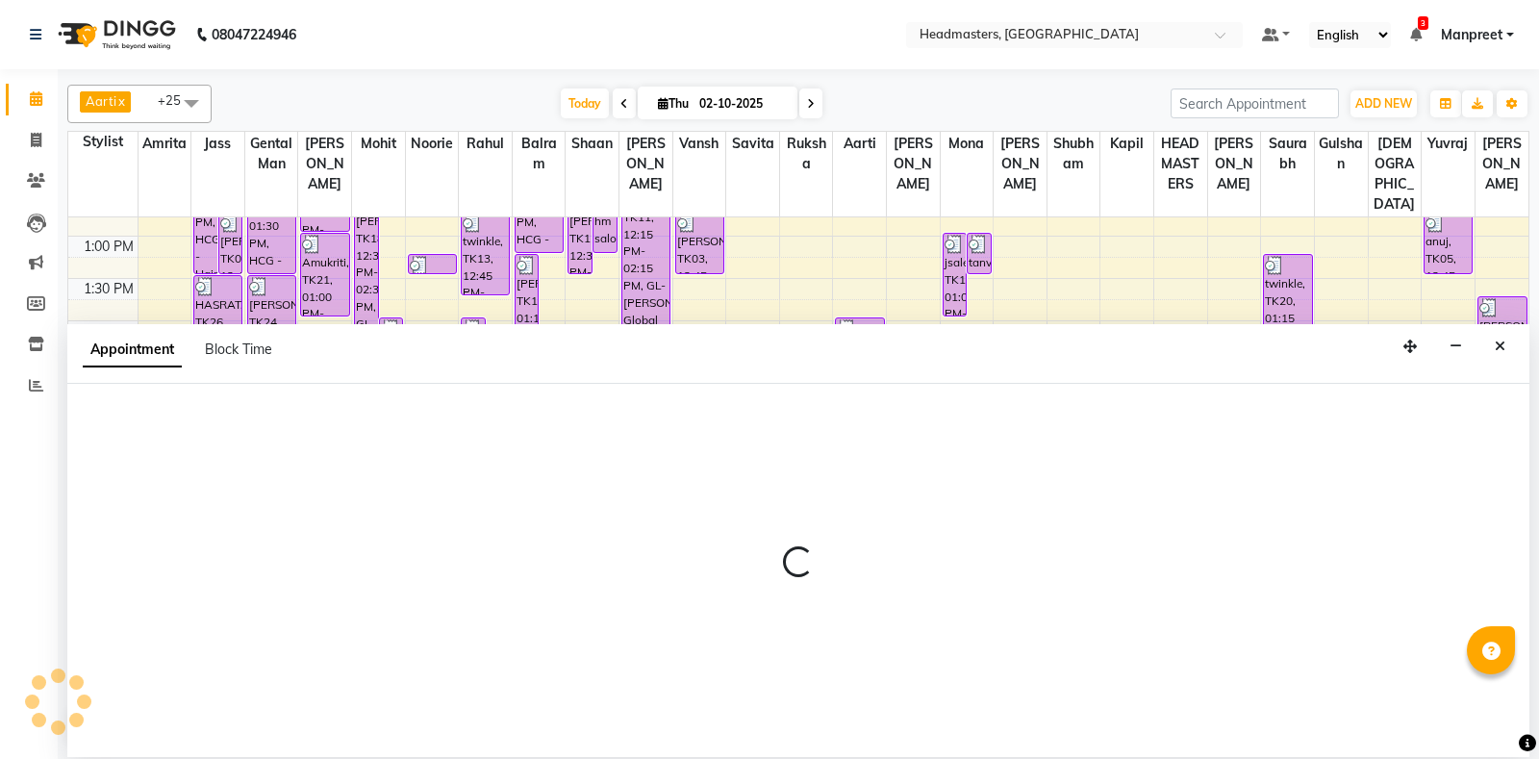
select select "60747"
select select "1035"
select select "tentative"
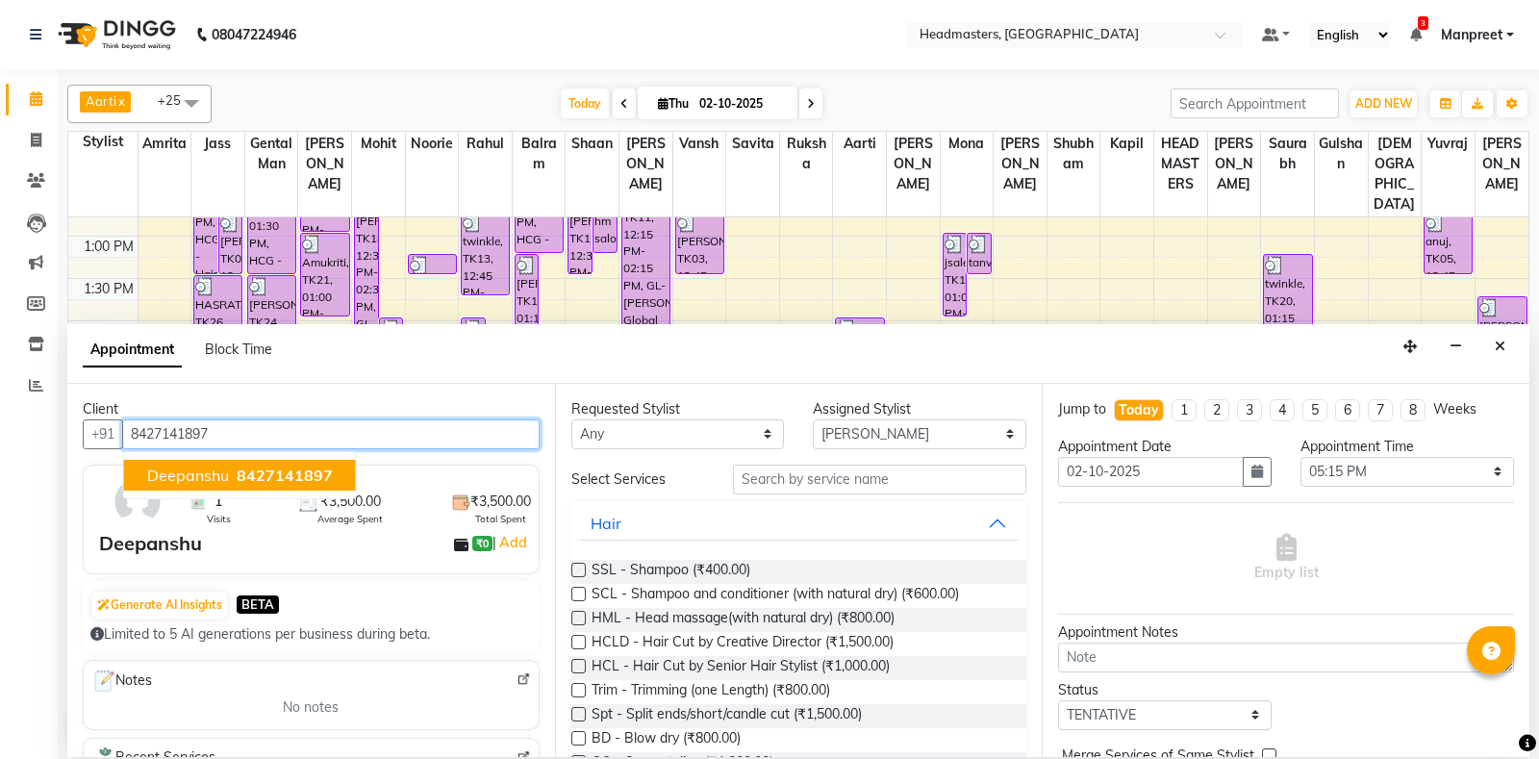
click at [219, 473] on span "Deepanshu" at bounding box center [188, 475] width 82 height 19
type input "8427141897"
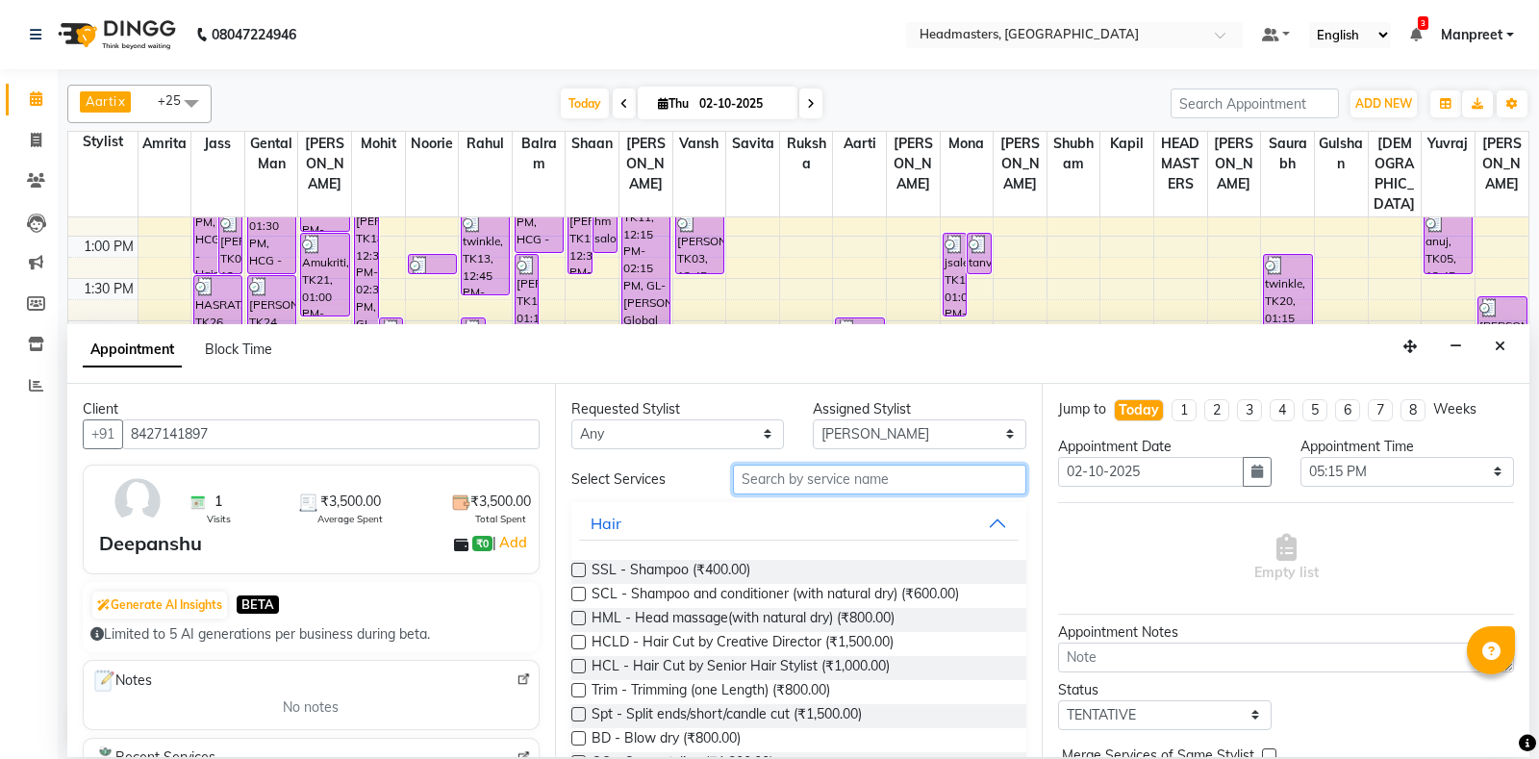
click at [792, 478] on input "text" at bounding box center [880, 480] width 294 height 30
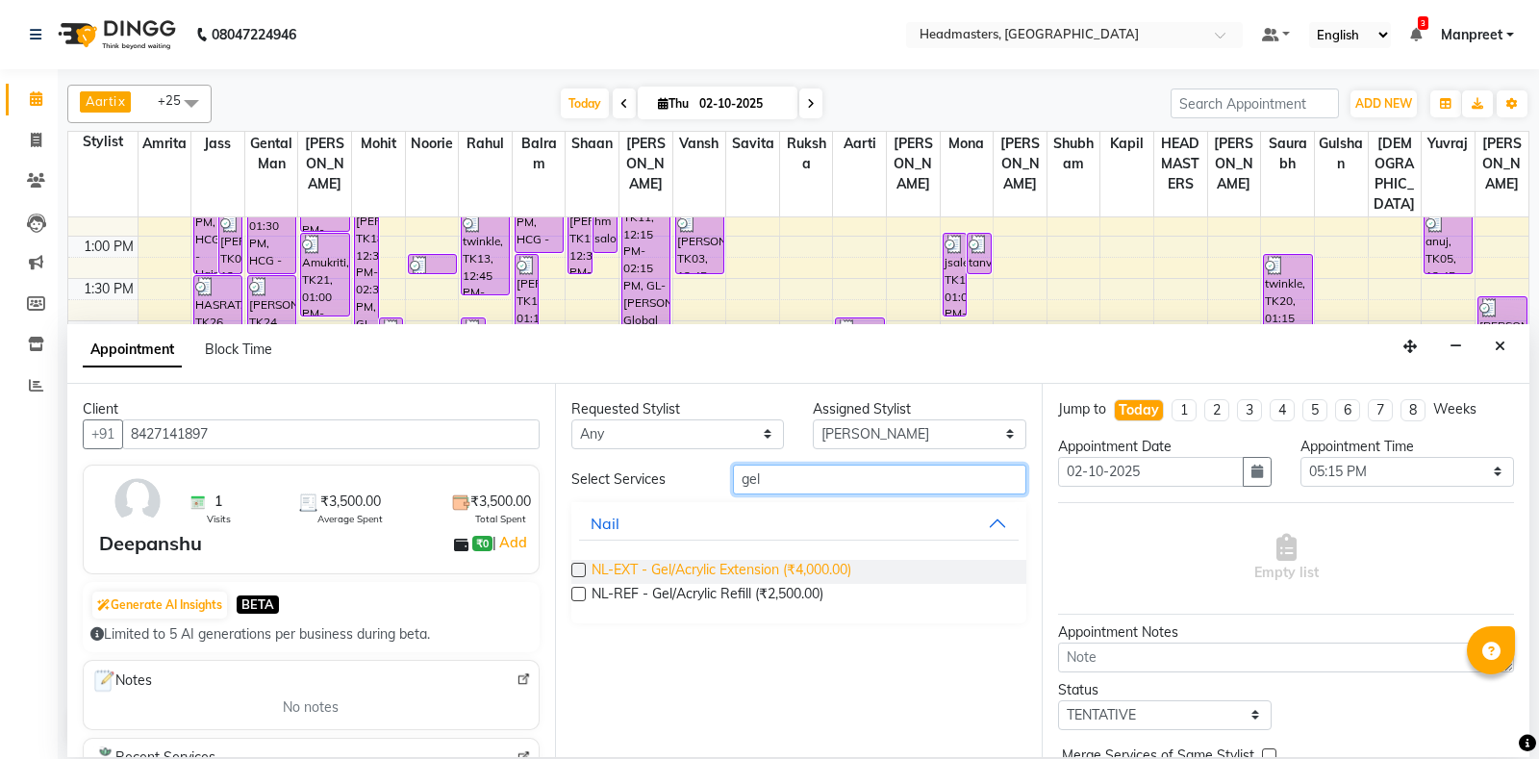
type input "gel"
click at [665, 568] on span "NL-EXT - Gel/Acrylic Extension (₹4,000.00)" at bounding box center [722, 572] width 260 height 24
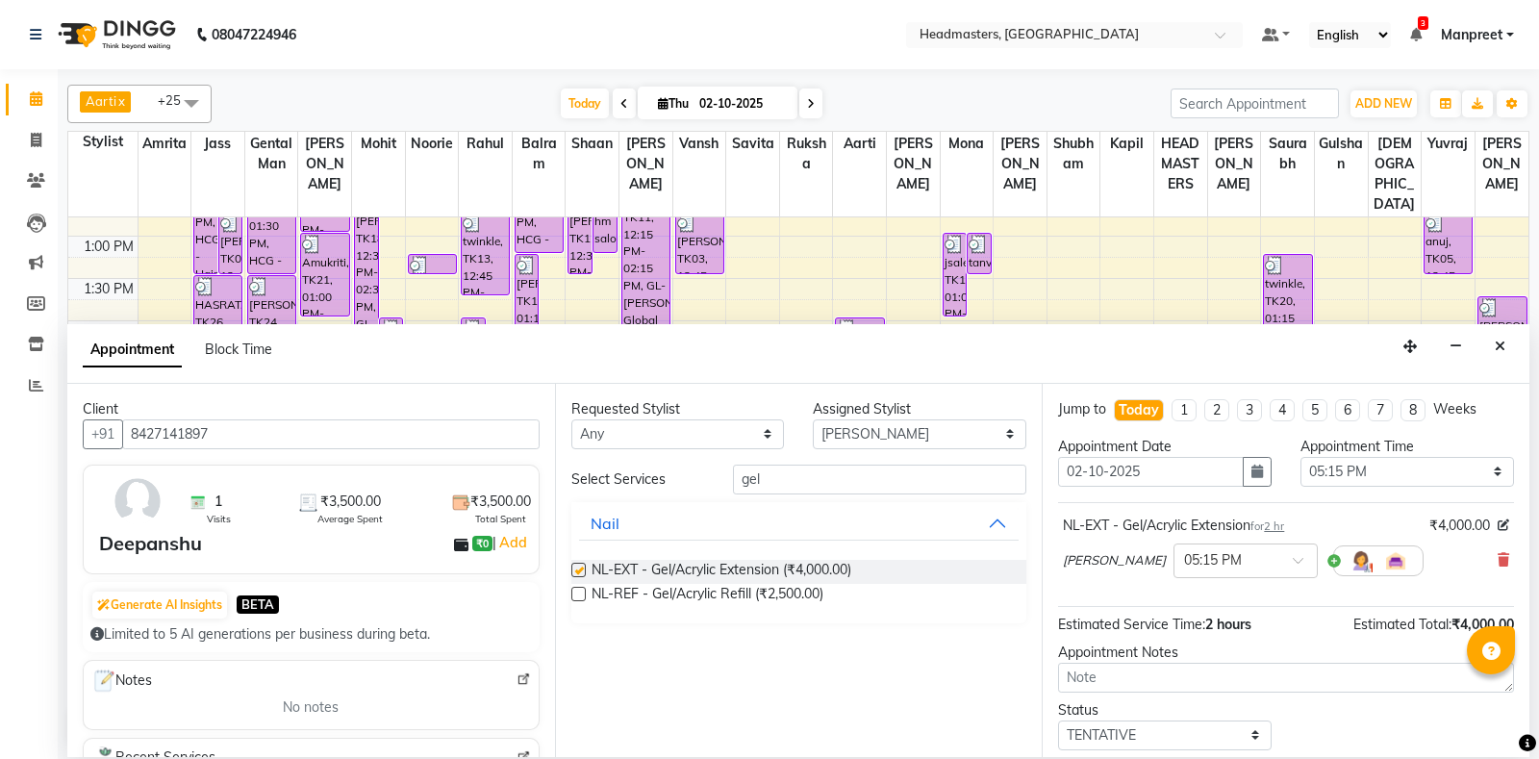
checkbox input "false"
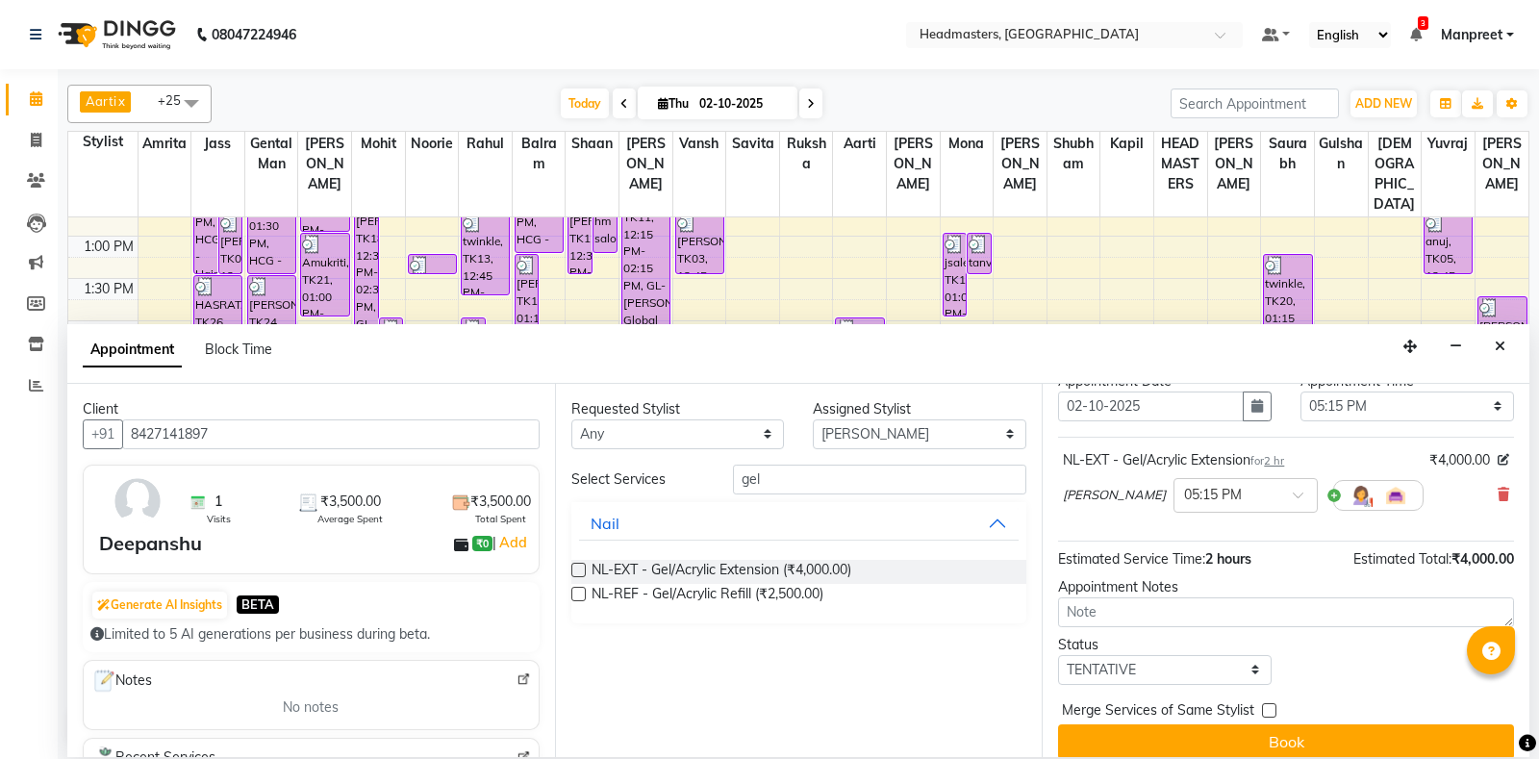
scroll to position [82, 0]
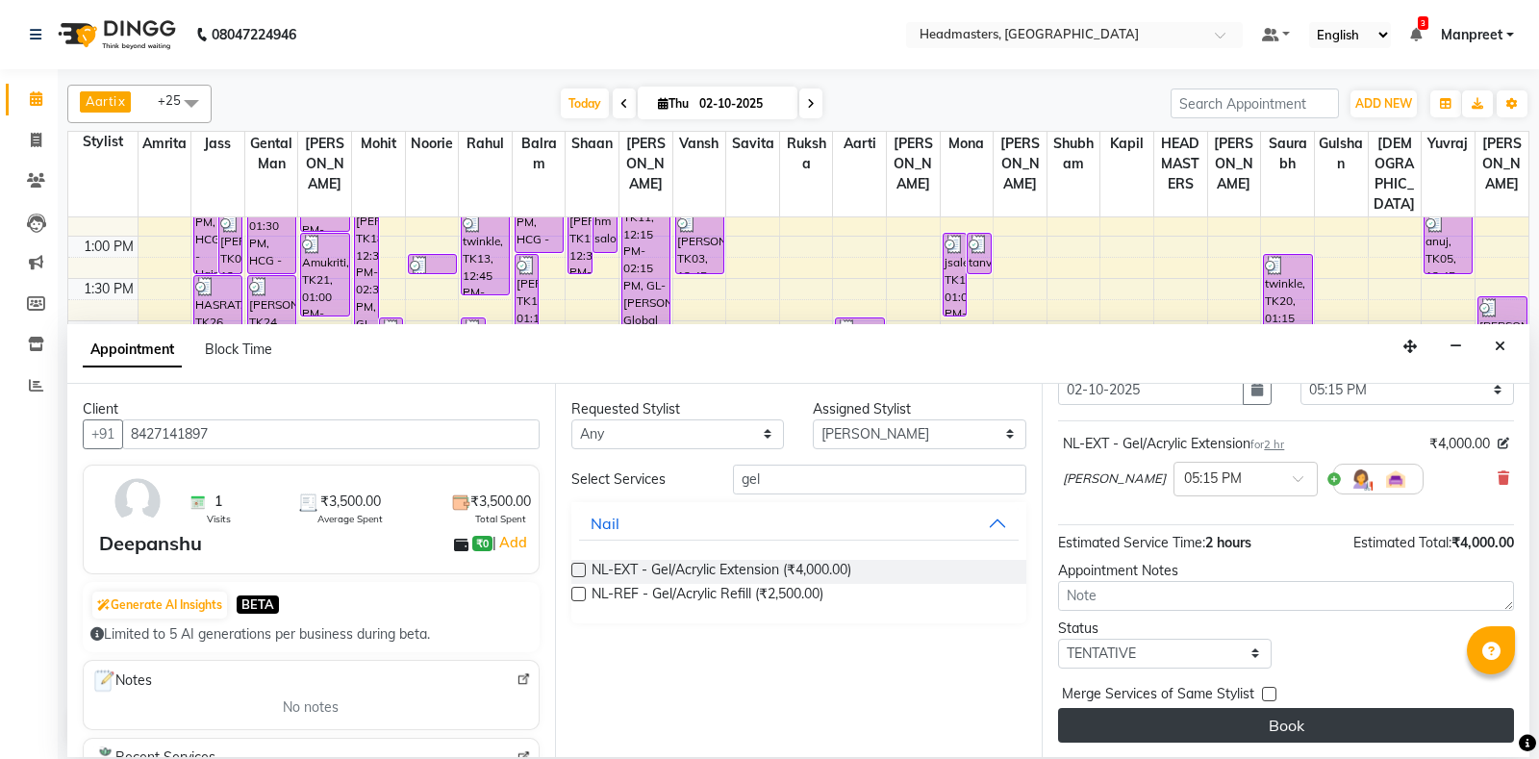
click at [1283, 727] on button "Book" at bounding box center [1286, 725] width 456 height 35
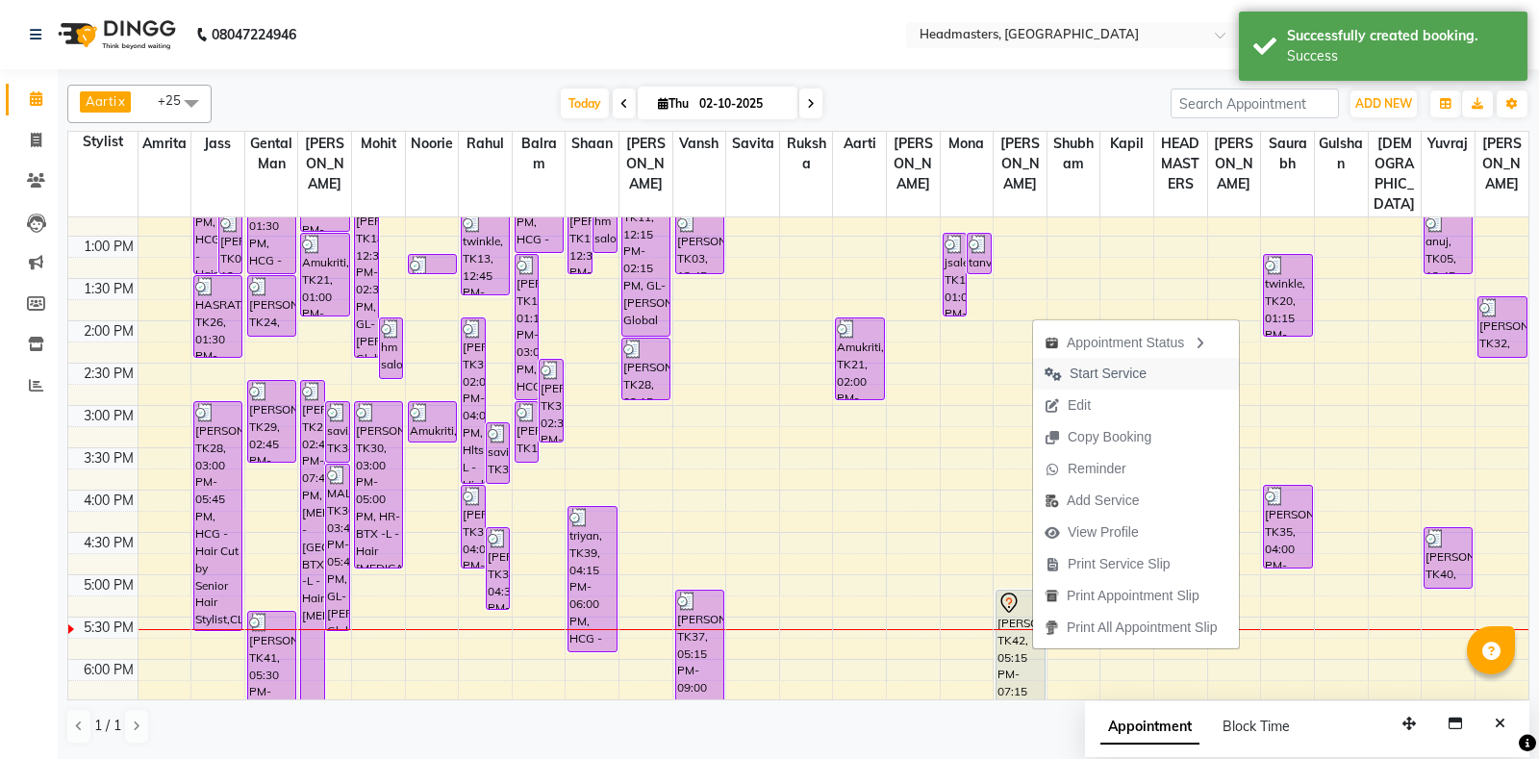
click at [1109, 381] on span "Start Service" at bounding box center [1108, 374] width 77 height 20
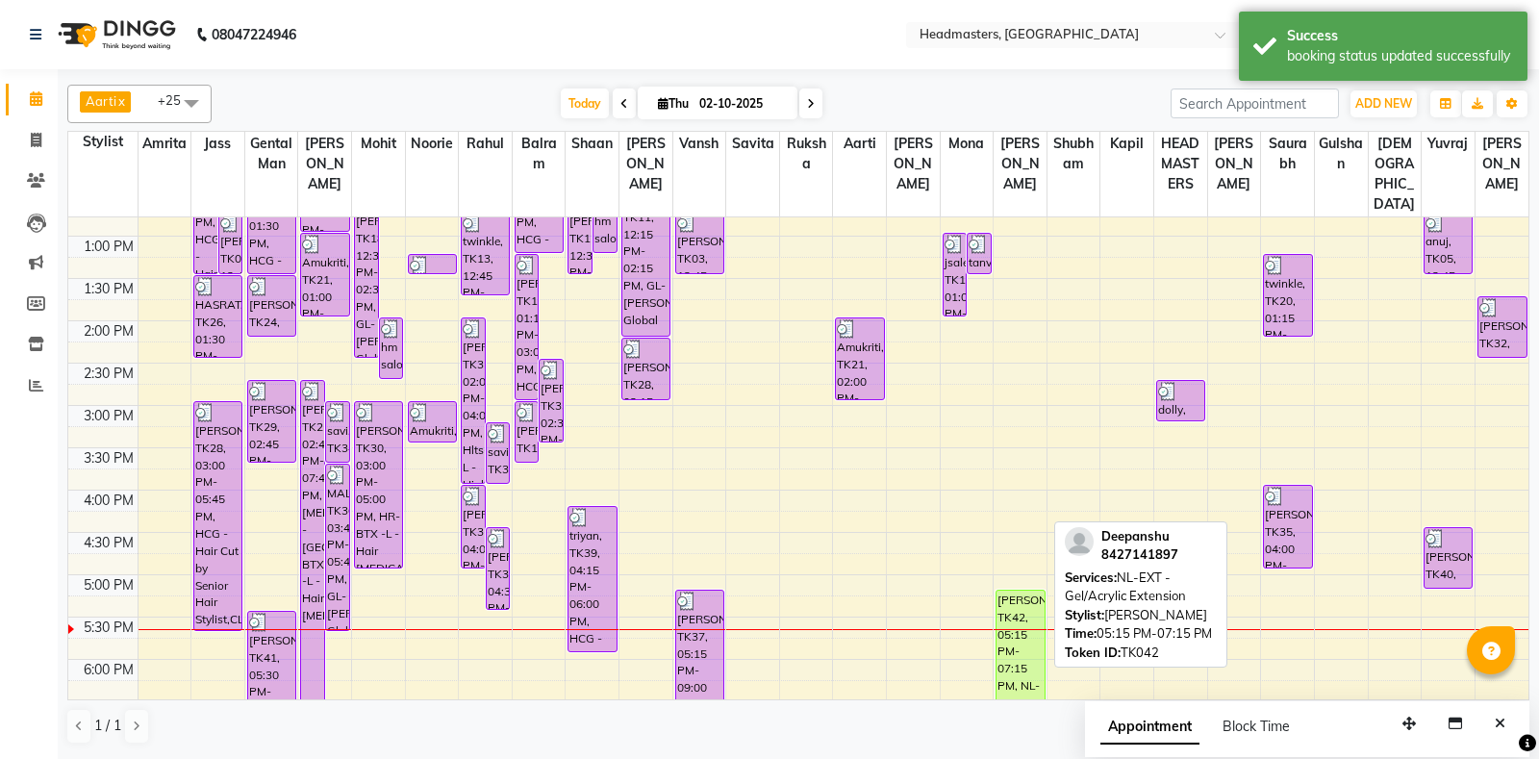
click at [1019, 651] on div "Deepanshu, TK42, 05:15 PM-07:15 PM, NL-EXT - Gel/Acrylic Extension" at bounding box center [1020, 673] width 47 height 165
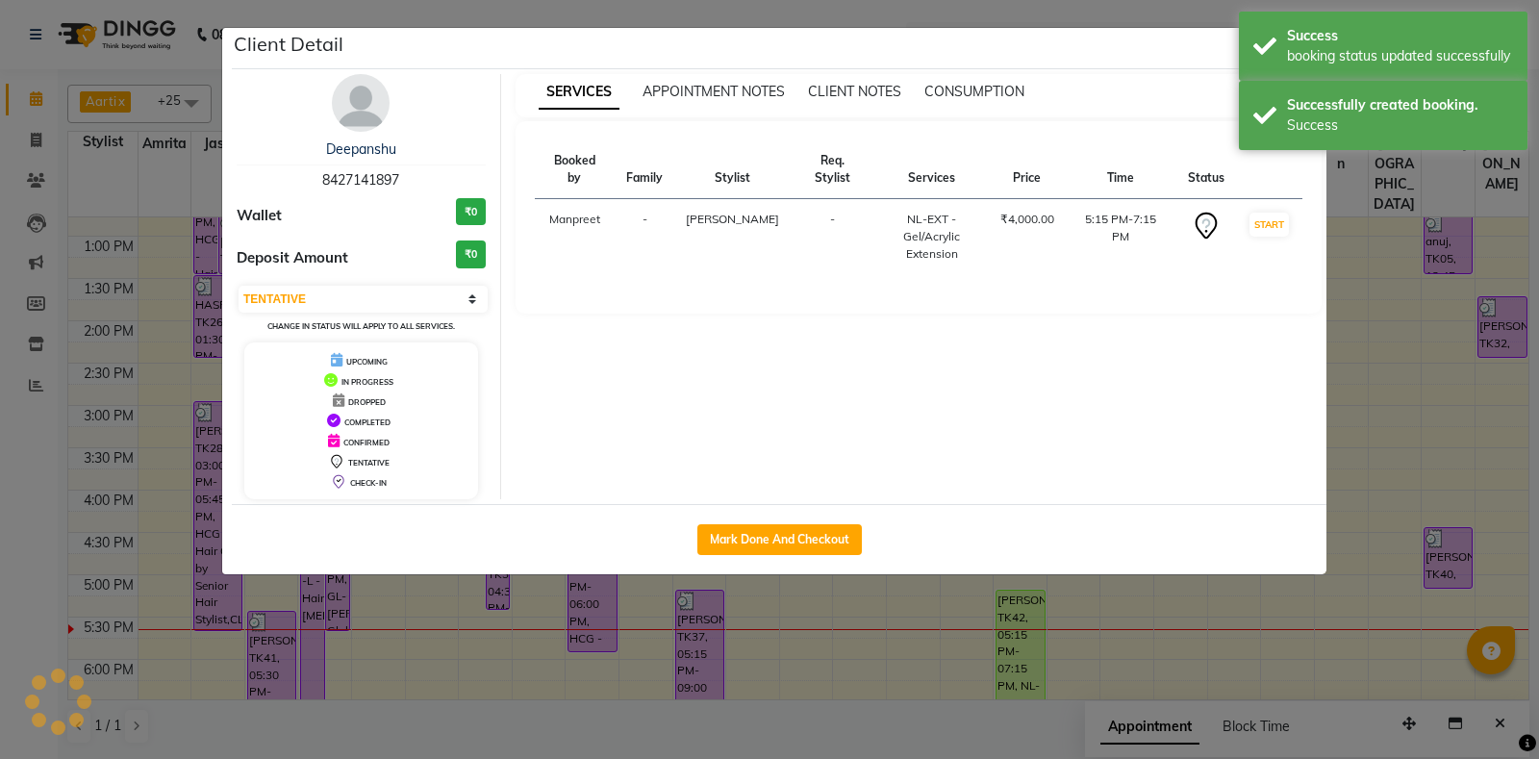
select select "1"
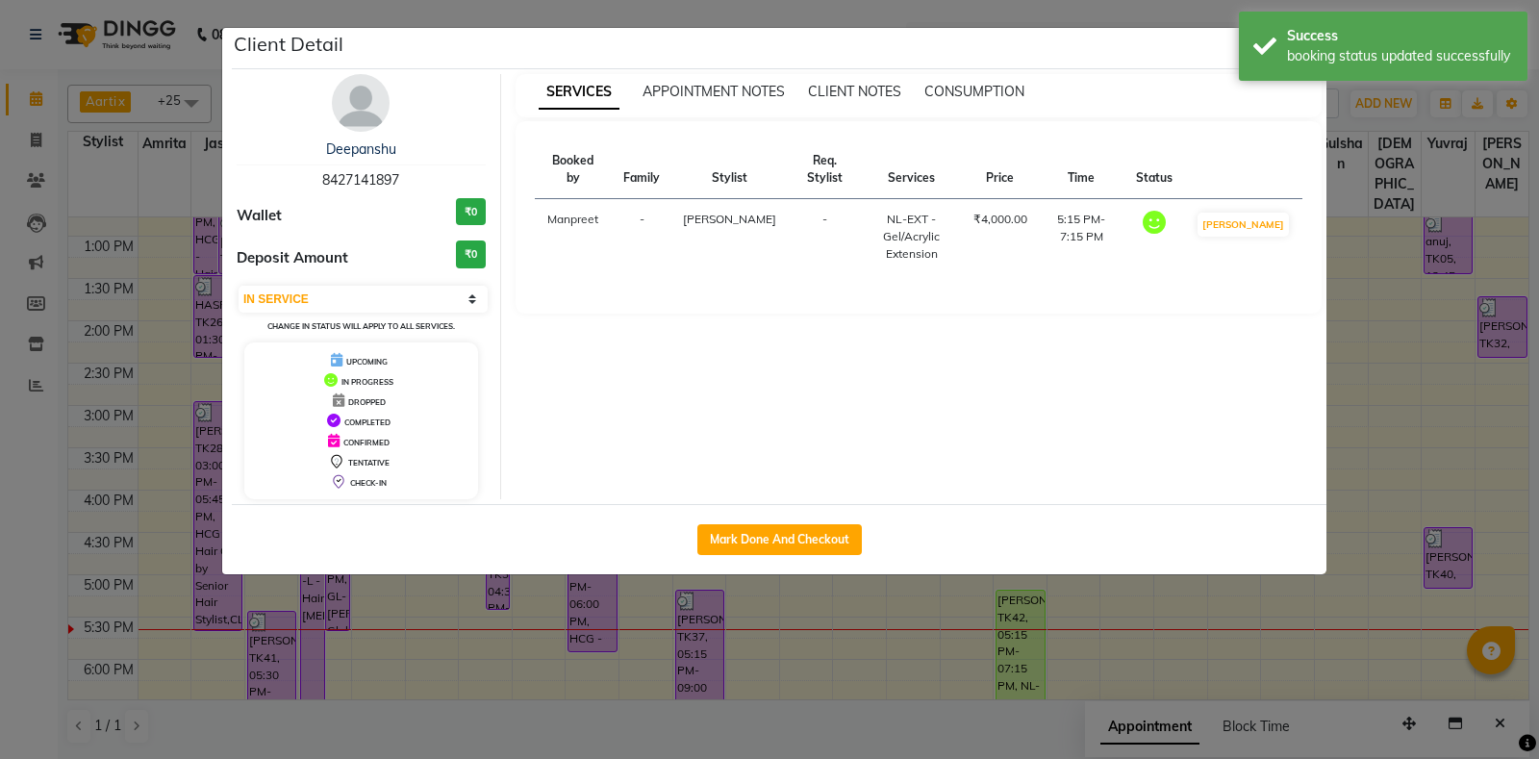
click at [1538, 555] on ngb-modal-window "Client Detail Deepanshu 8427141897 Wallet ₹0 Deposit Amount ₹0 Select IN SERVIC…" at bounding box center [769, 379] width 1539 height 759
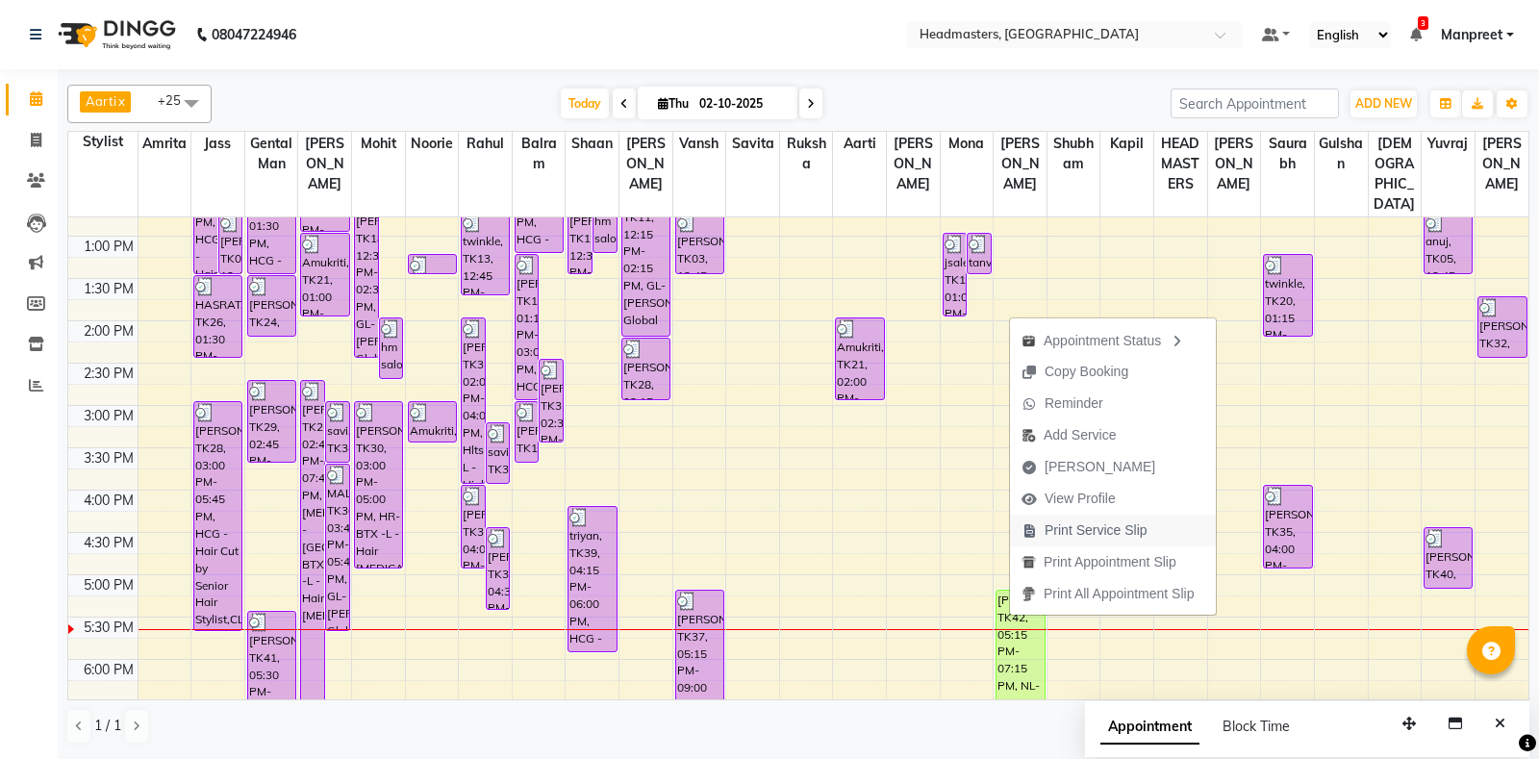
click at [1092, 533] on span "Print Service Slip" at bounding box center [1096, 531] width 103 height 20
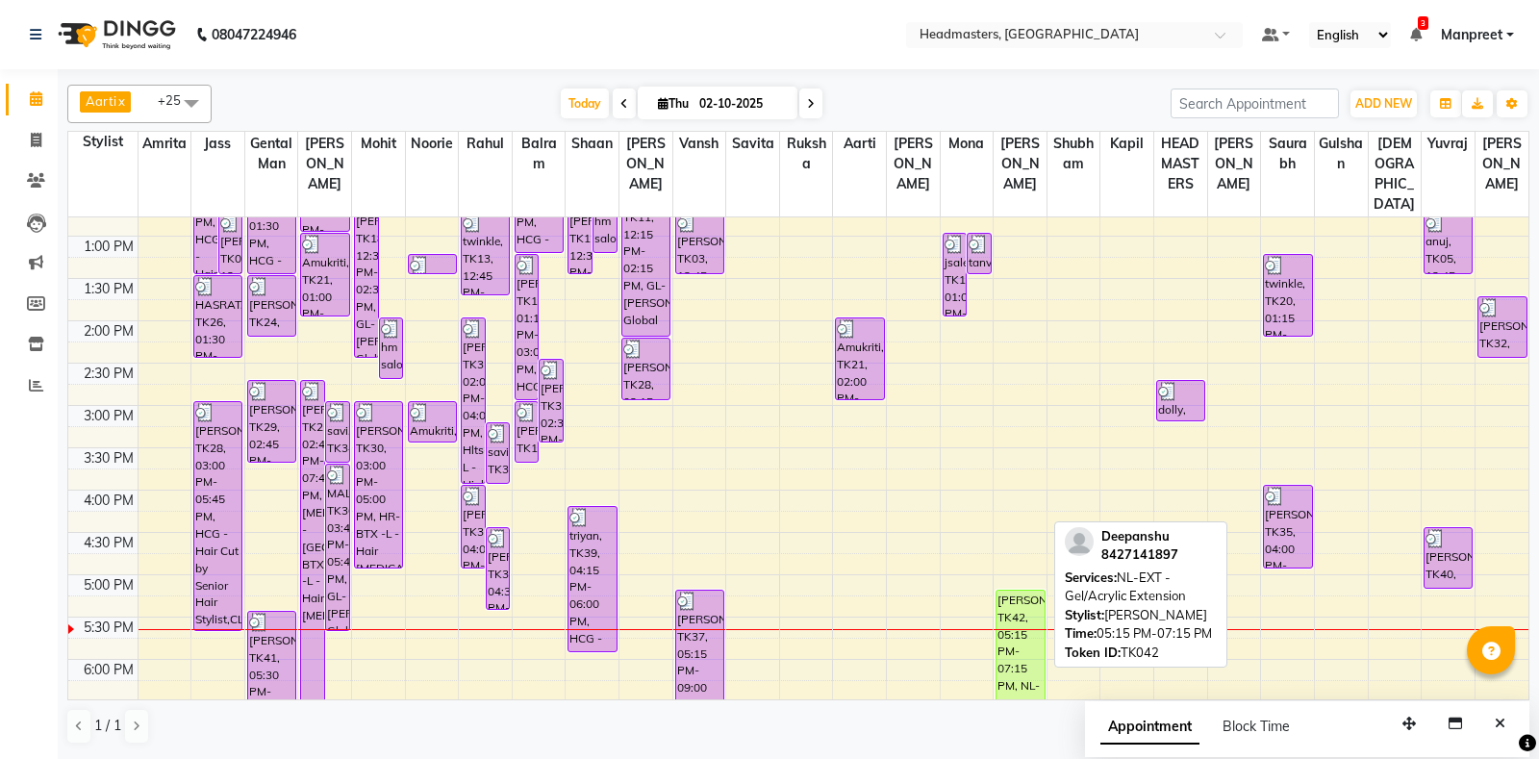
click at [1032, 662] on div "Deepanshu, TK42, 05:15 PM-07:15 PM, NL-EXT - Gel/Acrylic Extension" at bounding box center [1020, 673] width 47 height 165
select select "1"
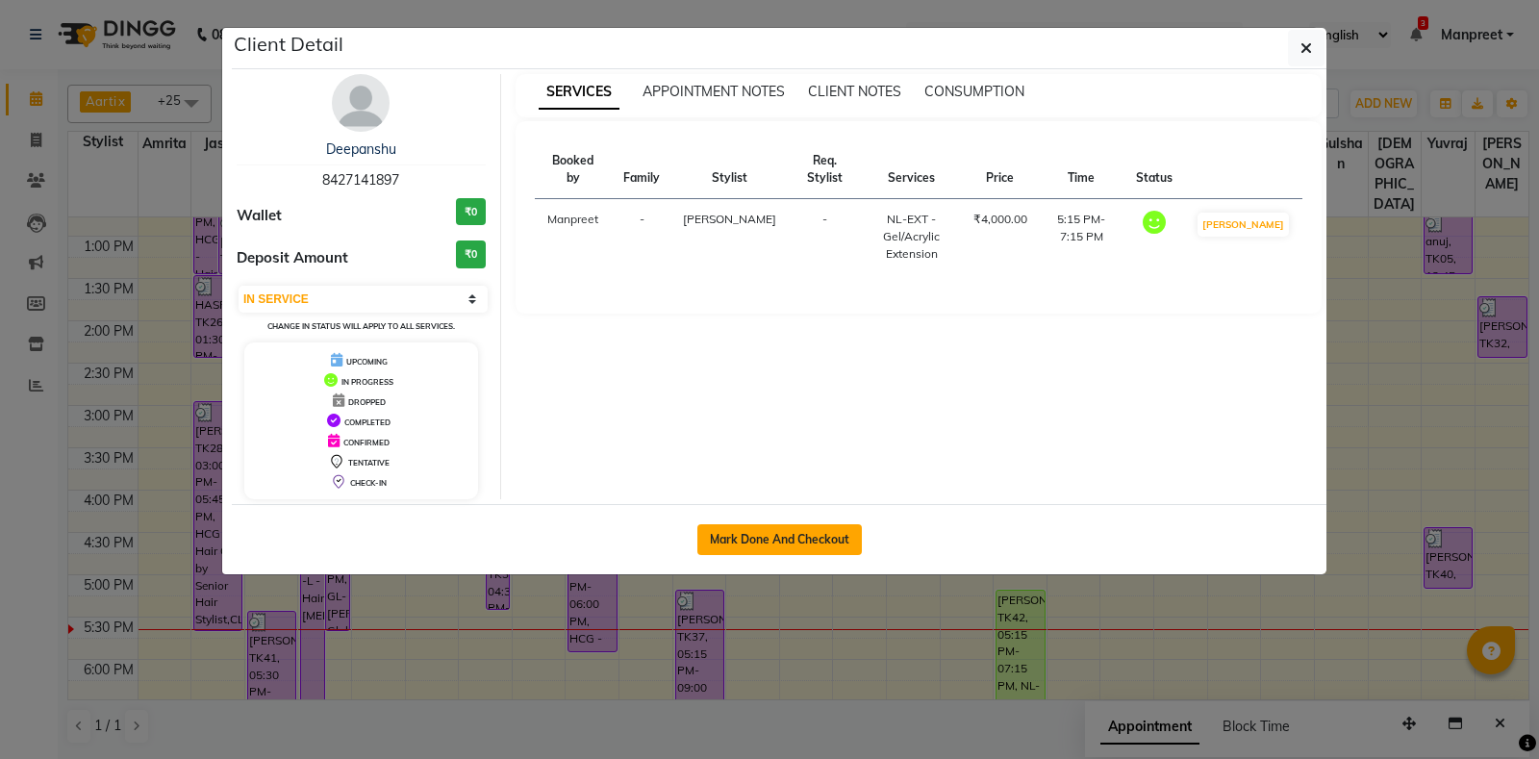
click at [759, 542] on button "Mark Done And Checkout" at bounding box center [780, 539] width 165 height 31
select select "service"
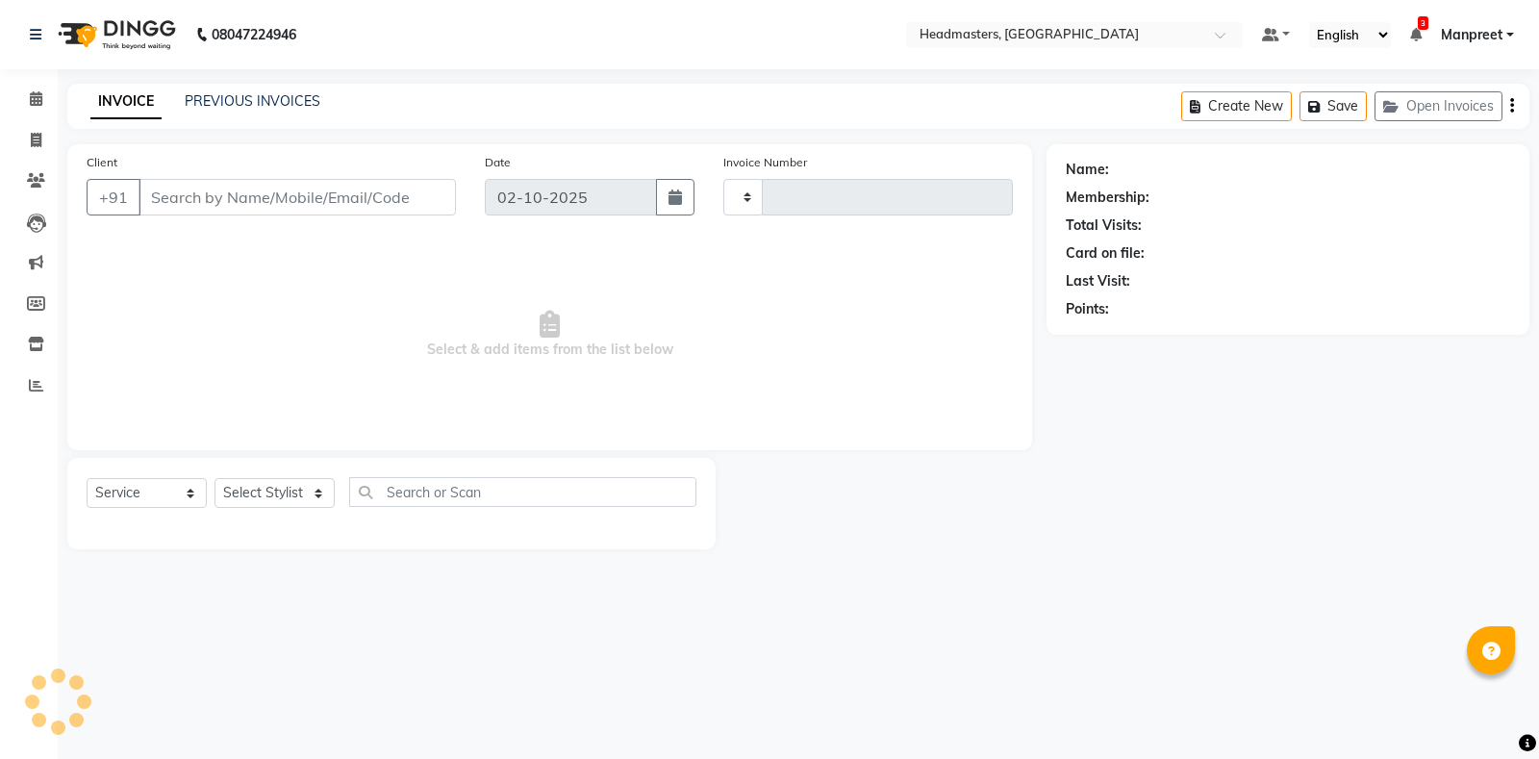
type input "6993"
select select "7130"
type input "8427141897"
select select "60747"
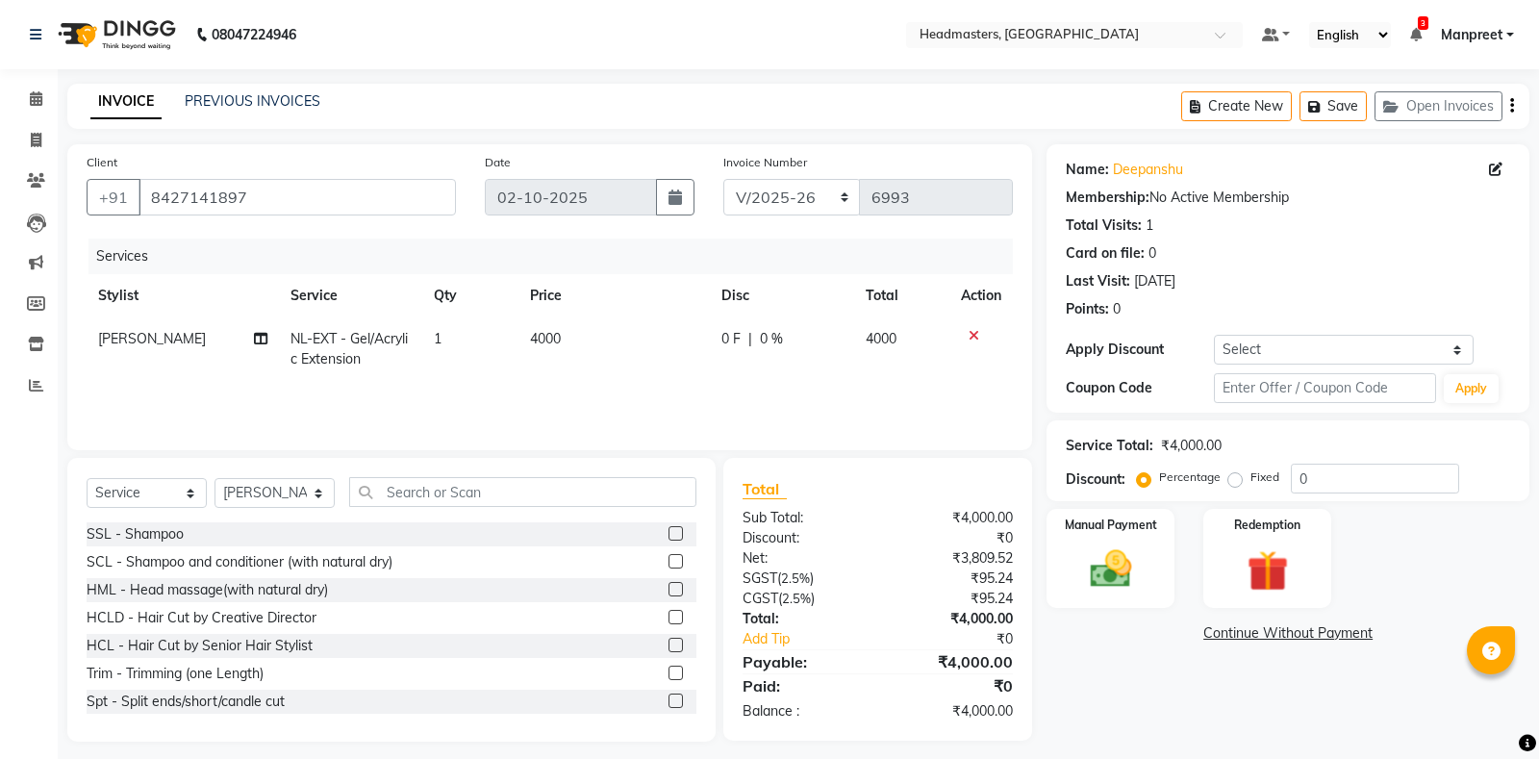
click at [703, 338] on td "4000" at bounding box center [614, 350] width 191 height 64
select select "60747"
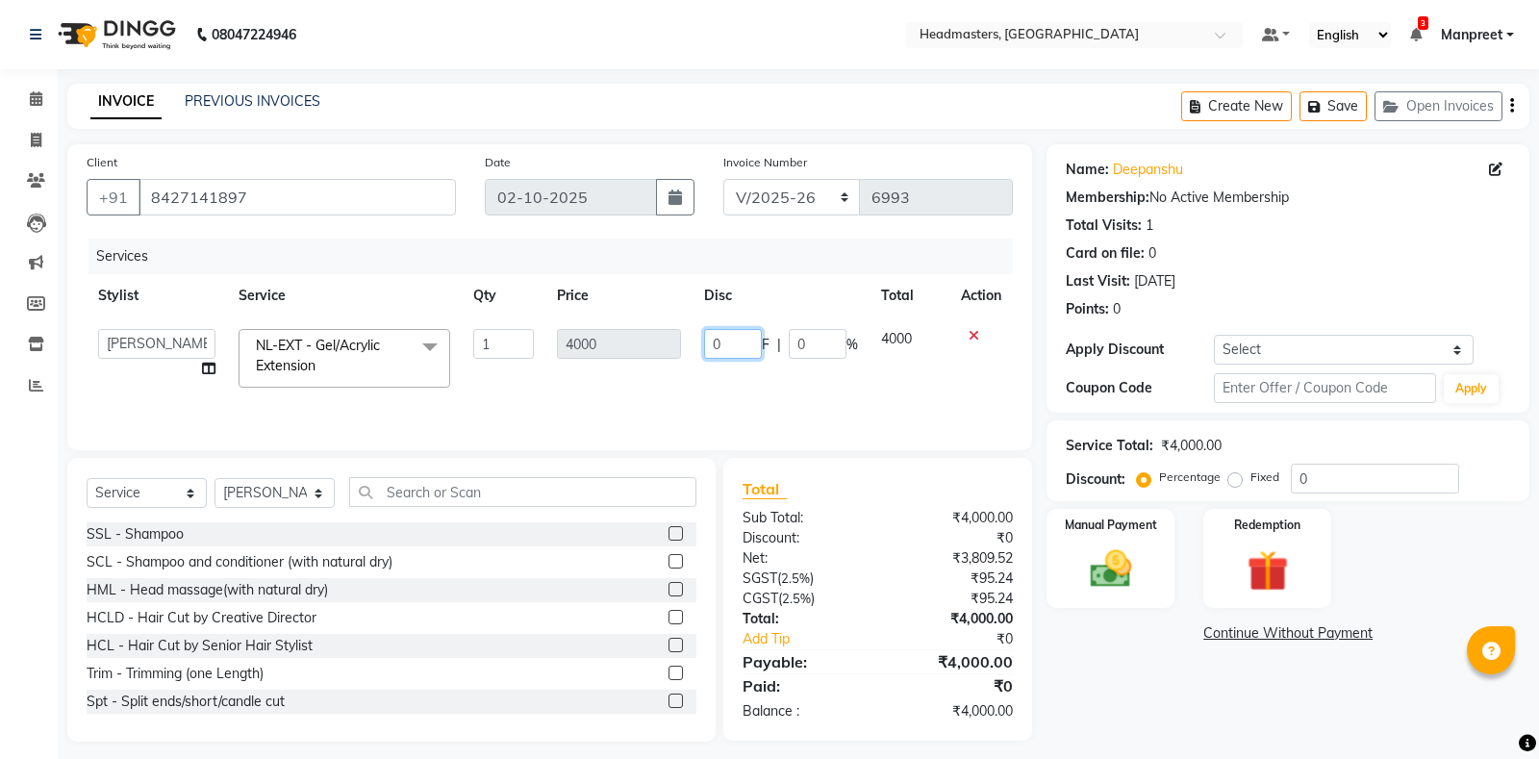
click at [707, 343] on input "0" at bounding box center [733, 344] width 58 height 30
type input "2000"
click at [704, 405] on div "Services Stylist Service Qty Price Disc Total Action Aarti Ali Amrita Amrita - …" at bounding box center [550, 335] width 927 height 192
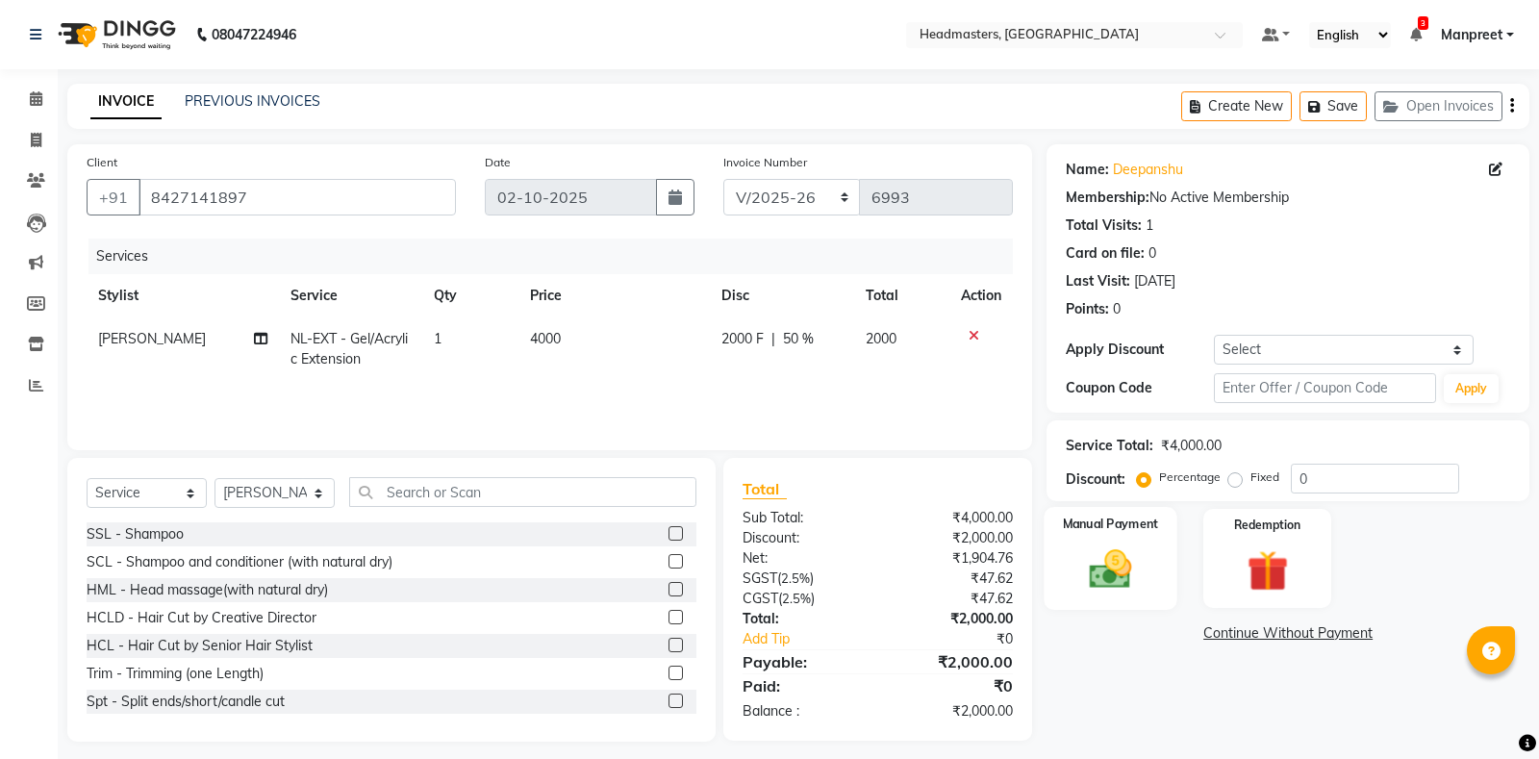
click at [1081, 564] on img at bounding box center [1111, 569] width 69 height 49
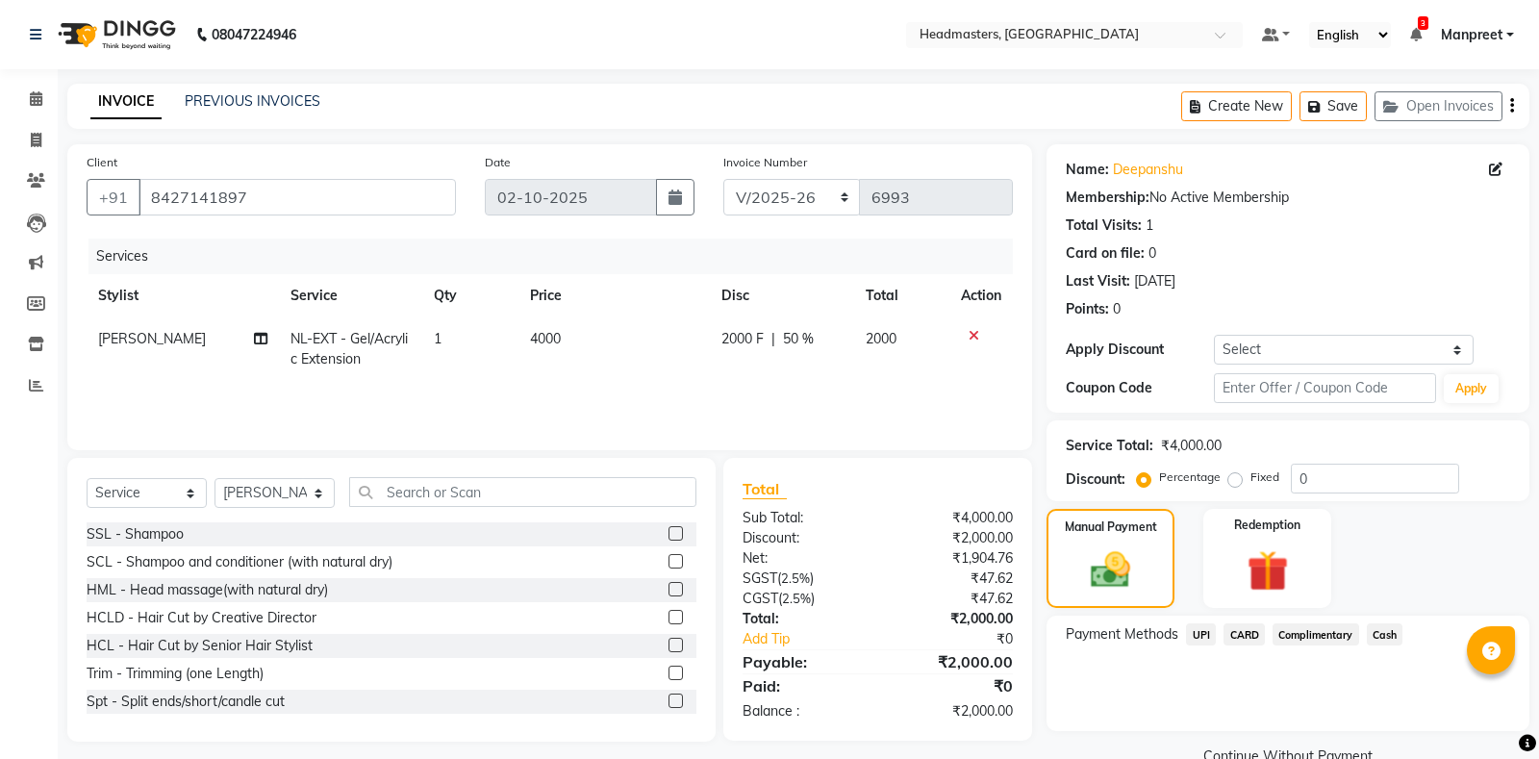
click at [1196, 629] on span "UPI" at bounding box center [1201, 634] width 30 height 22
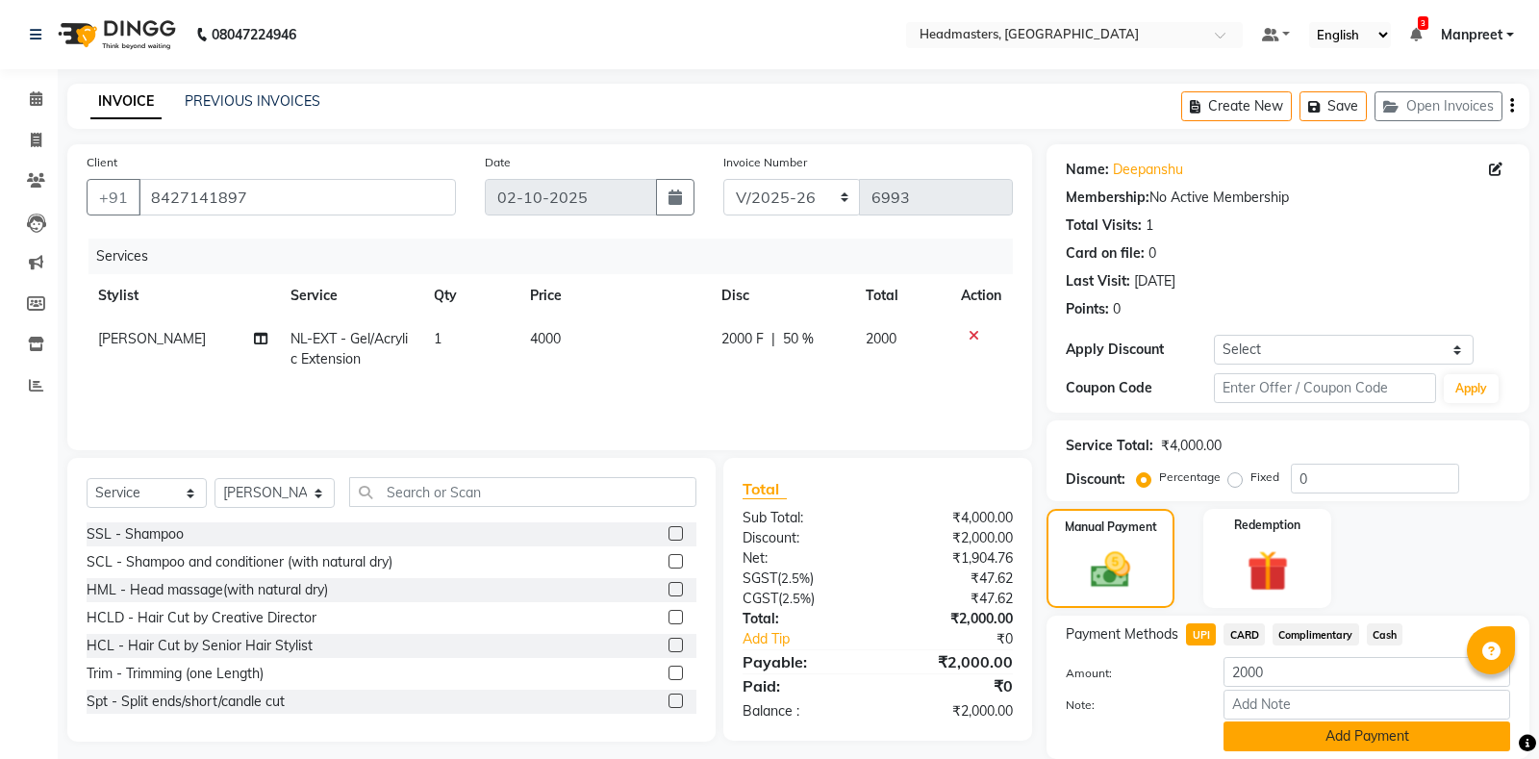
click at [1374, 740] on button "Add Payment" at bounding box center [1367, 737] width 287 height 30
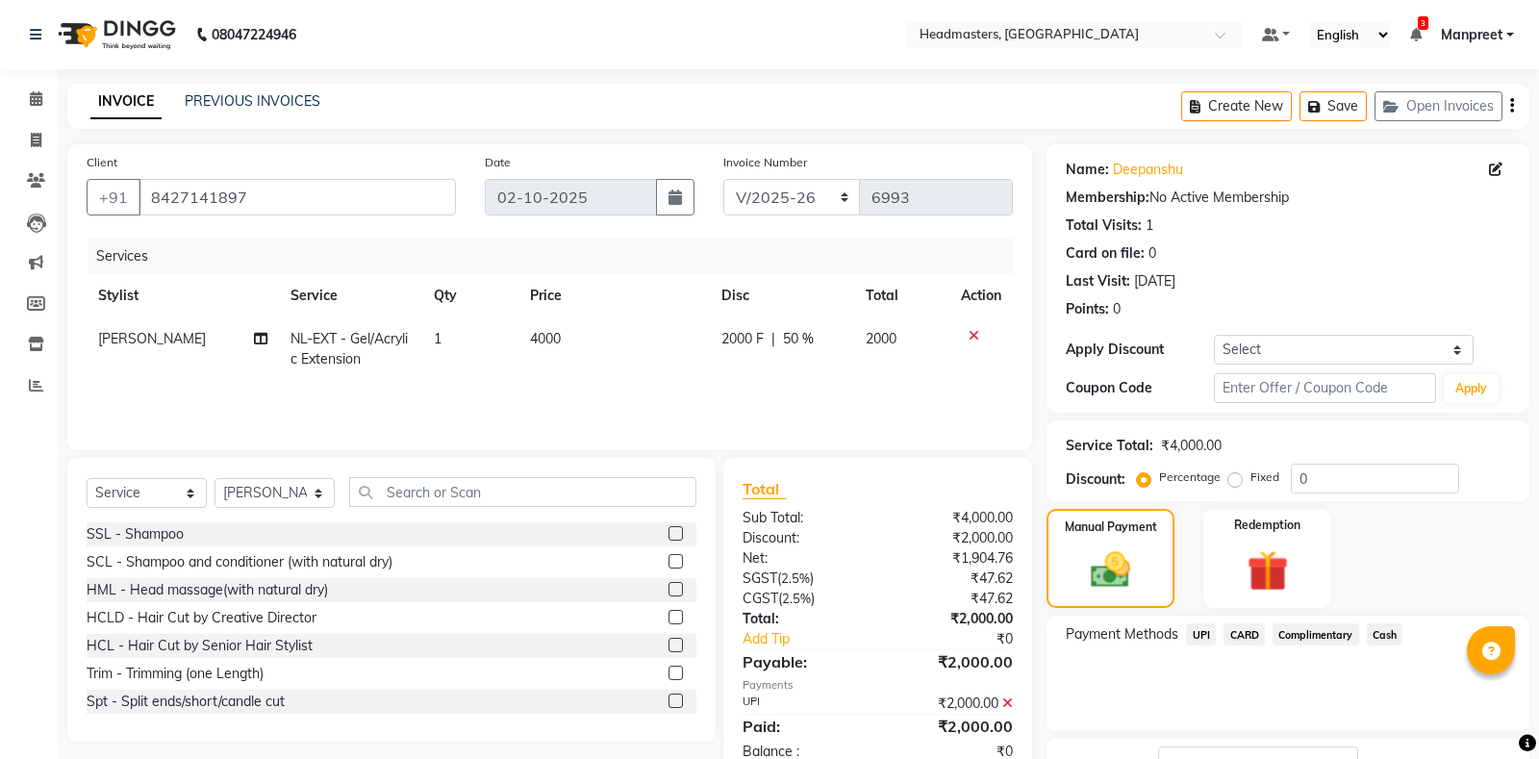
scroll to position [120, 0]
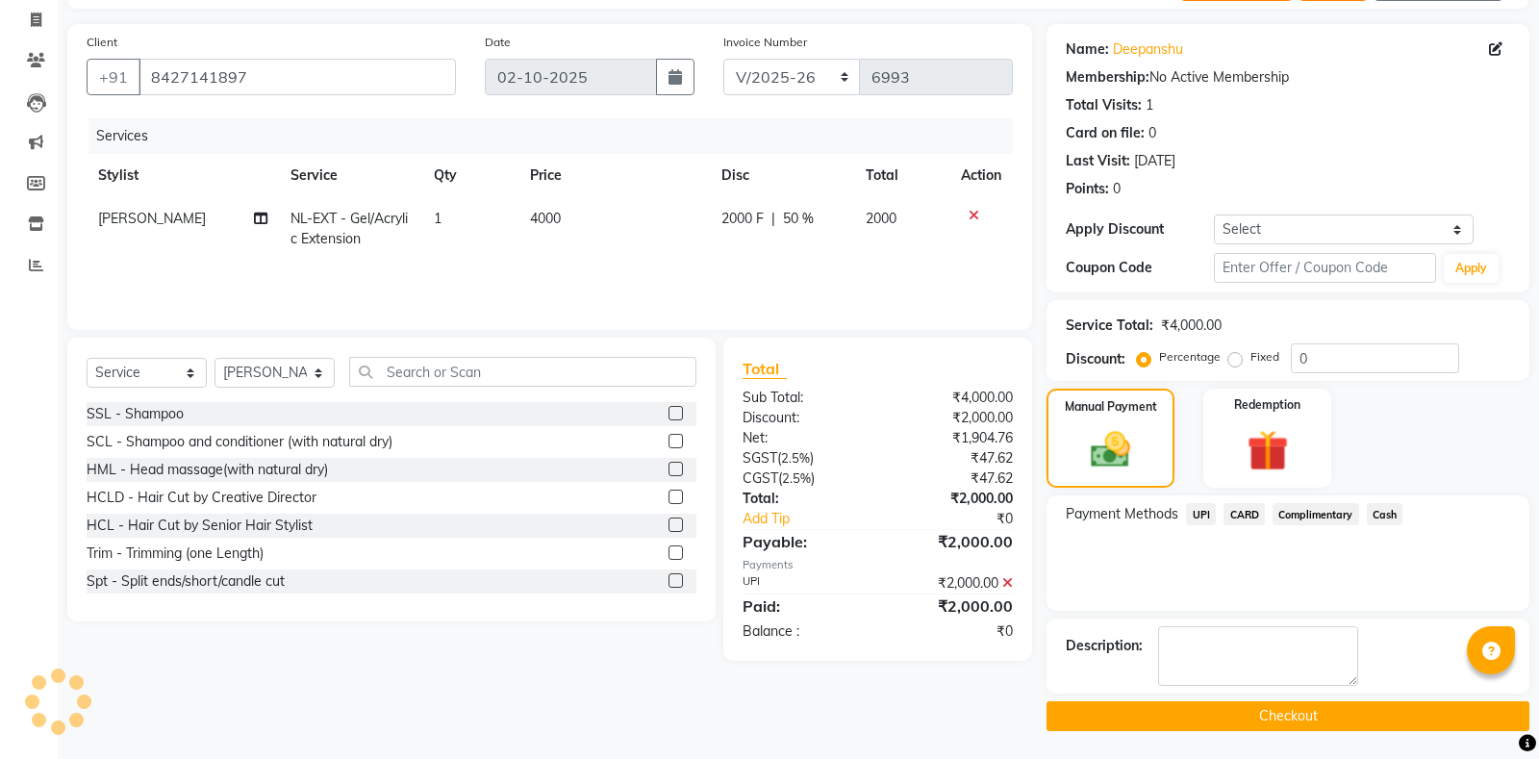
click at [1289, 722] on button "Checkout" at bounding box center [1288, 716] width 483 height 30
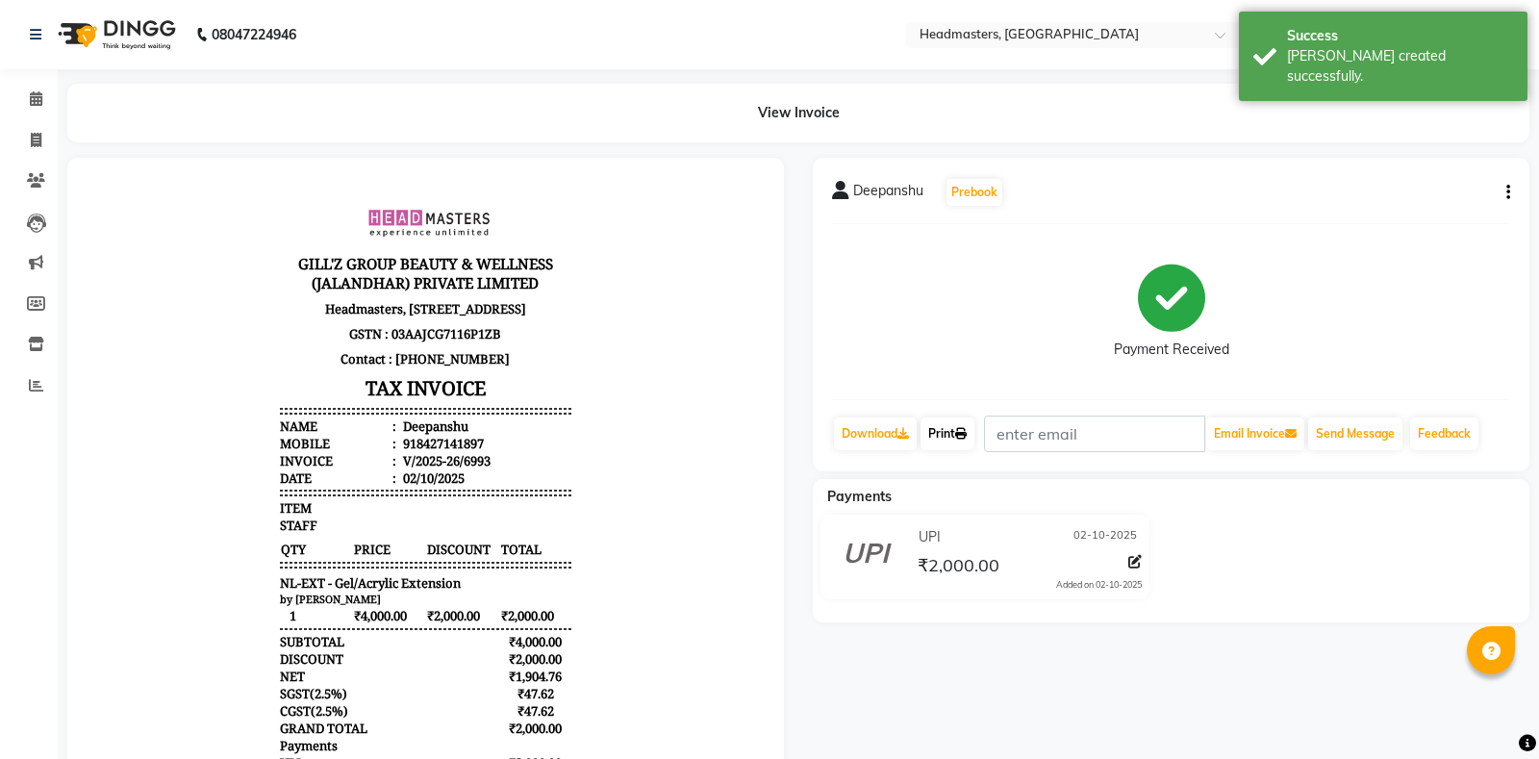
click at [953, 431] on link "Print" at bounding box center [948, 434] width 54 height 33
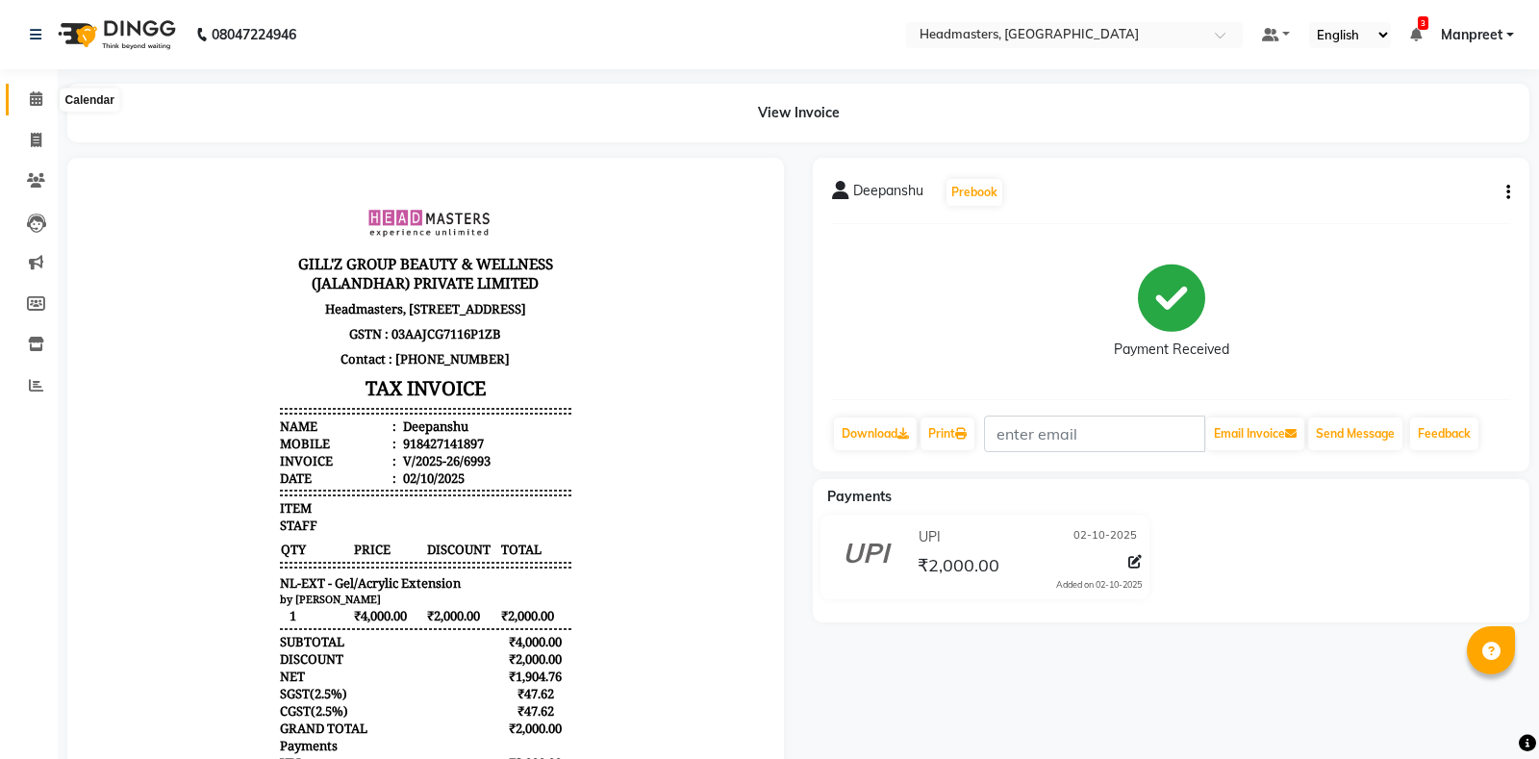
click at [38, 97] on icon at bounding box center [36, 98] width 13 height 14
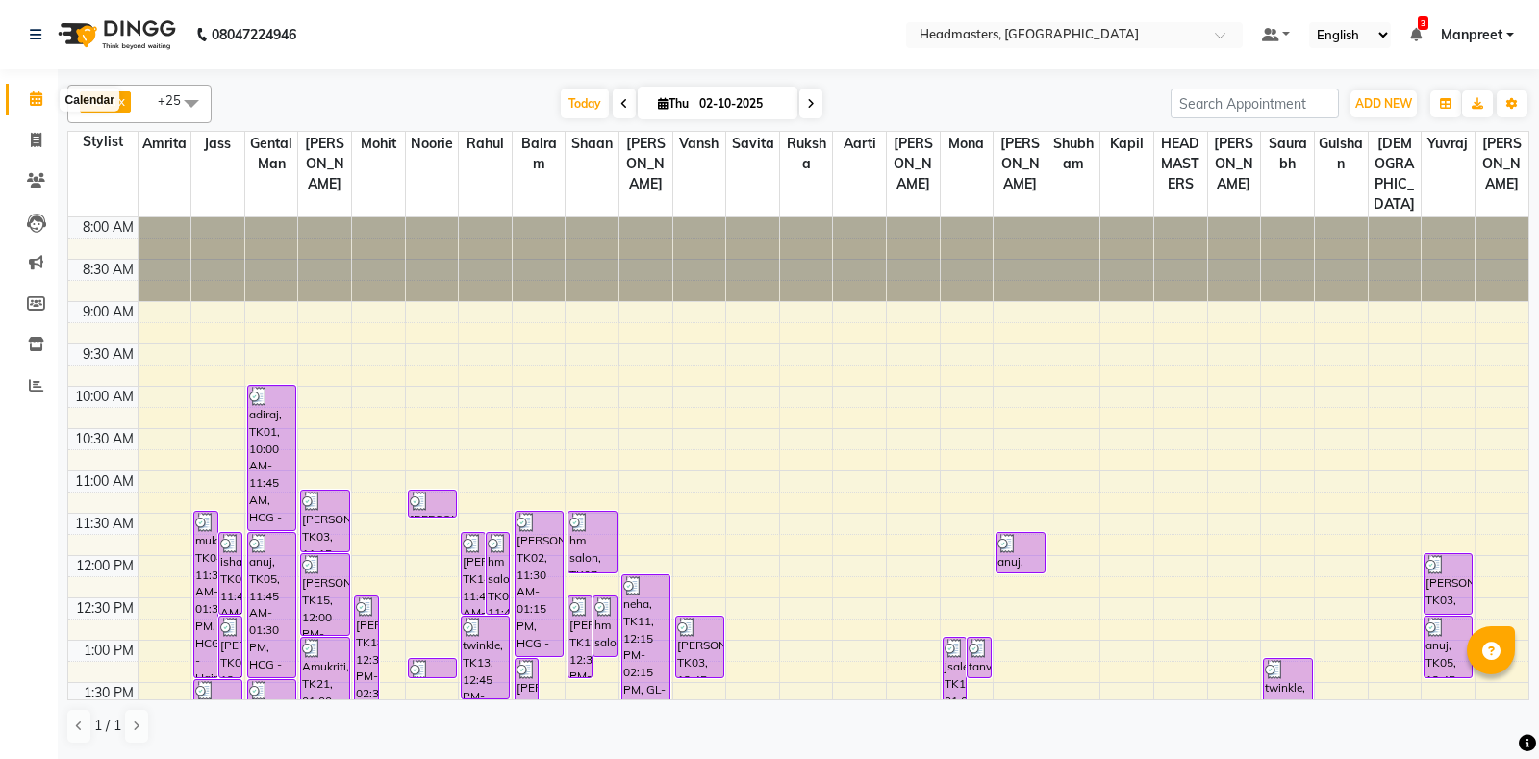
click at [37, 103] on icon at bounding box center [36, 98] width 13 height 14
